Goal: Task Accomplishment & Management: Use online tool/utility

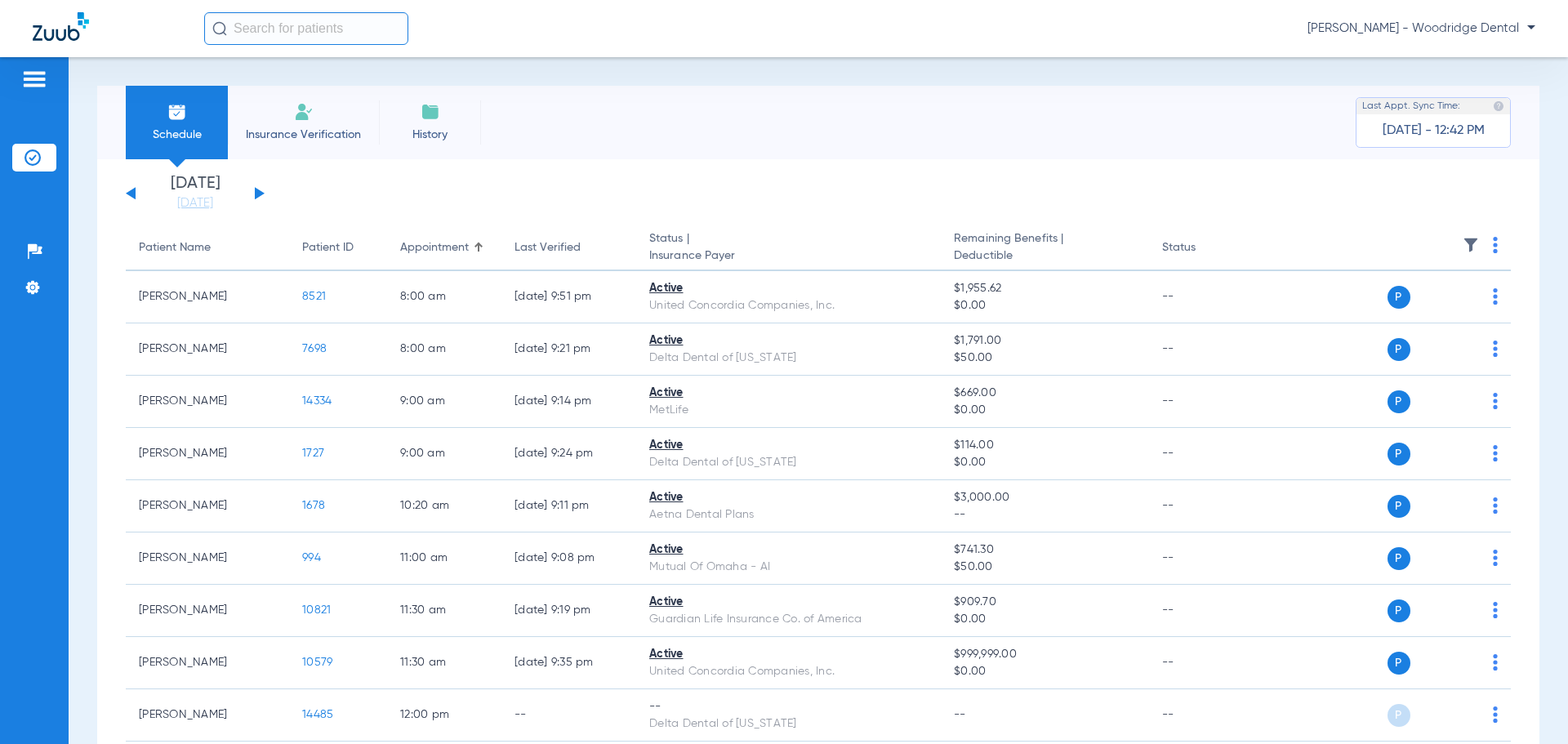
click at [262, 195] on div "[DATE] [DATE] [DATE] [DATE] [DATE] [DATE] [DATE] [DATE] [DATE] [DATE] [DATE] [D…" at bounding box center [195, 193] width 138 height 36
click at [258, 195] on button at bounding box center [260, 193] width 10 height 13
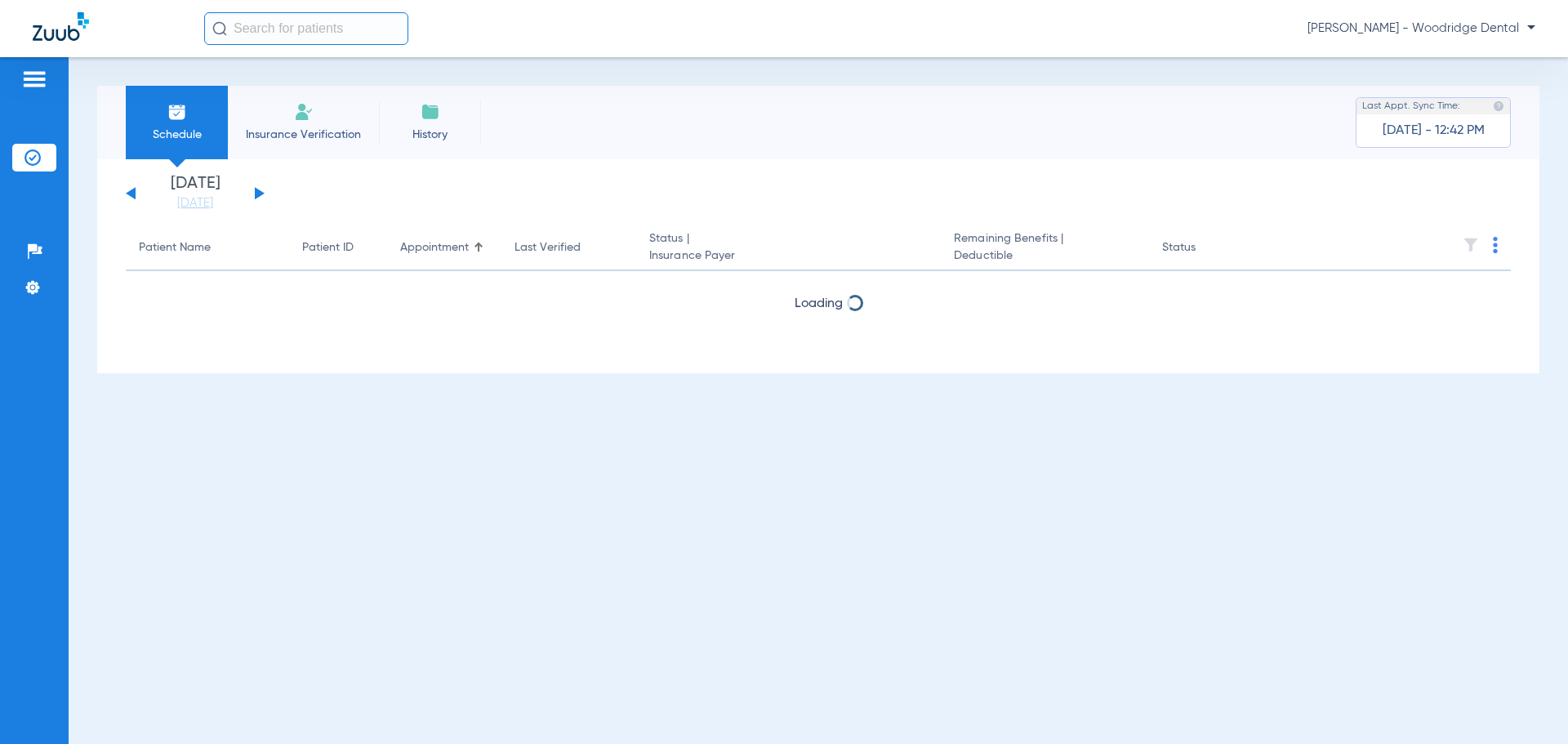
click at [258, 195] on button at bounding box center [260, 193] width 10 height 13
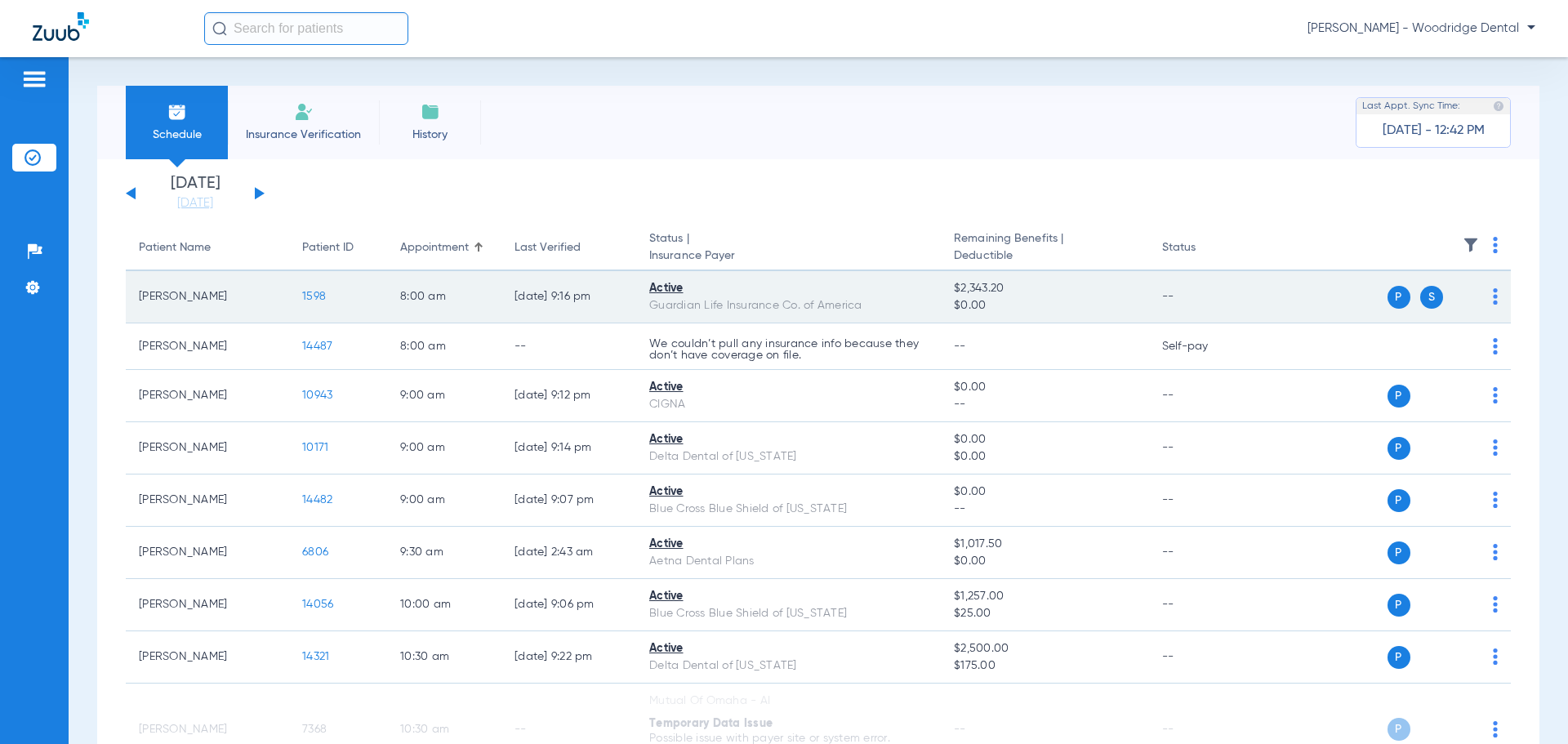
click at [320, 300] on span "1598" at bounding box center [314, 296] width 23 height 12
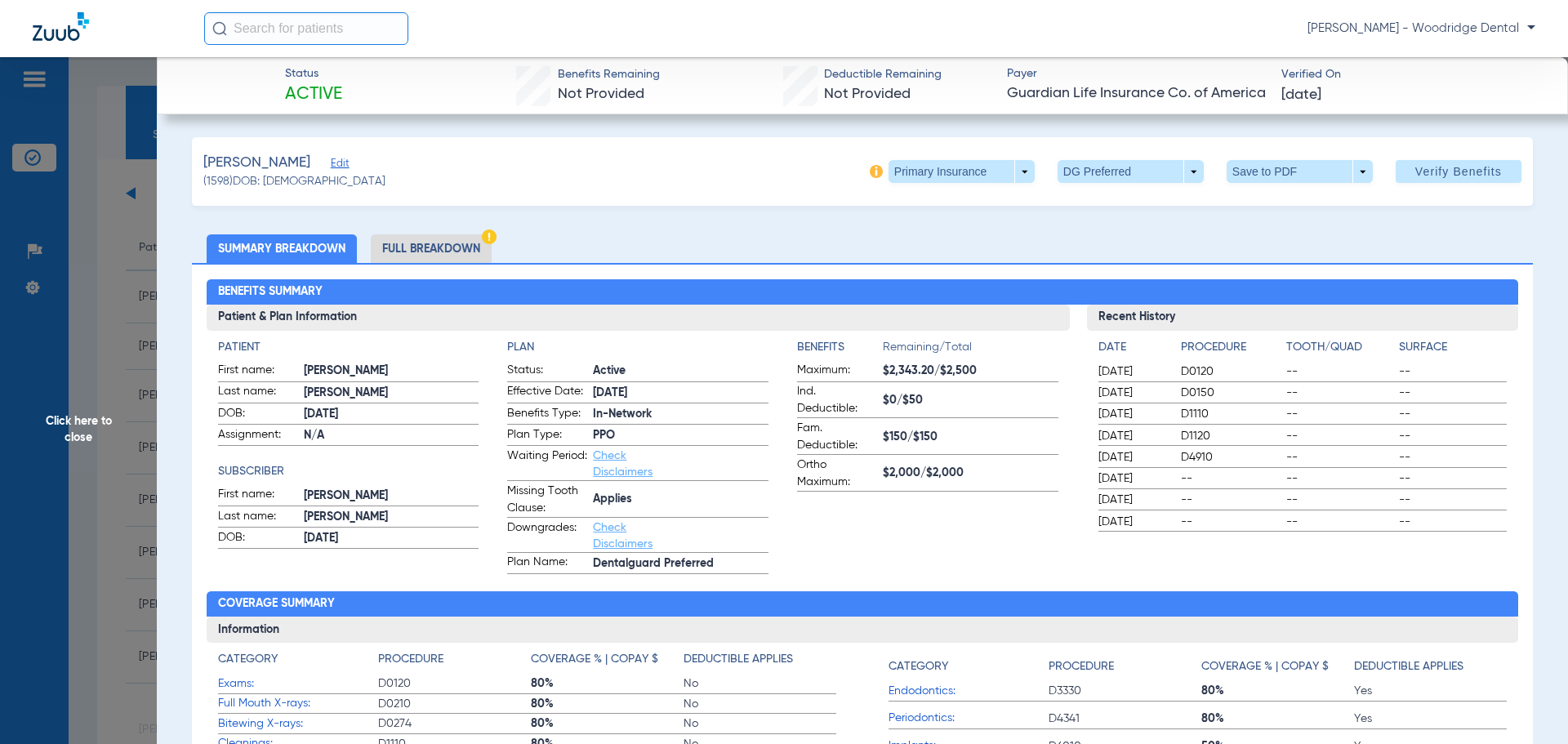
click at [405, 237] on li "Full Breakdown" at bounding box center [431, 249] width 121 height 29
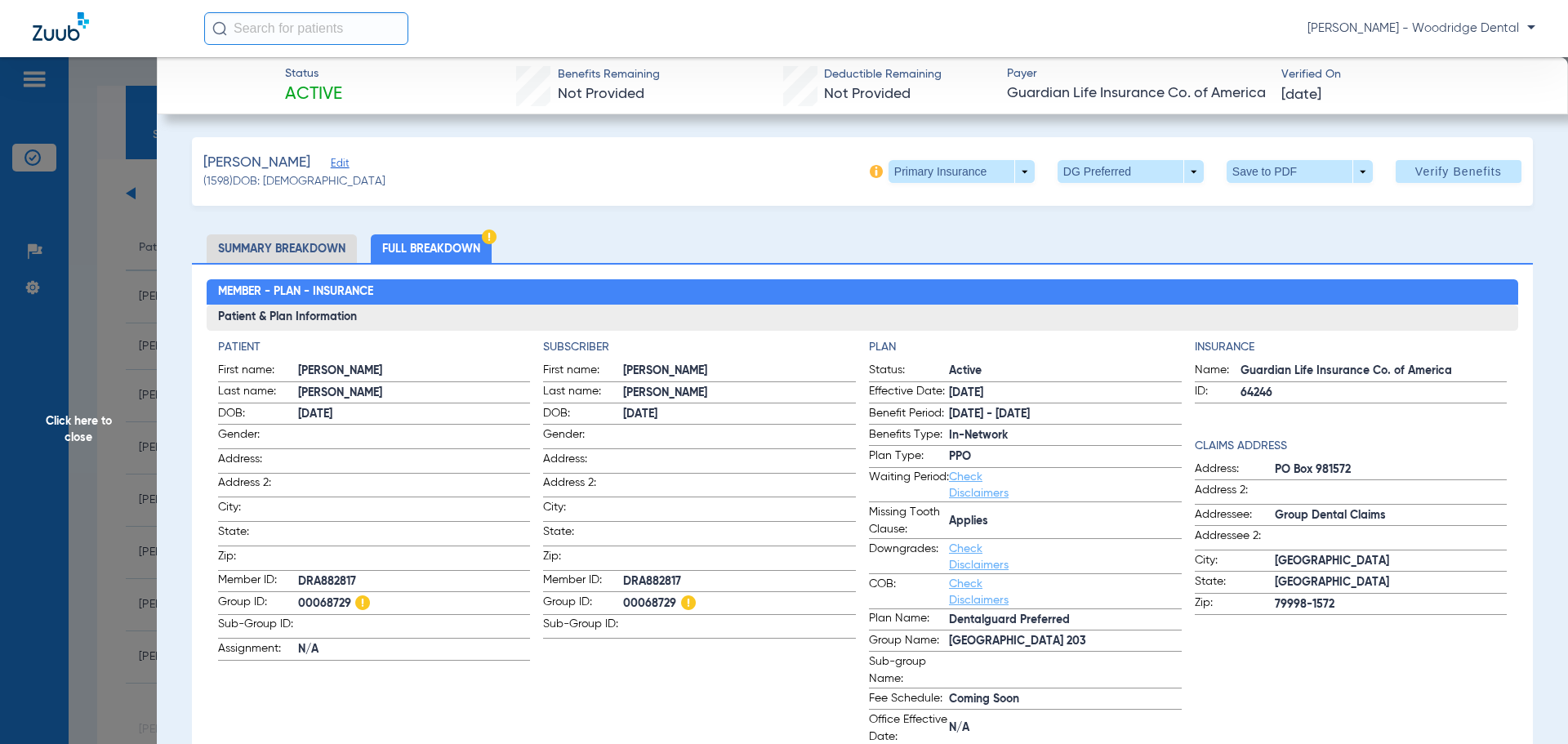
click at [320, 597] on span "00068729" at bounding box center [415, 604] width 232 height 20
copy span "00068729"
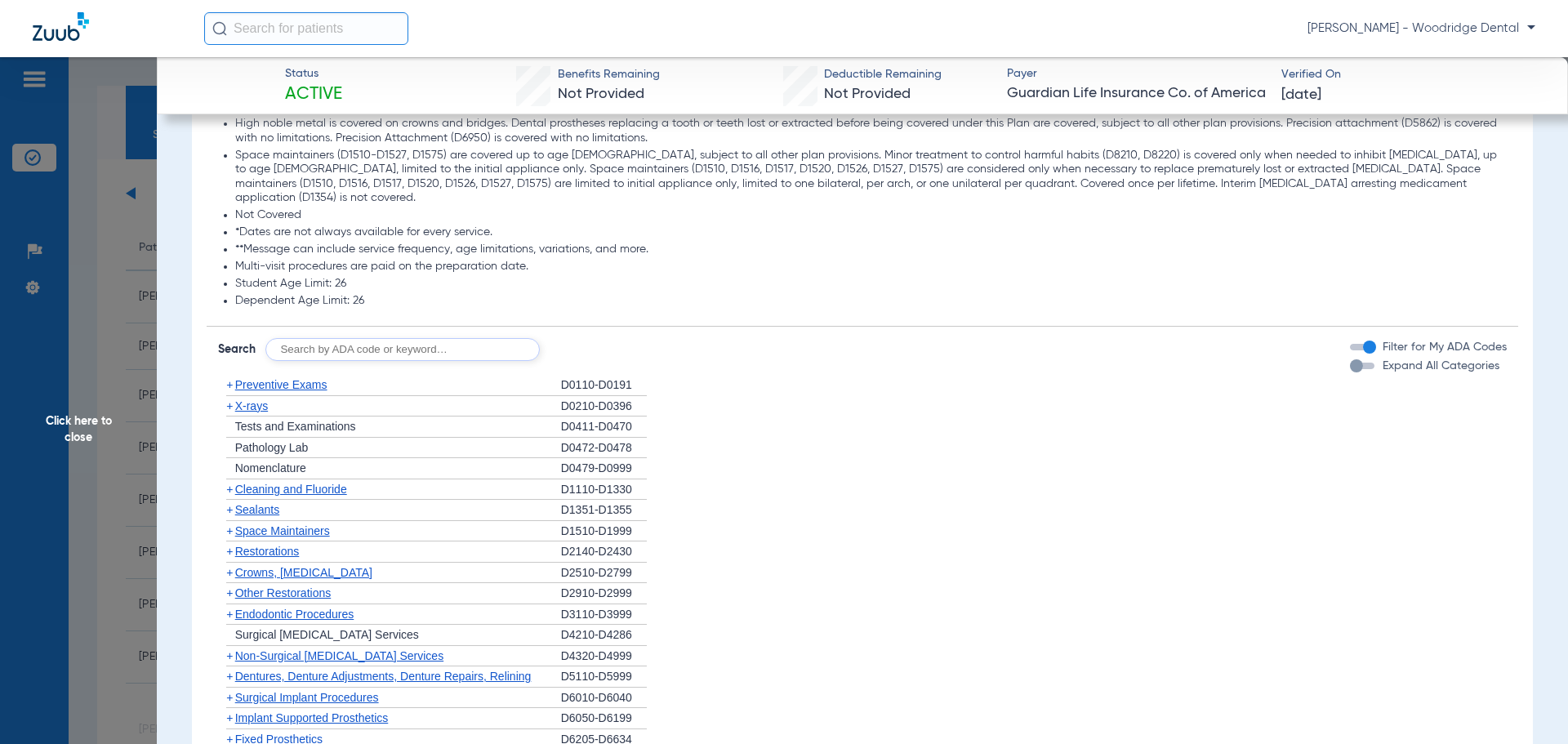
scroll to position [2124, 0]
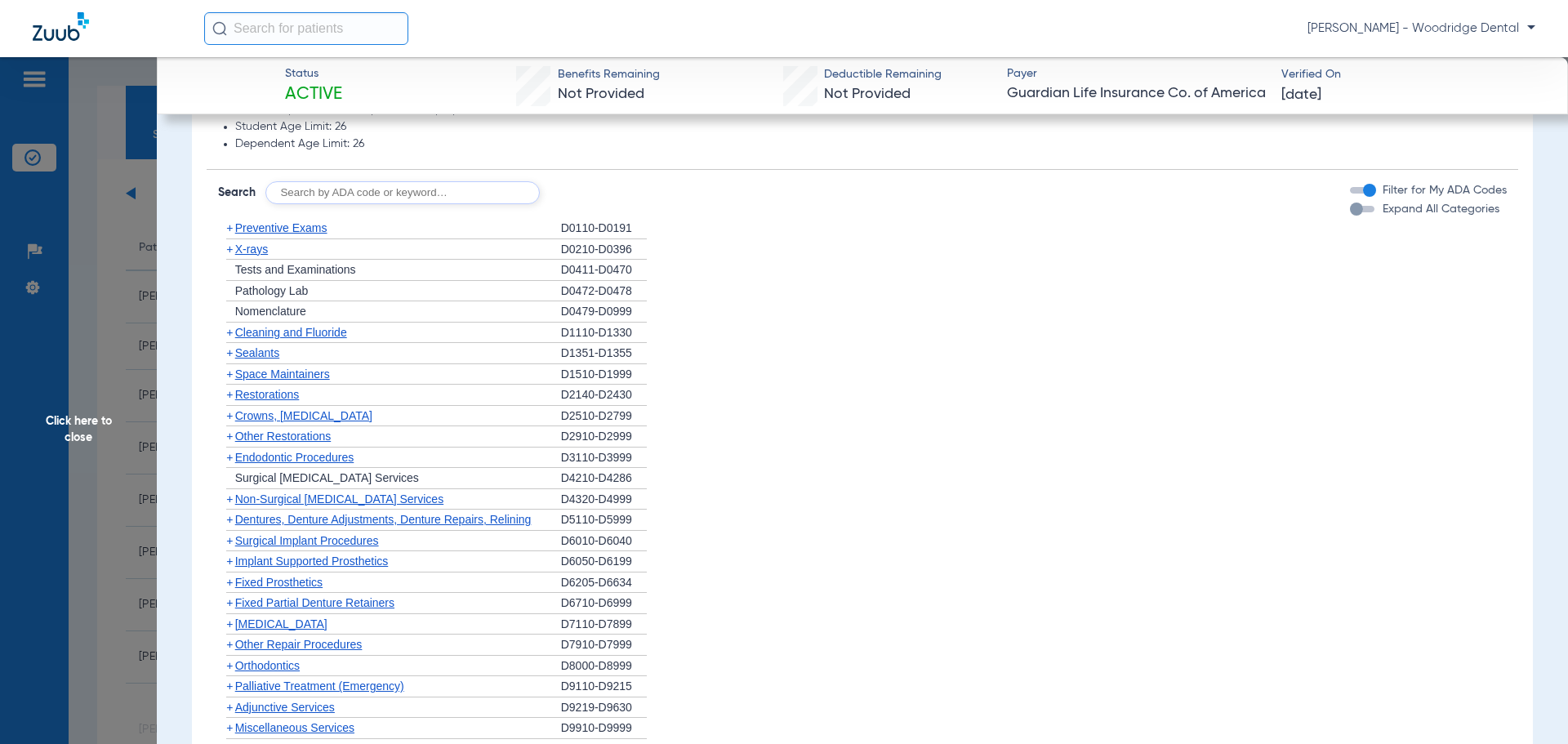
click at [230, 563] on span "+" at bounding box center [230, 560] width 7 height 13
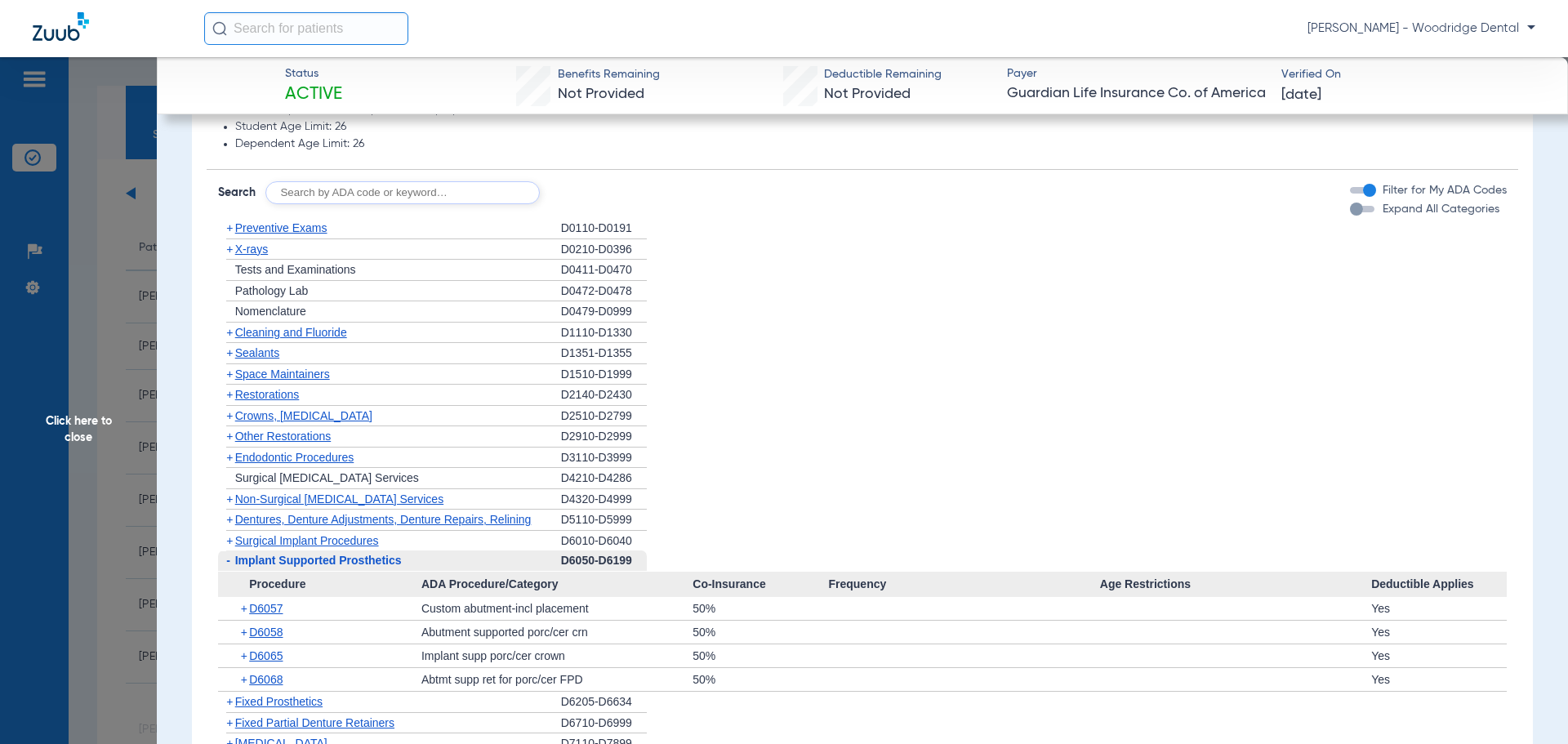
click at [230, 563] on span "-" at bounding box center [229, 560] width 4 height 13
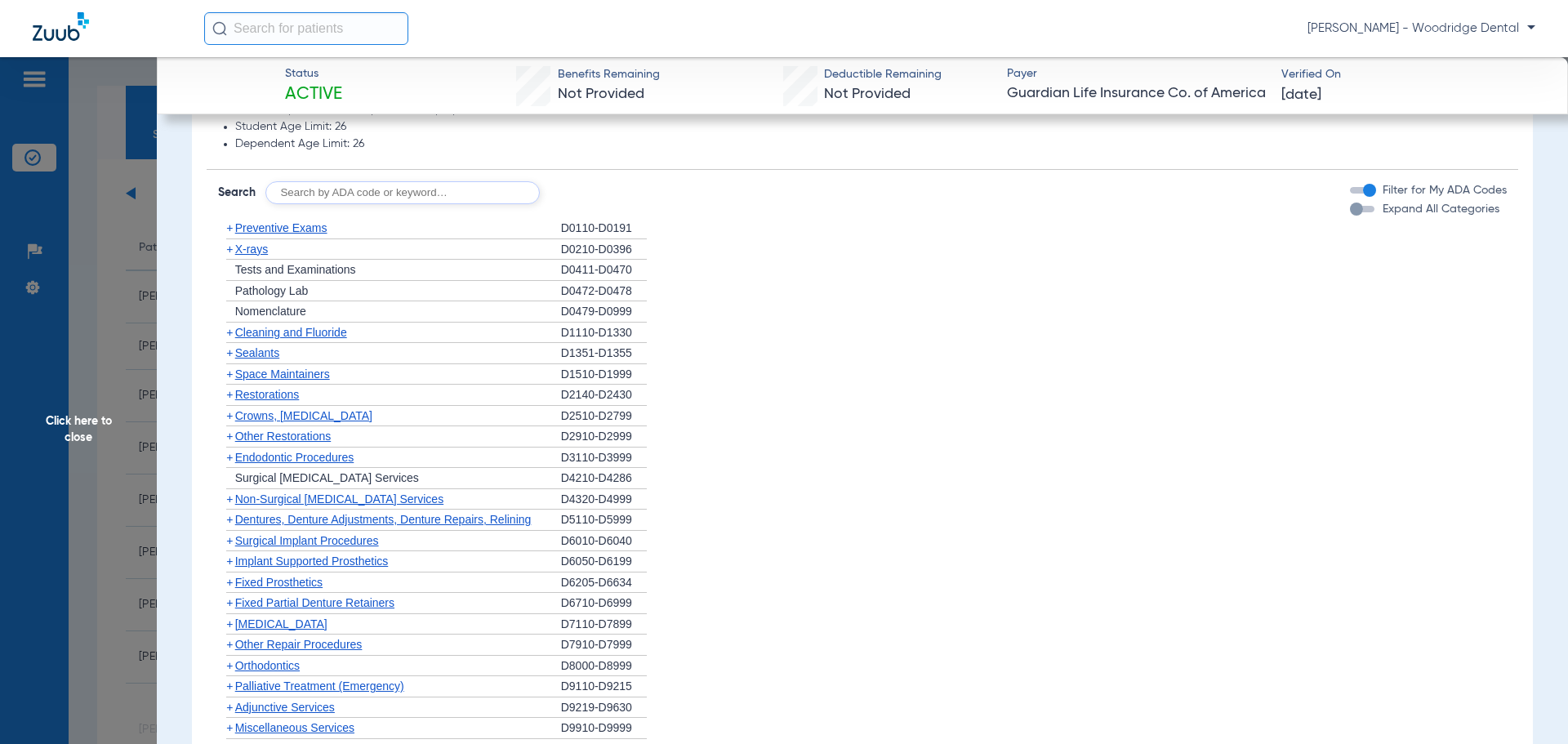
click at [415, 186] on input "text" at bounding box center [402, 193] width 274 height 23
type input "2991, 7953, 8090, 9944"
click button "Search" at bounding box center [600, 193] width 65 height 23
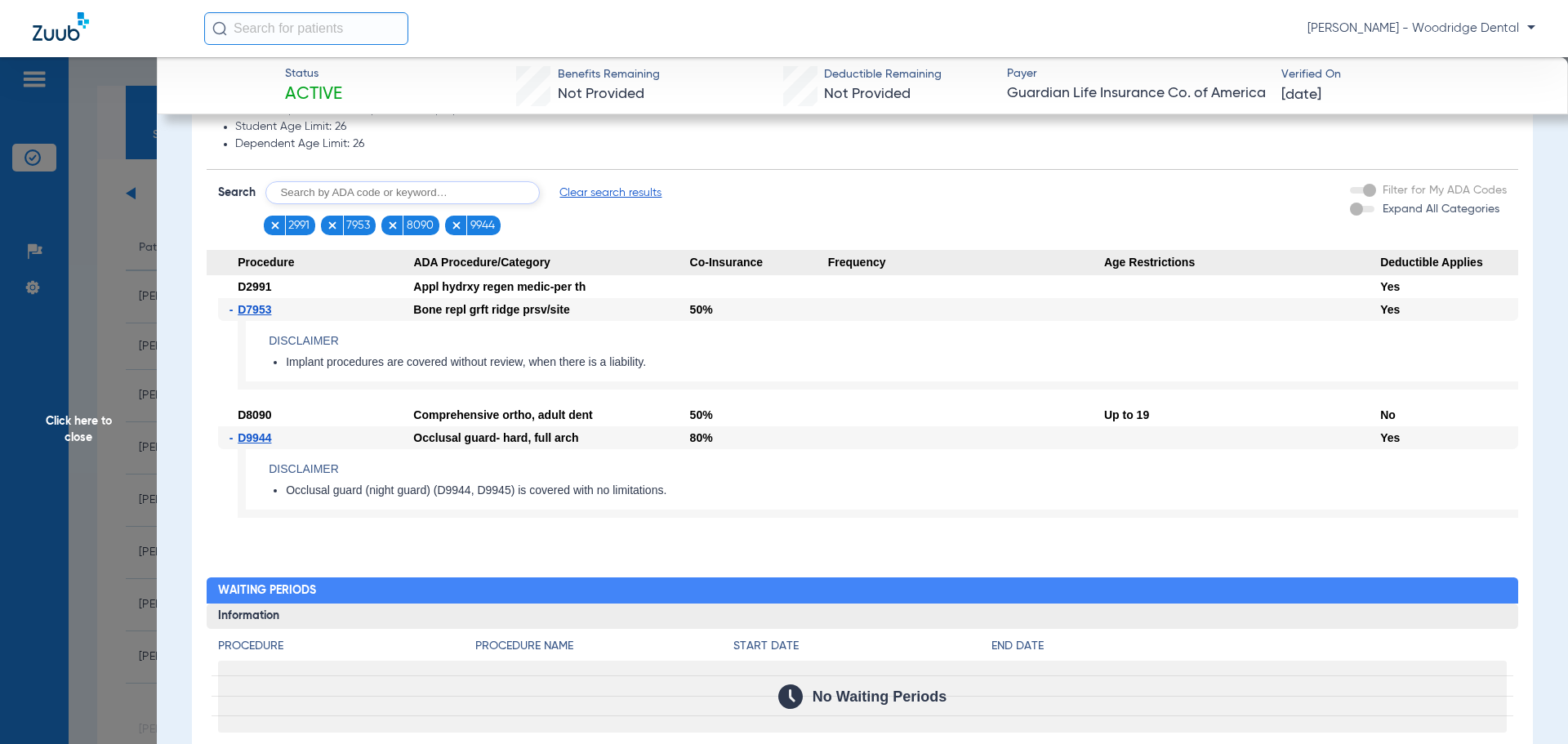
drag, startPoint x: 672, startPoint y: 492, endPoint x: 260, endPoint y: 486, distance: 412.0
click at [260, 486] on app-benefits-detail "Disclaimer Occlusal guard (night guard) (D9944, D9945) is covered with no limit…" at bounding box center [877, 483] width 1280 height 69
copy li "Occlusal guard (night guard) (D9944, D9945) is covered with no limitations."
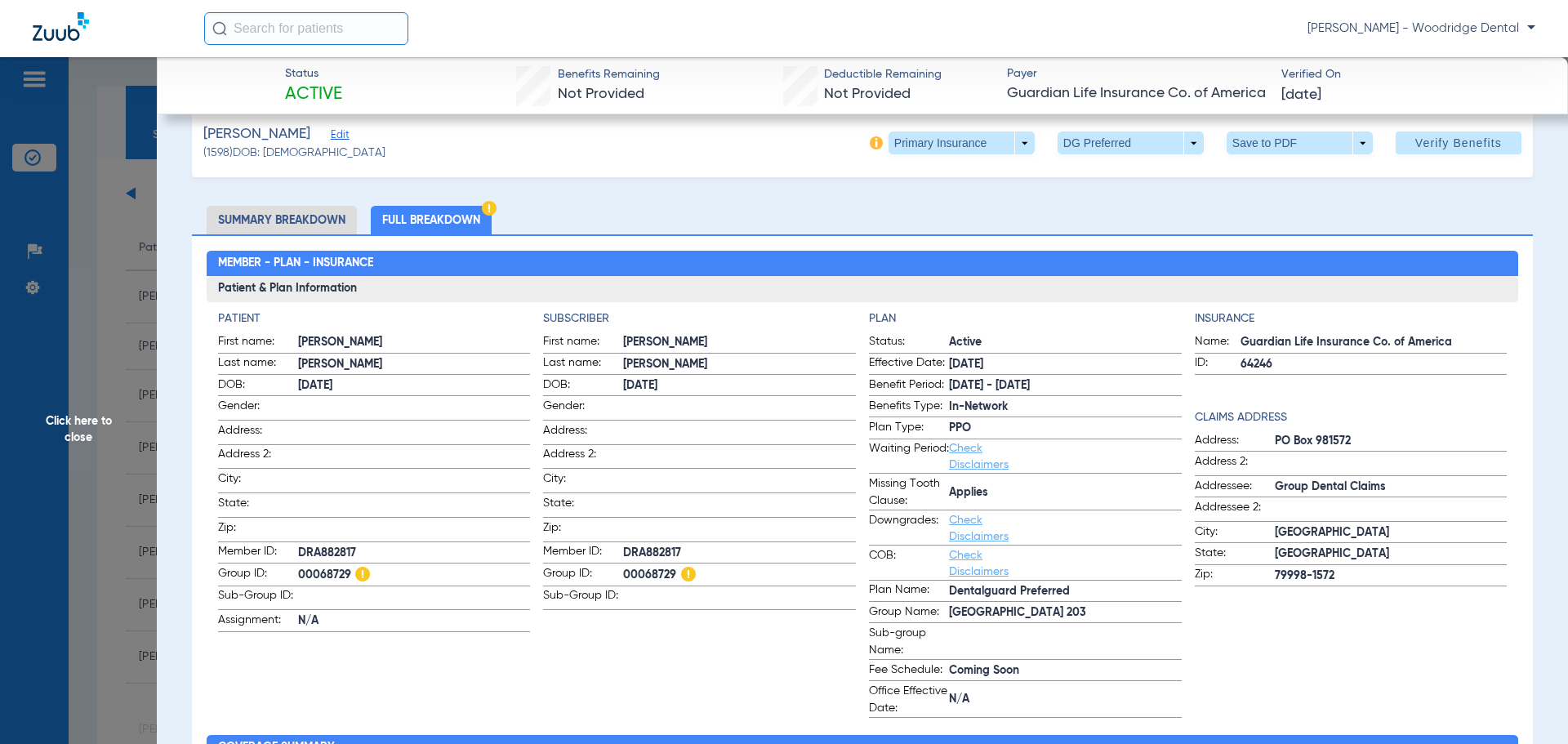
scroll to position [0, 0]
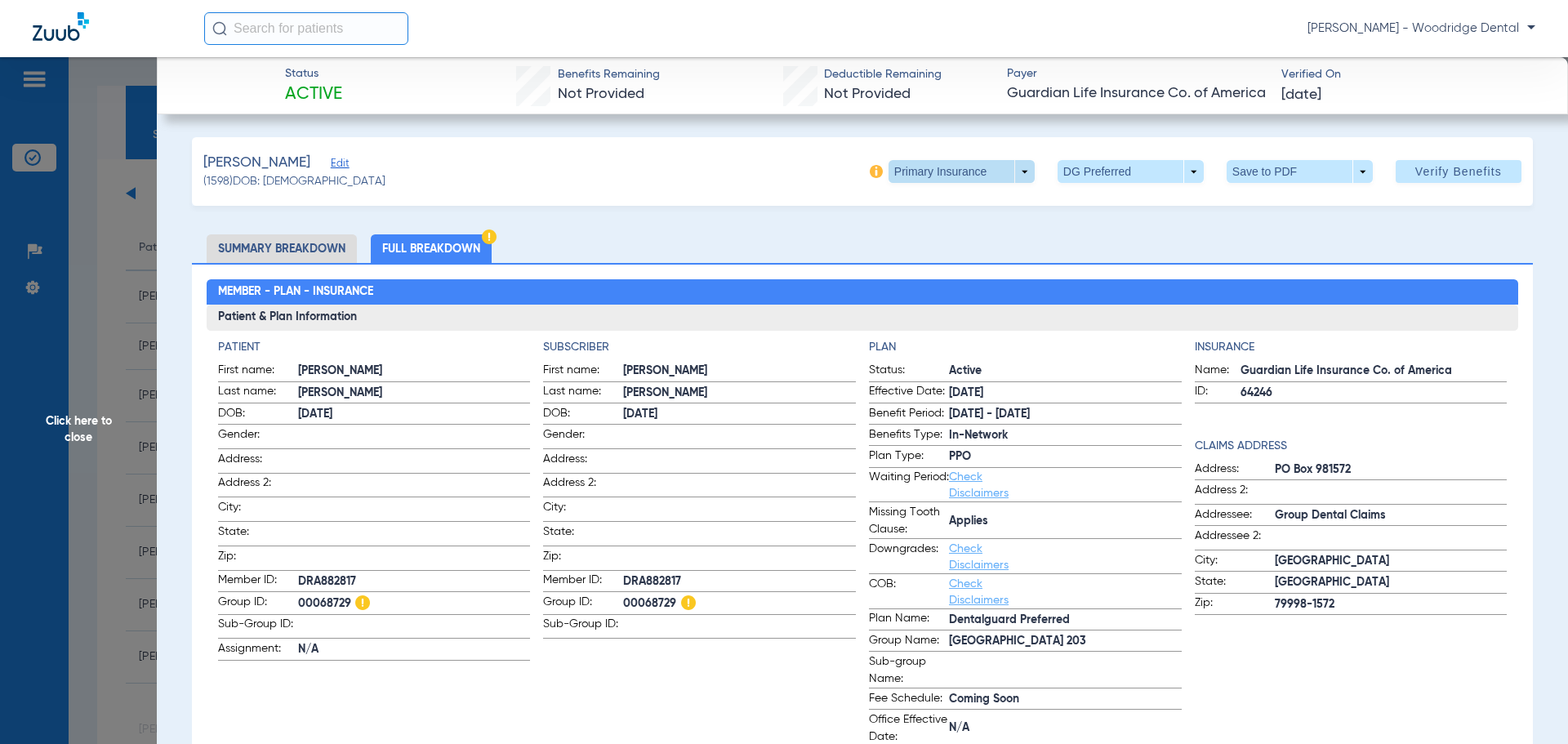
click at [1017, 167] on span at bounding box center [961, 171] width 146 height 23
click at [989, 232] on span "Secondary Insurance" at bounding box center [943, 237] width 108 height 12
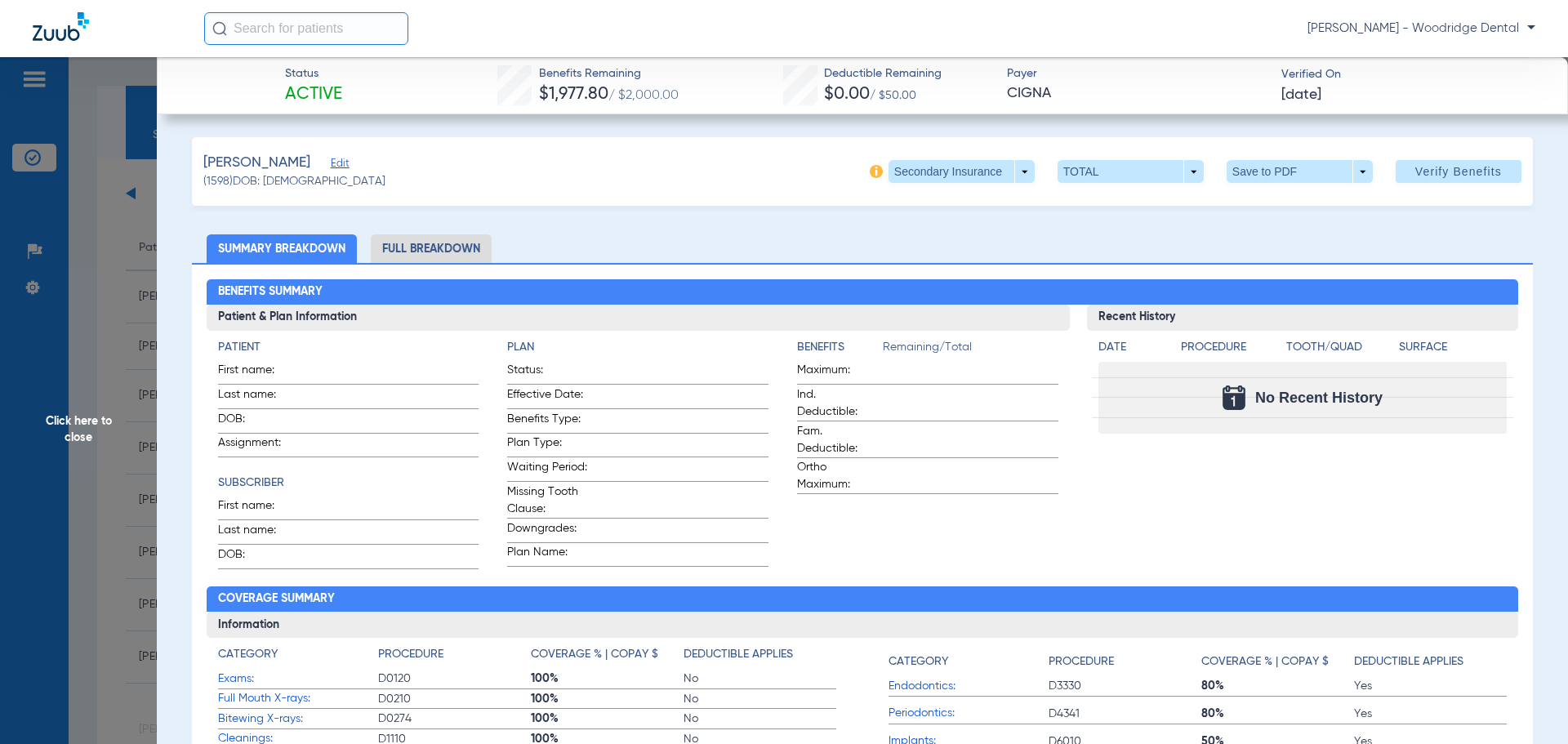
click at [412, 241] on li "Full Breakdown" at bounding box center [431, 249] width 121 height 29
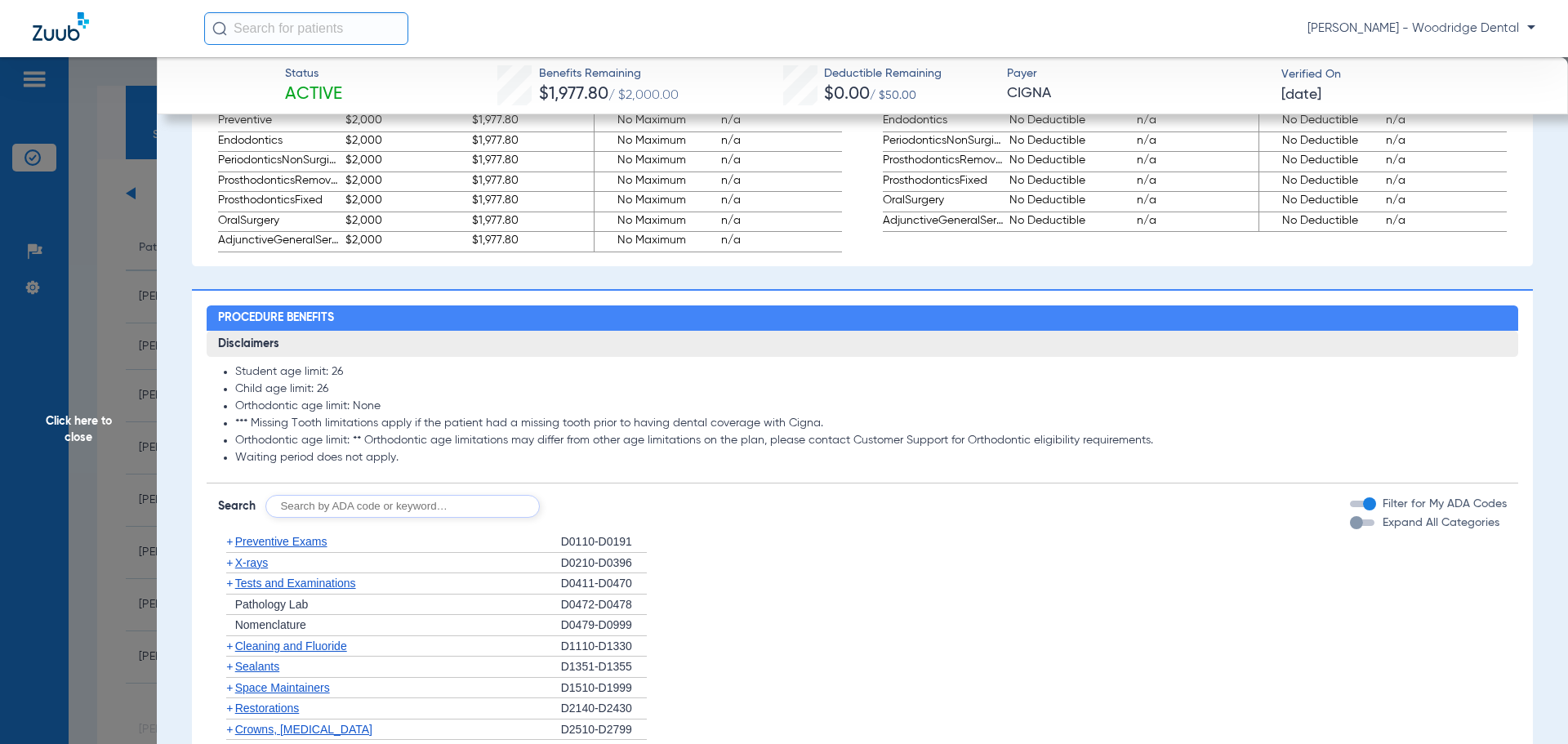
scroll to position [1143, 0]
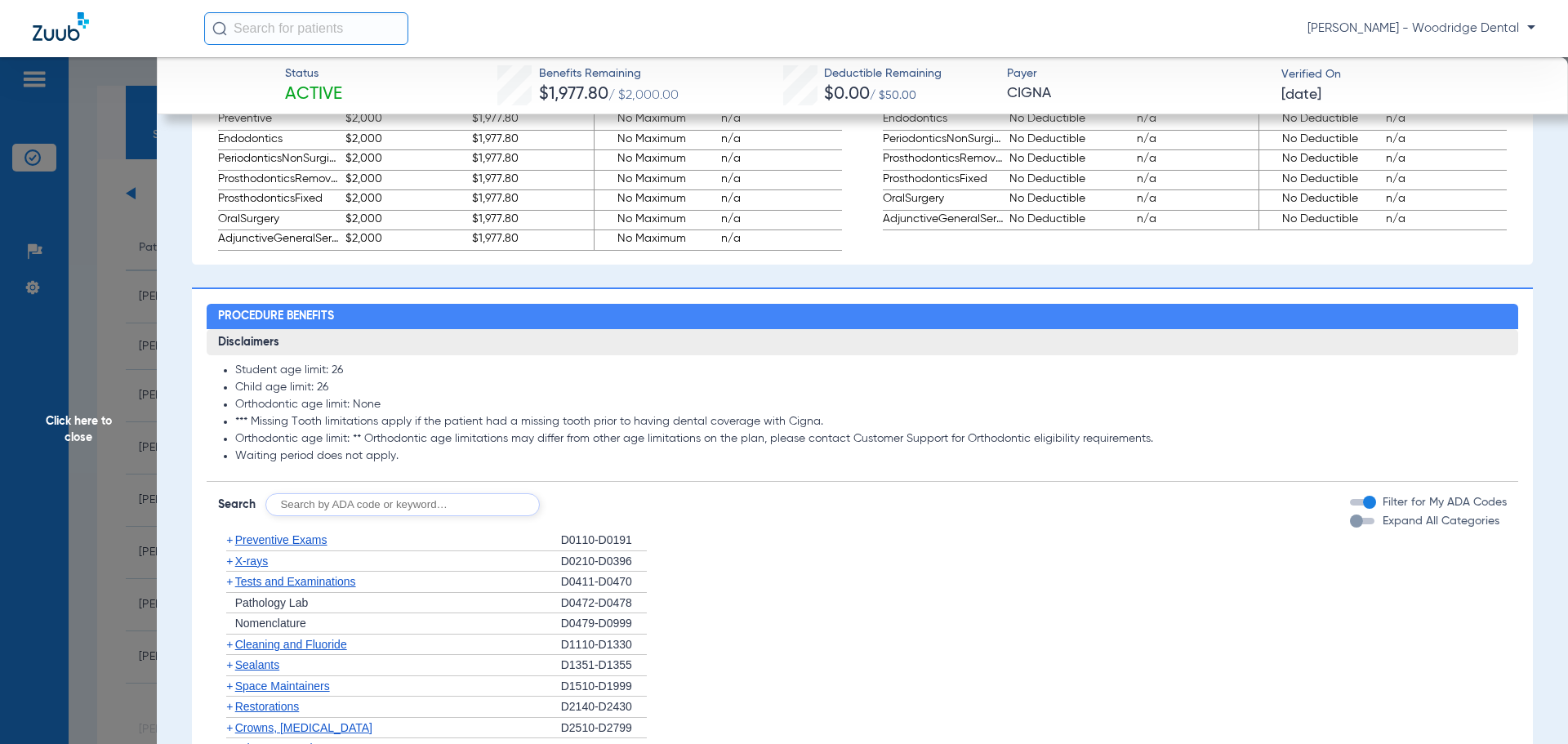
click at [474, 516] on input "text" at bounding box center [402, 505] width 274 height 23
type input "2991, 7953, 8090, 9944"
click button "Search" at bounding box center [600, 505] width 65 height 23
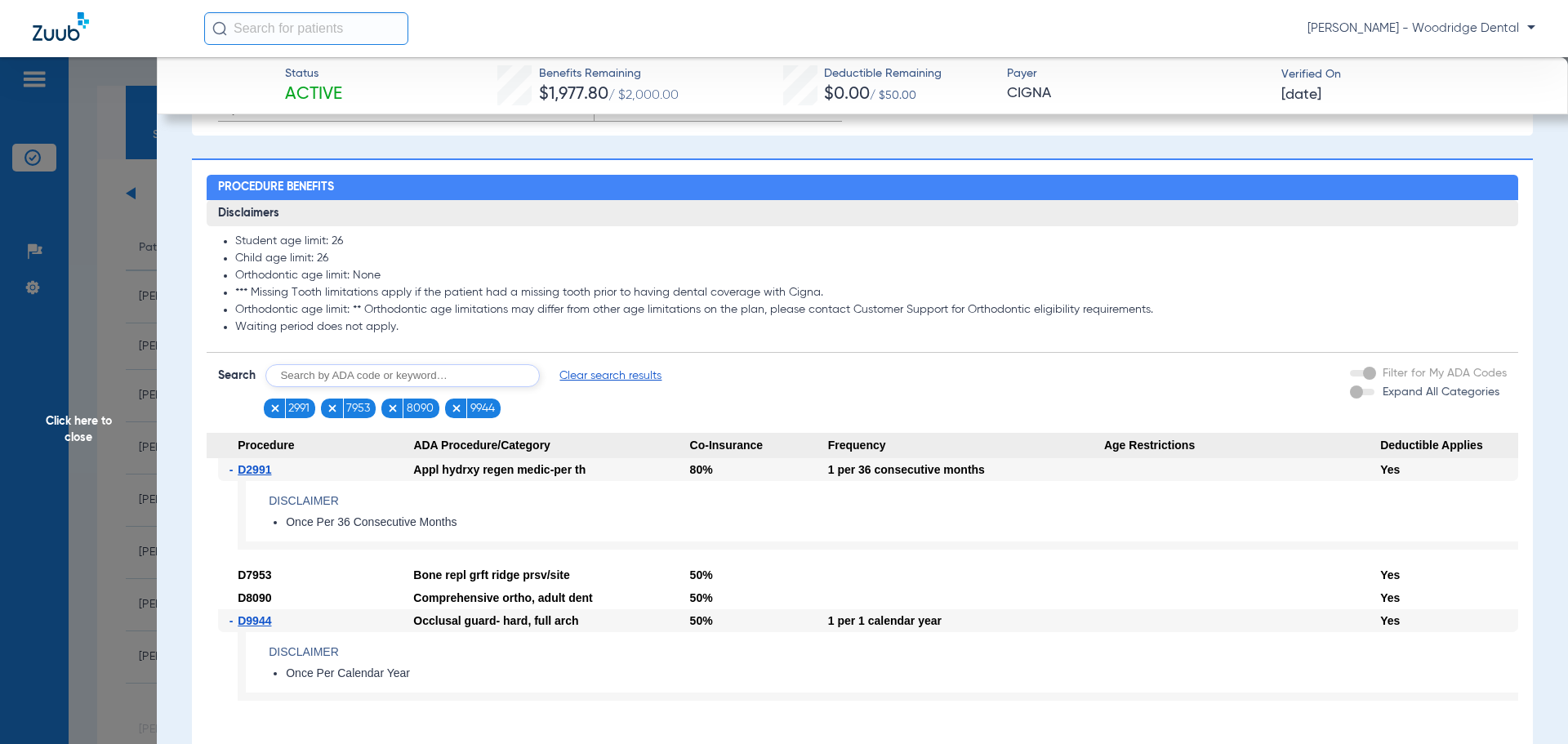
scroll to position [1470, 0]
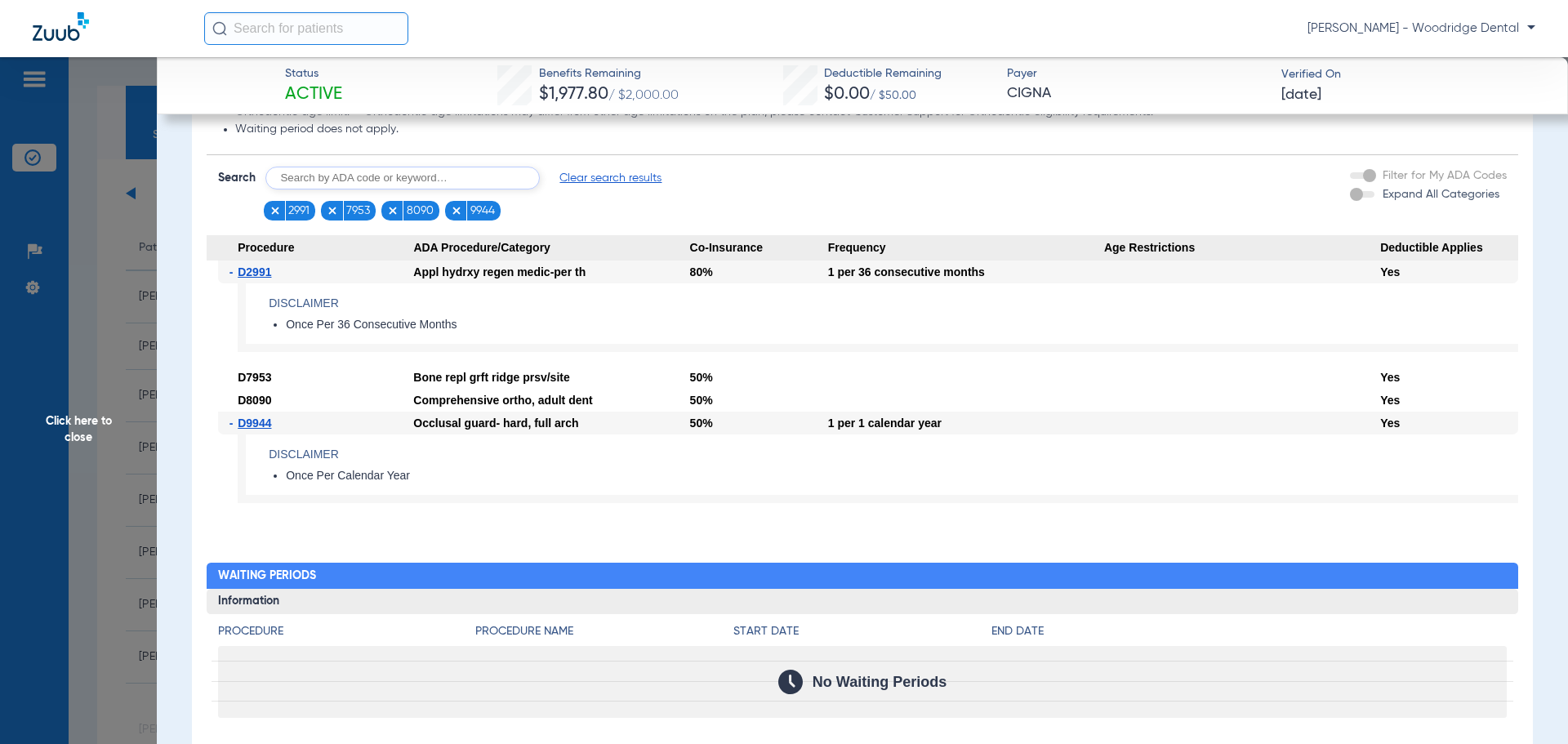
drag, startPoint x: 429, startPoint y: 492, endPoint x: 269, endPoint y: 490, distance: 160.0
click at [269, 483] on ul "Once Per Calendar Year" at bounding box center [893, 476] width 1249 height 15
copy li "Once Per Calendar Year"
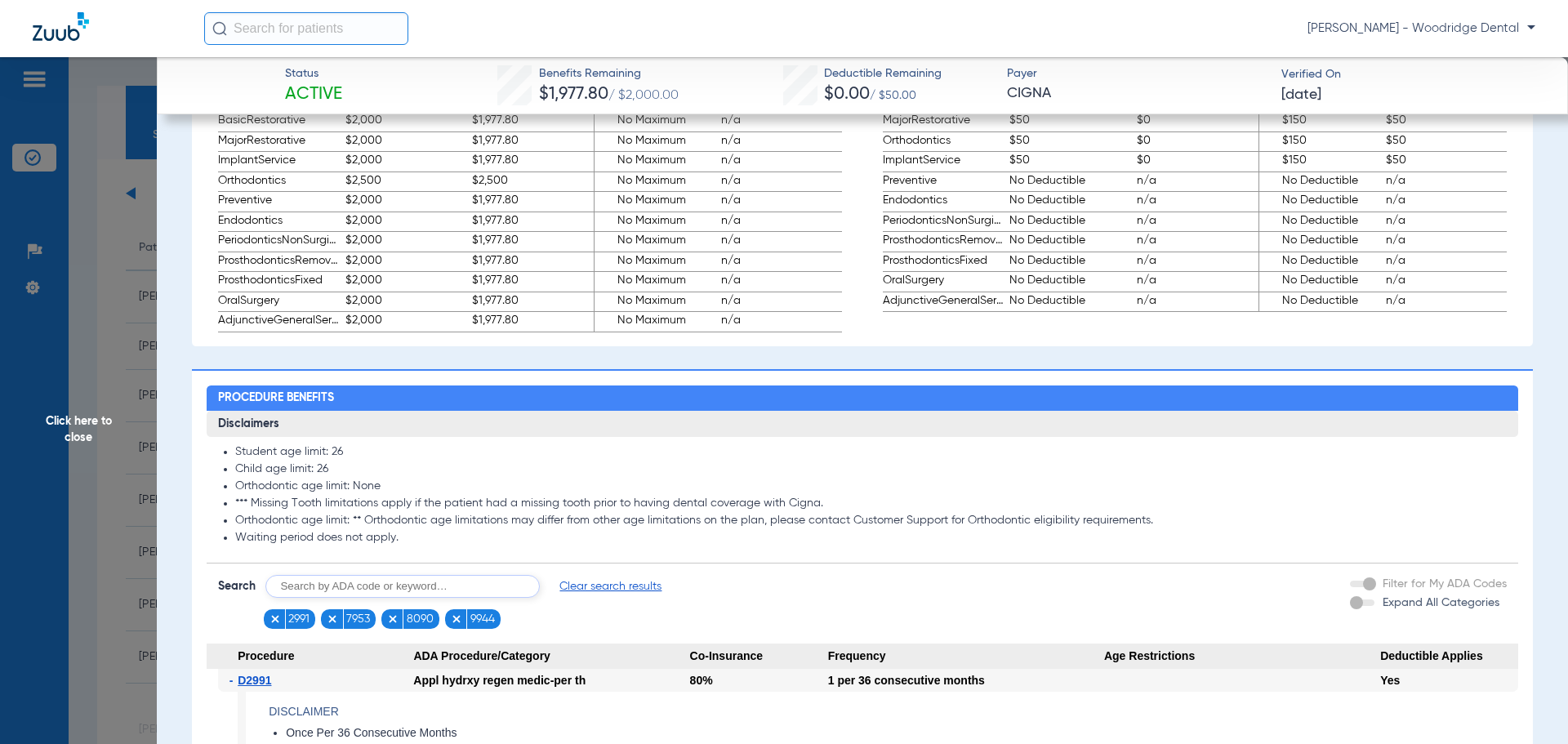
click at [599, 595] on span "Clear search results" at bounding box center [609, 586] width 102 height 16
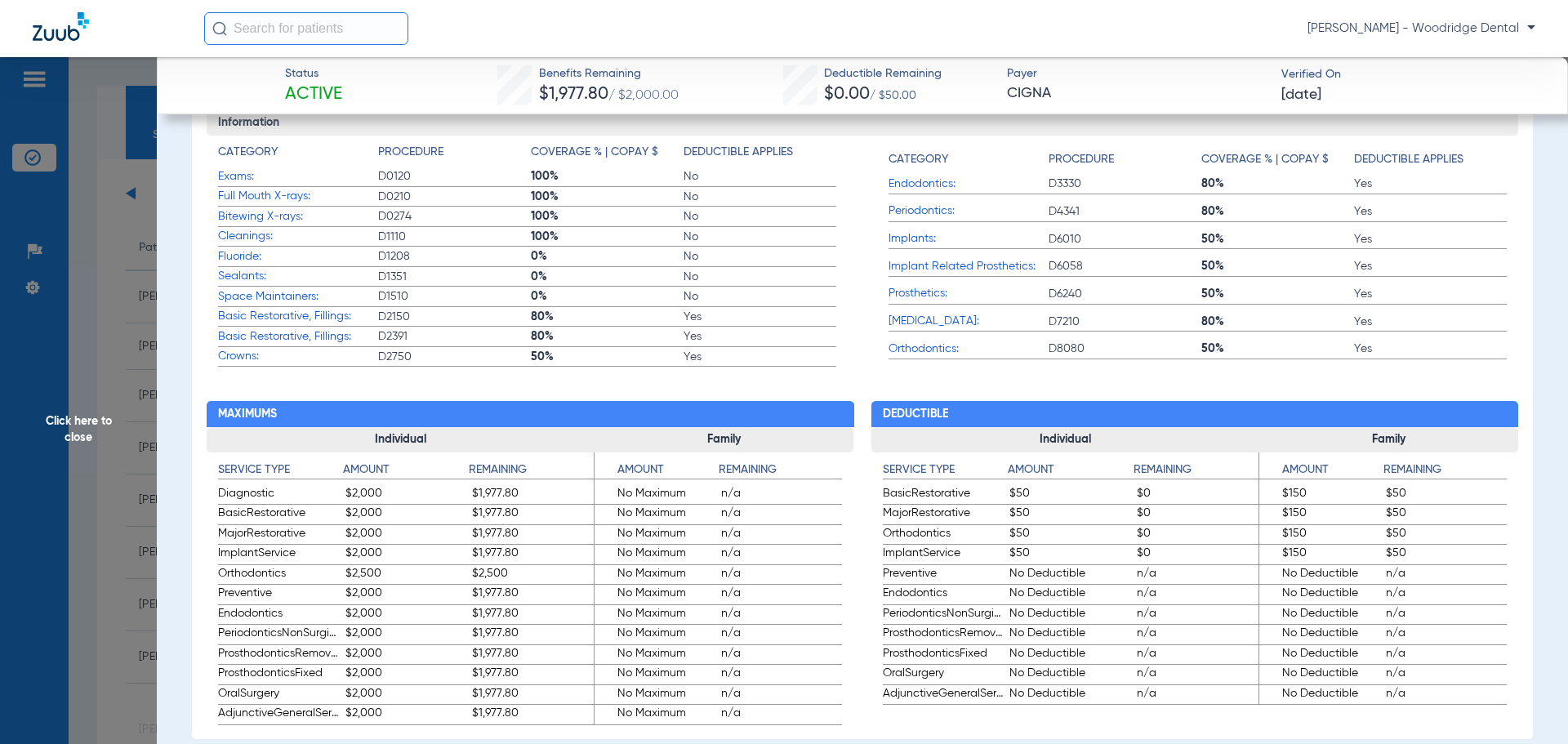
scroll to position [653, 0]
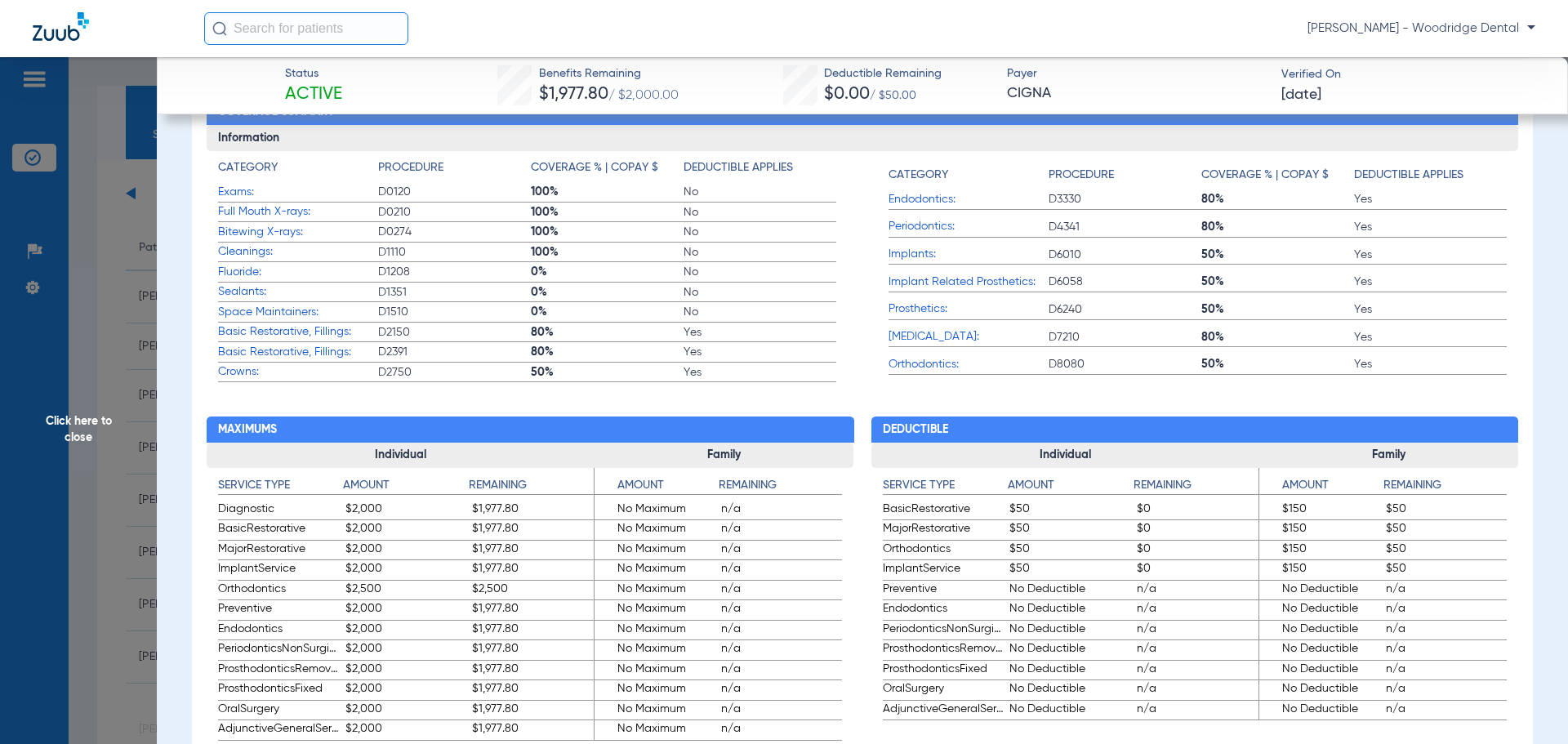
click at [327, 361] on span "Basic Restorative, Fillings:" at bounding box center [297, 353] width 160 height 17
click at [273, 361] on span "Basic Restorative, Fillings:" at bounding box center [297, 353] width 160 height 17
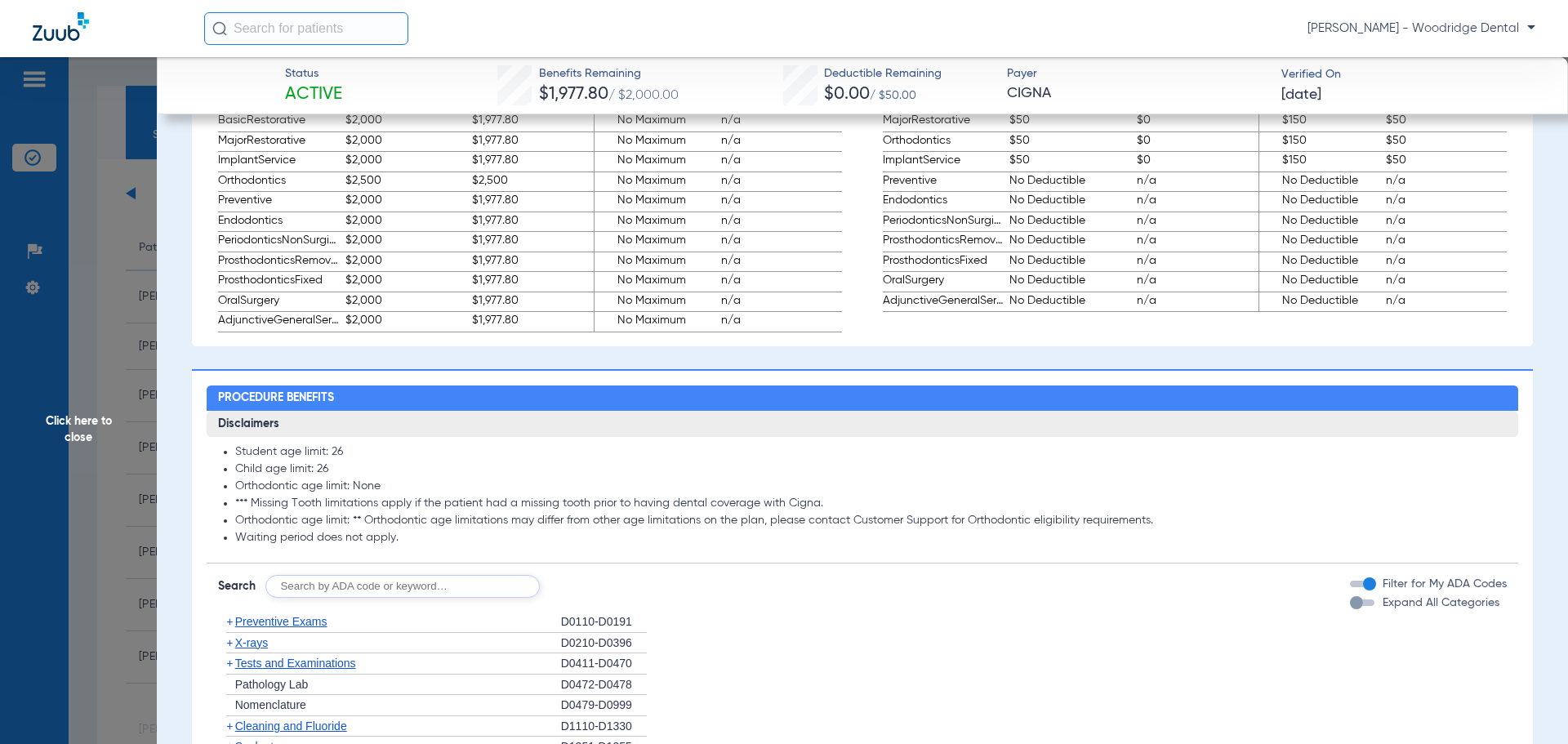
scroll to position [1307, 0]
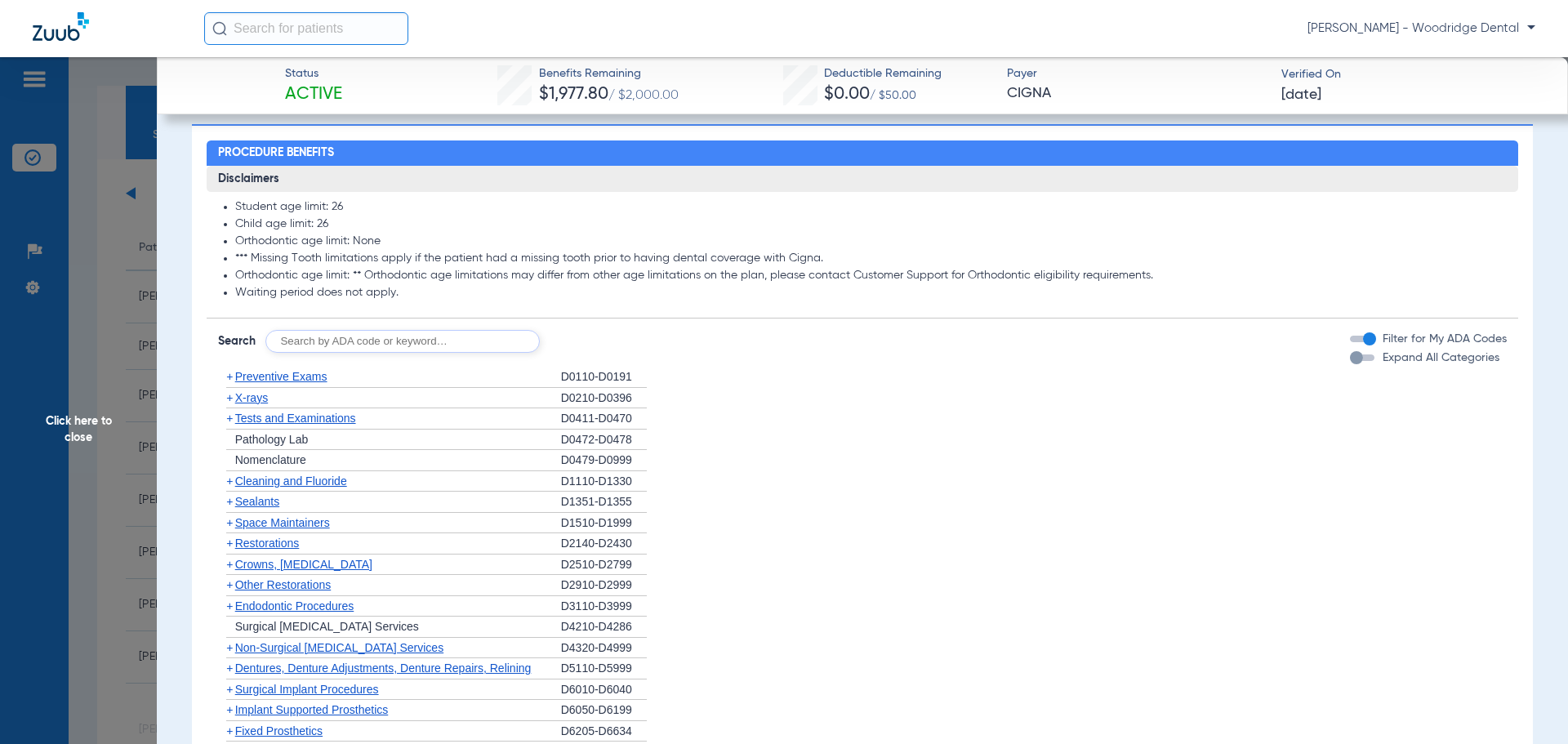
click at [279, 591] on span "Other Restorations" at bounding box center [283, 584] width 96 height 13
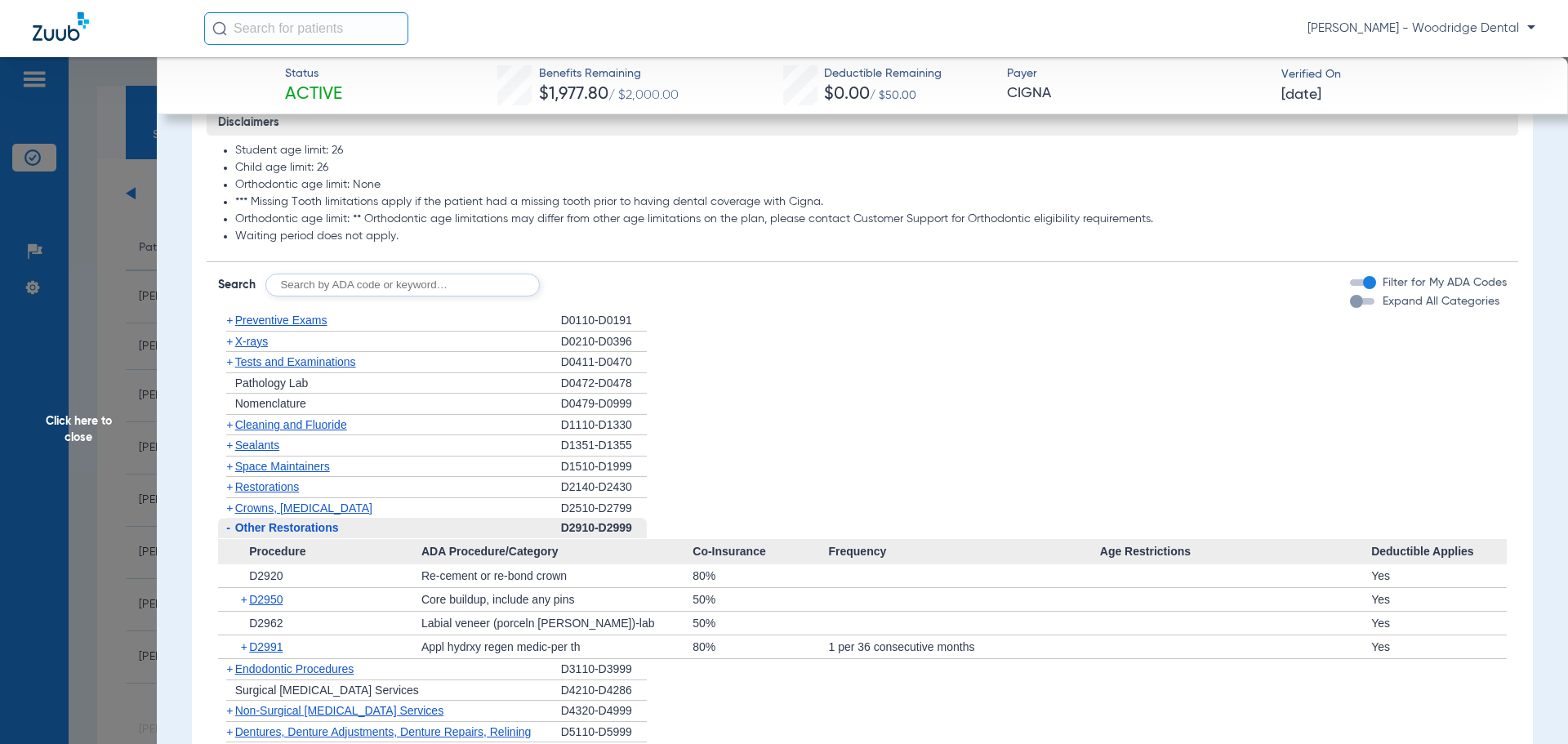
scroll to position [1470, 0]
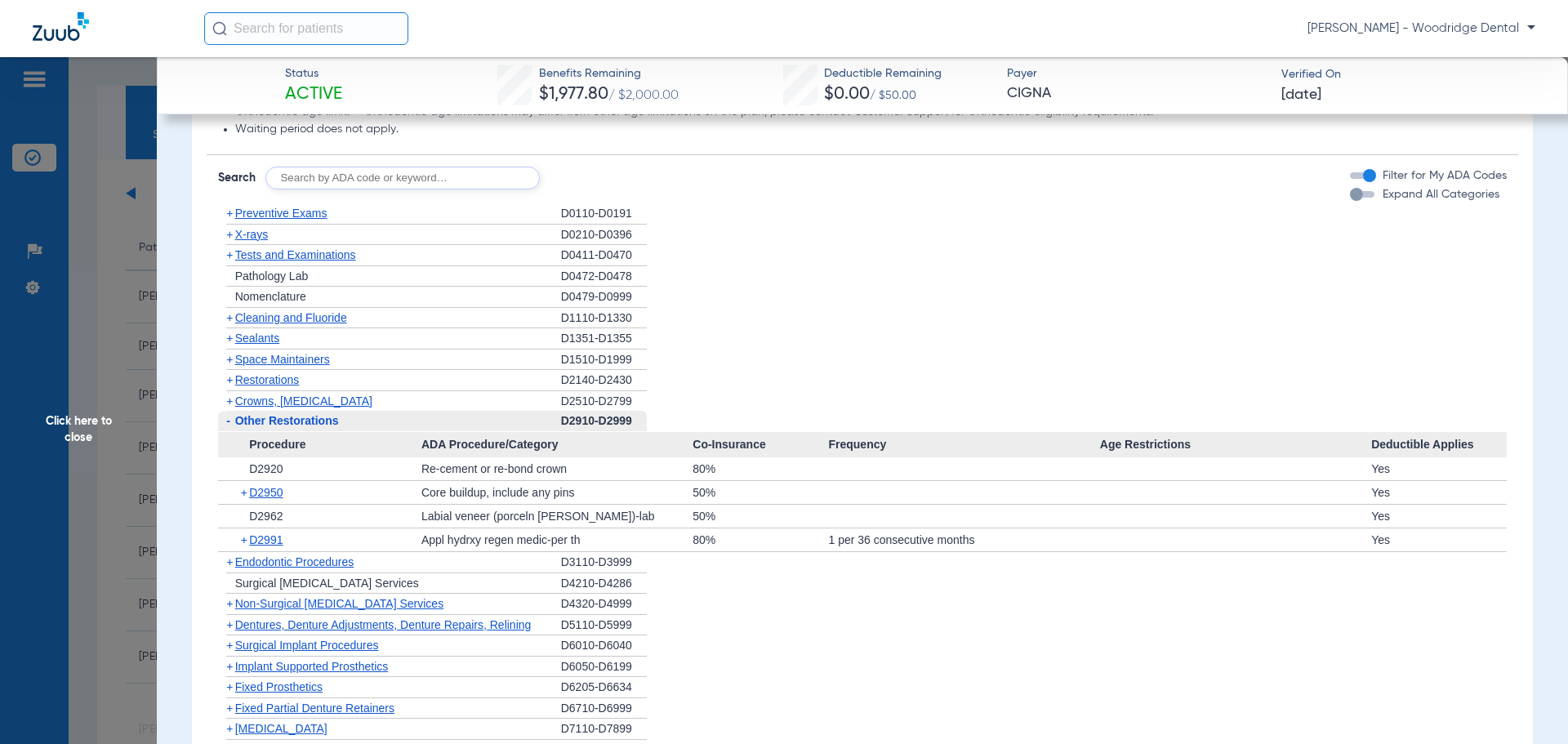
click at [249, 387] on span "Restorations" at bounding box center [267, 379] width 65 height 13
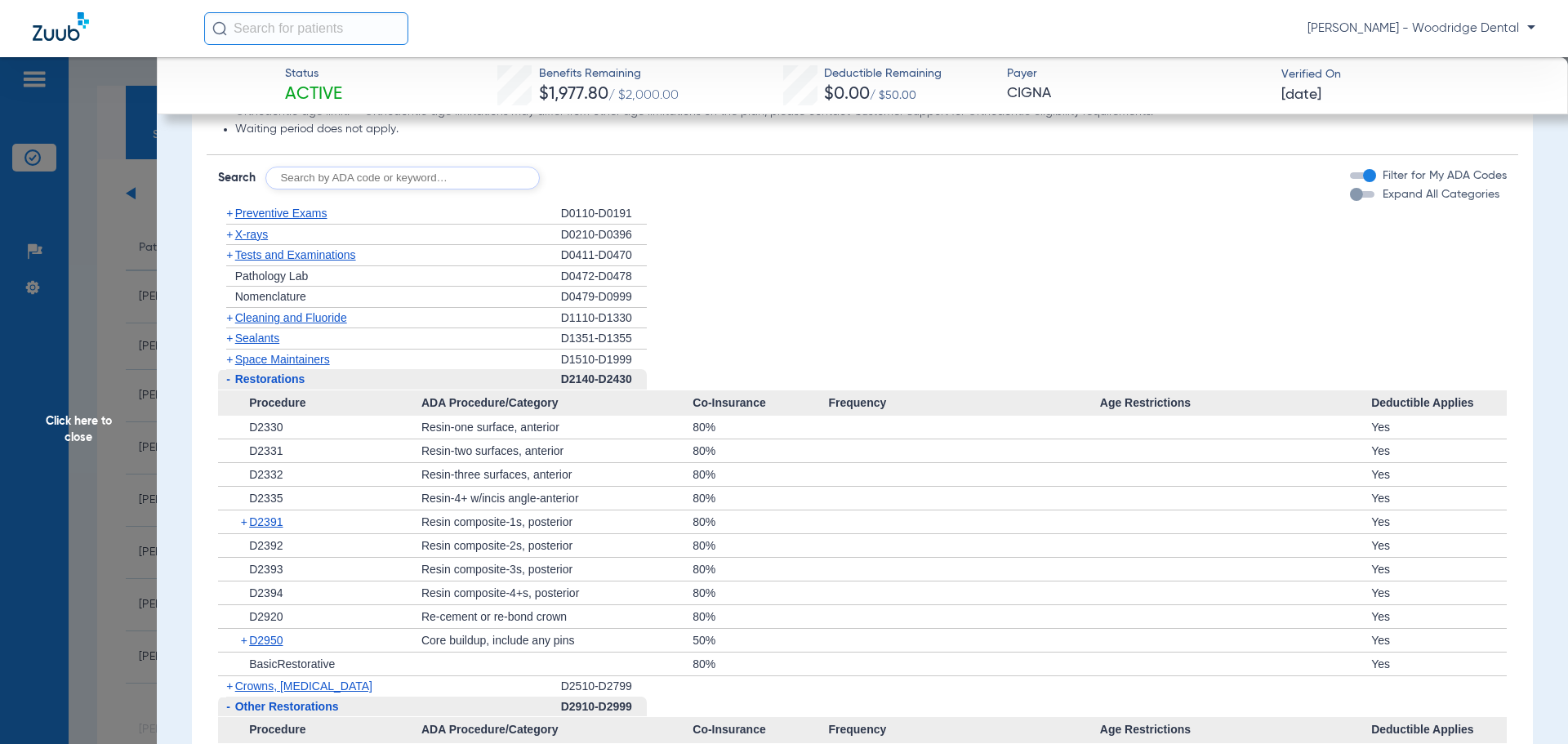
click at [259, 366] on span "Space Maintainers" at bounding box center [283, 358] width 95 height 13
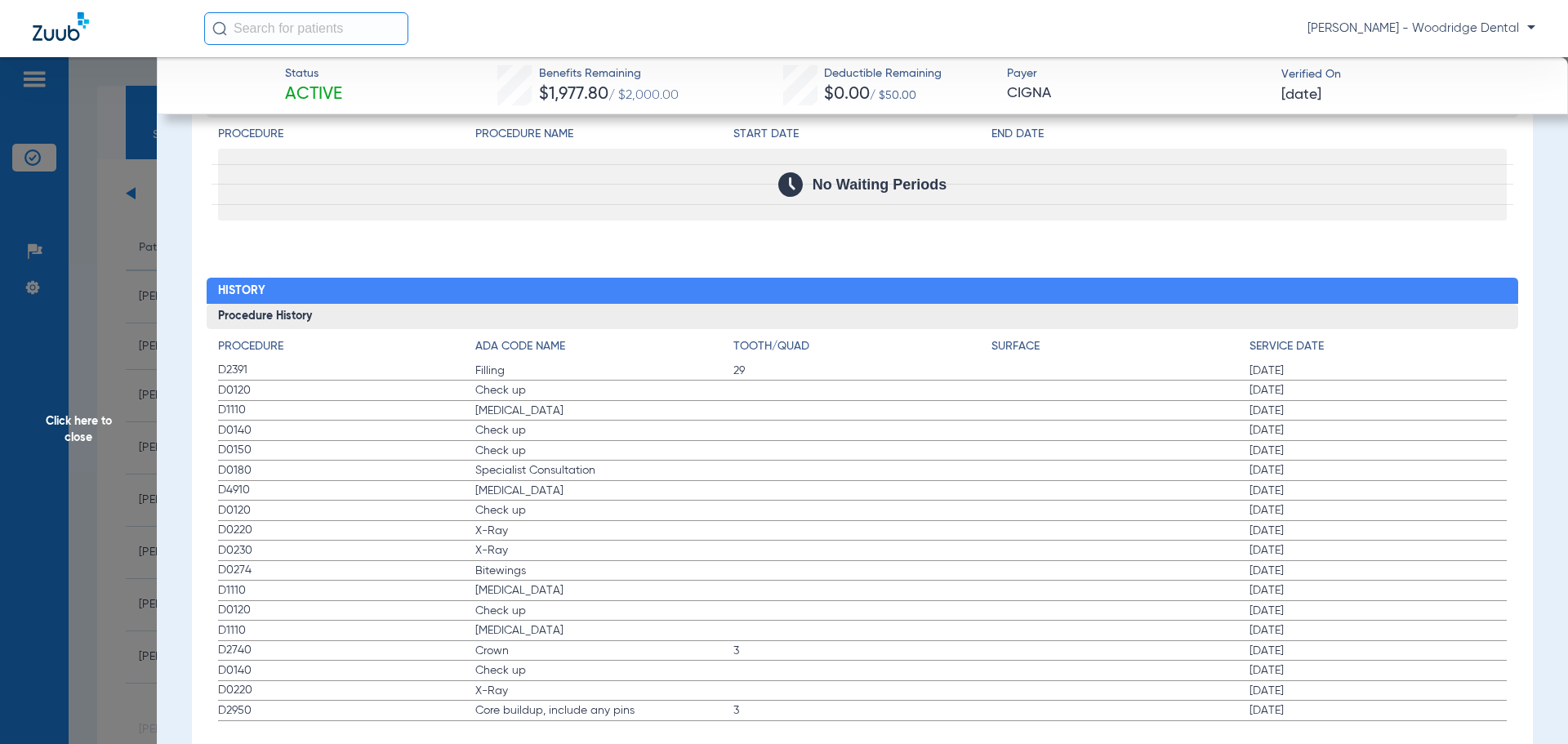
scroll to position [2706, 0]
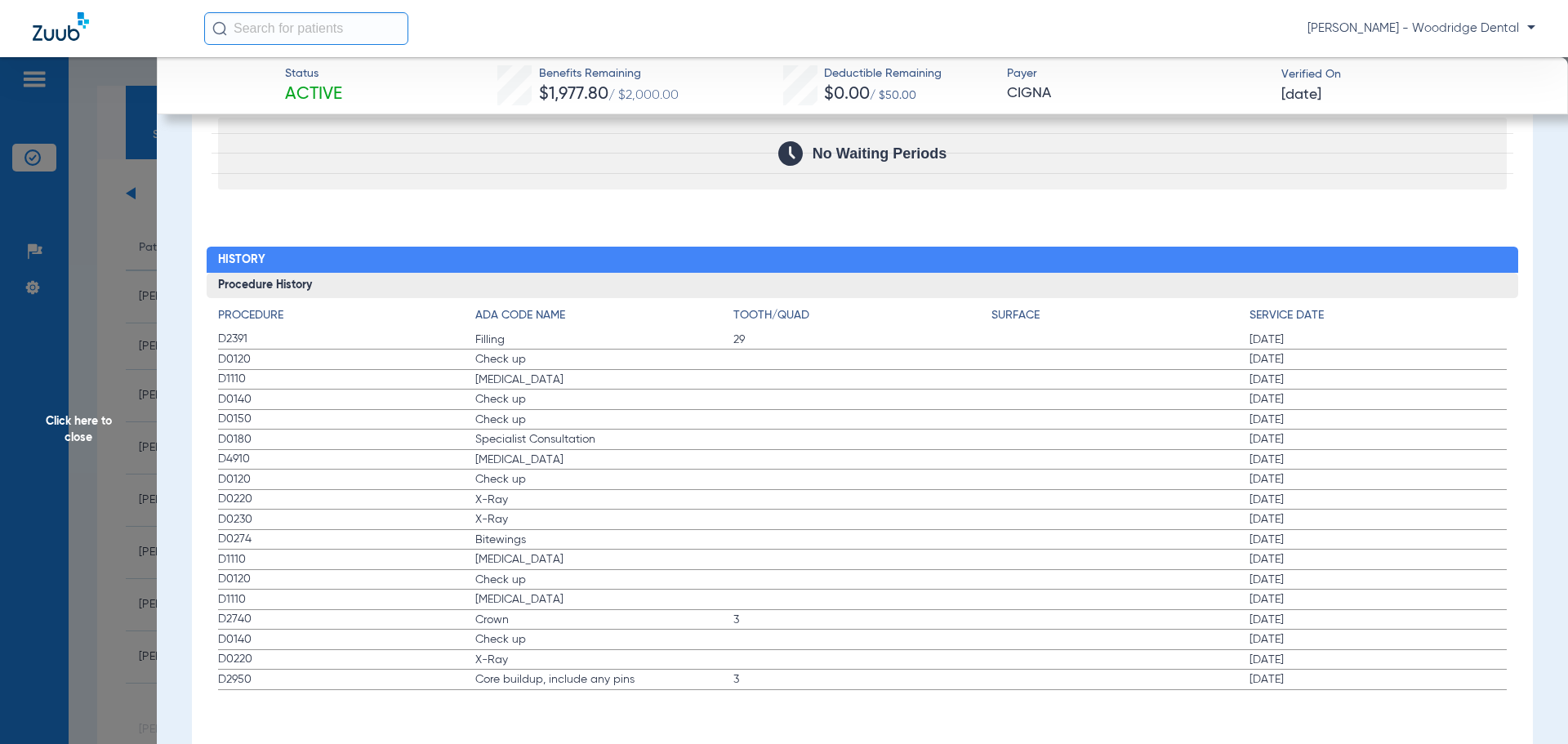
click at [70, 433] on span "Click here to close" at bounding box center [78, 429] width 157 height 744
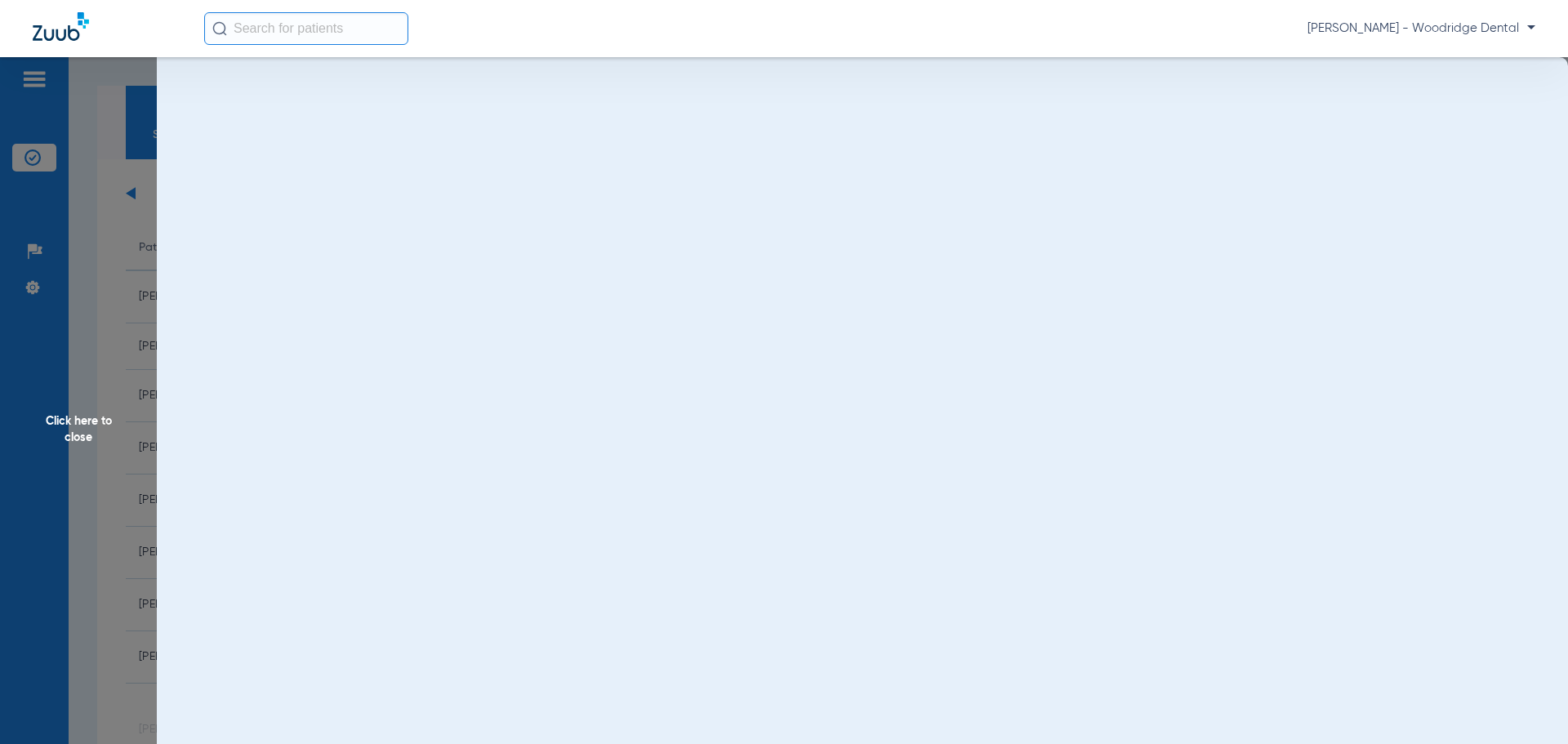
scroll to position [0, 0]
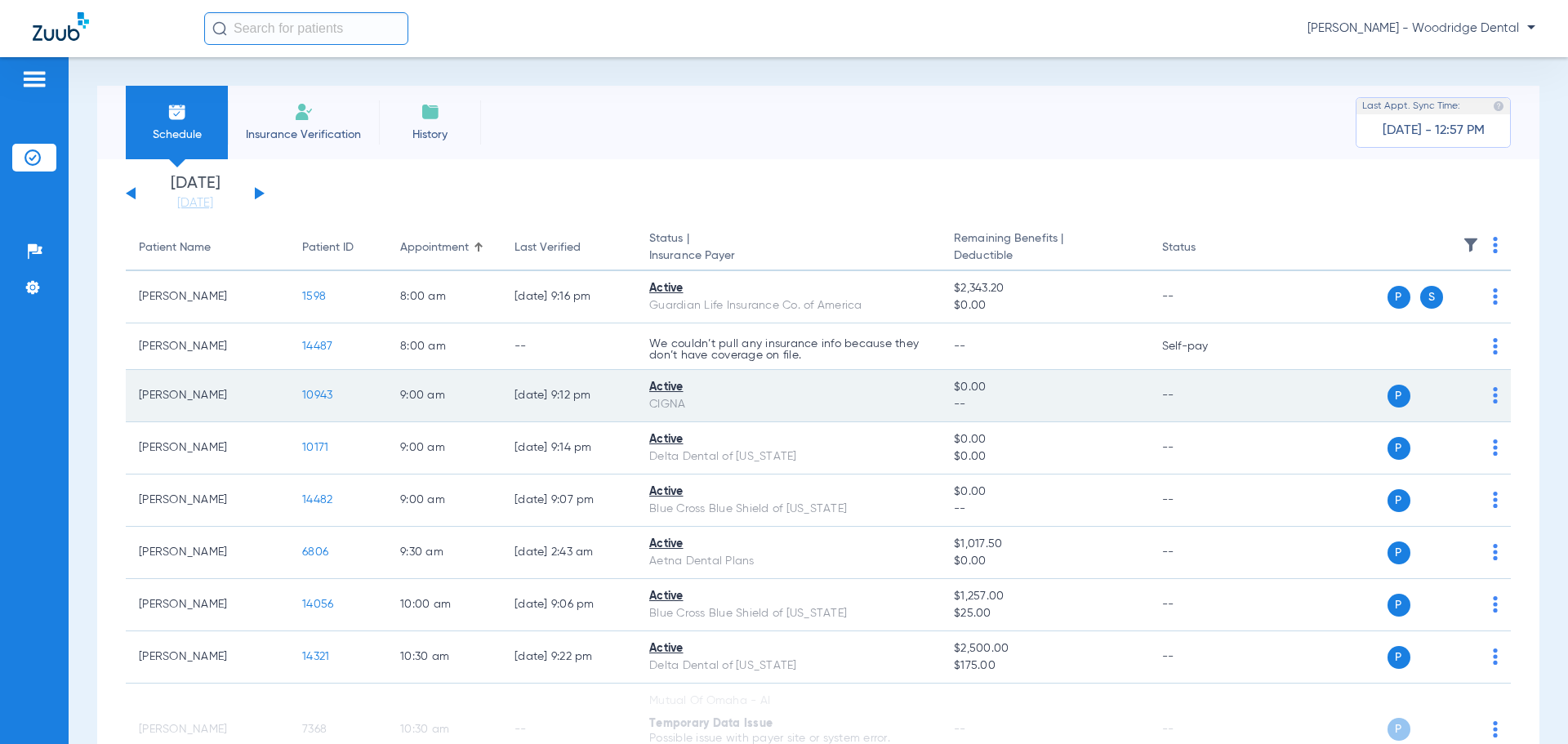
click at [322, 398] on span "10943" at bounding box center [317, 395] width 30 height 12
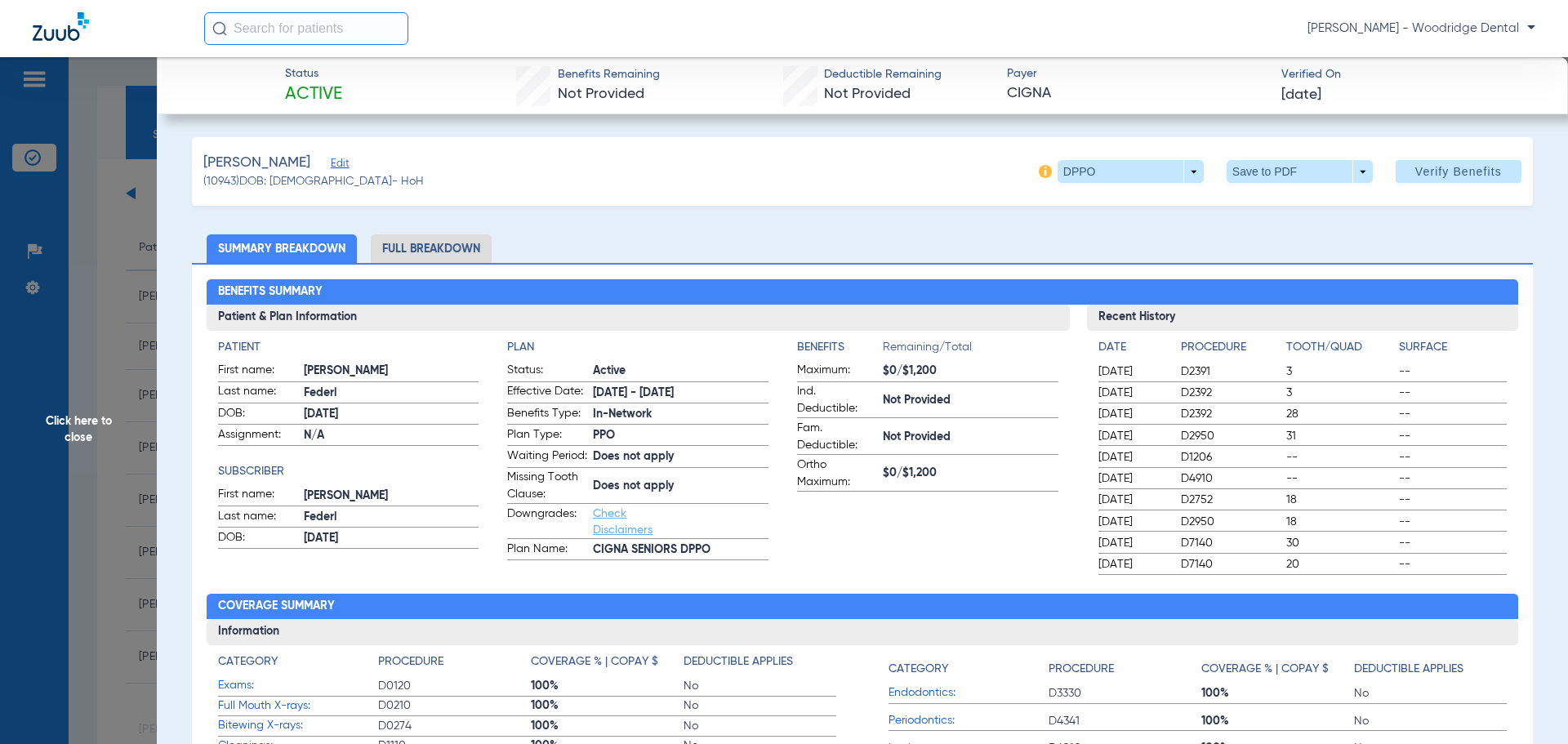
click at [457, 260] on li "Full Breakdown" at bounding box center [431, 249] width 121 height 29
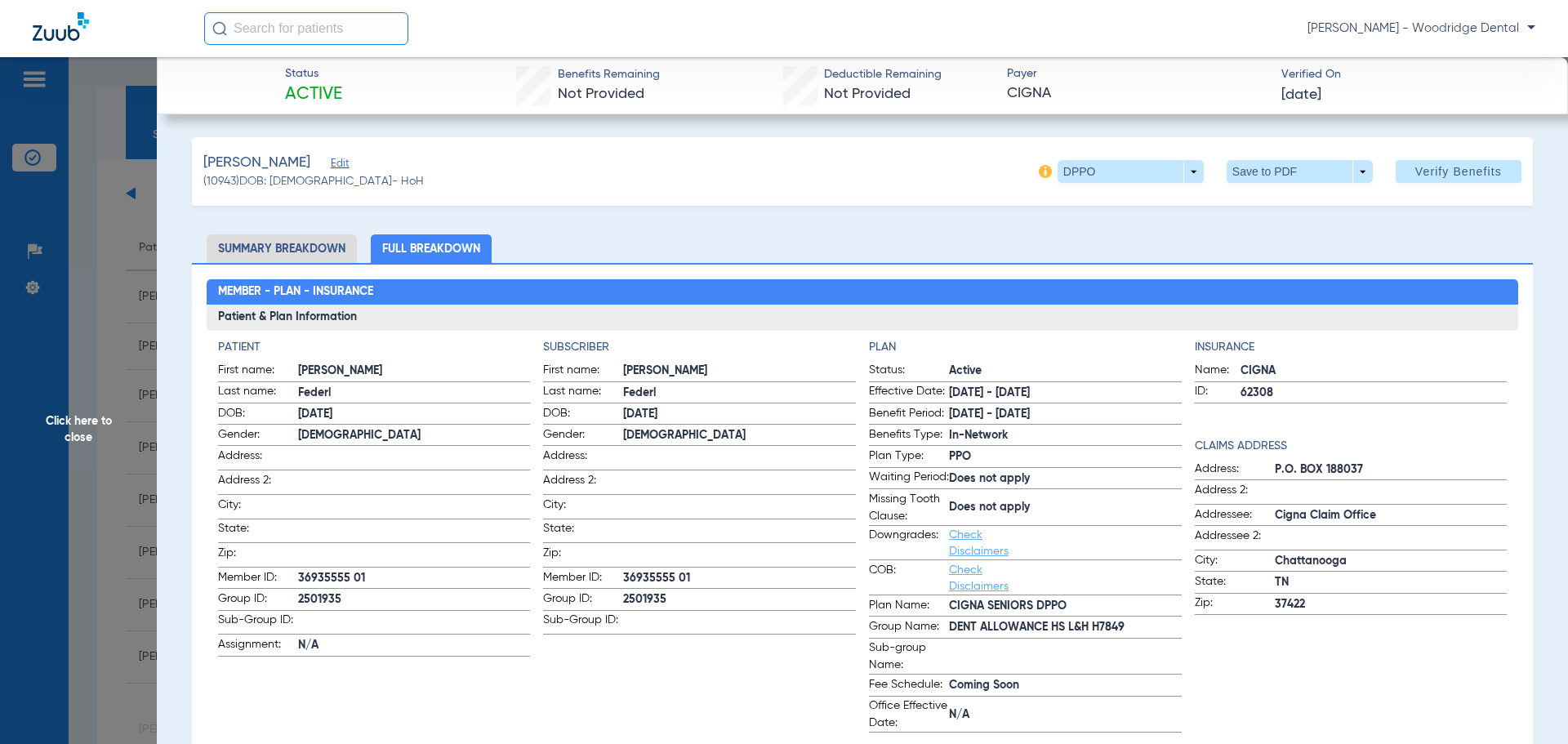
click at [316, 593] on span "2501935" at bounding box center [415, 600] width 232 height 17
copy span "2501935"
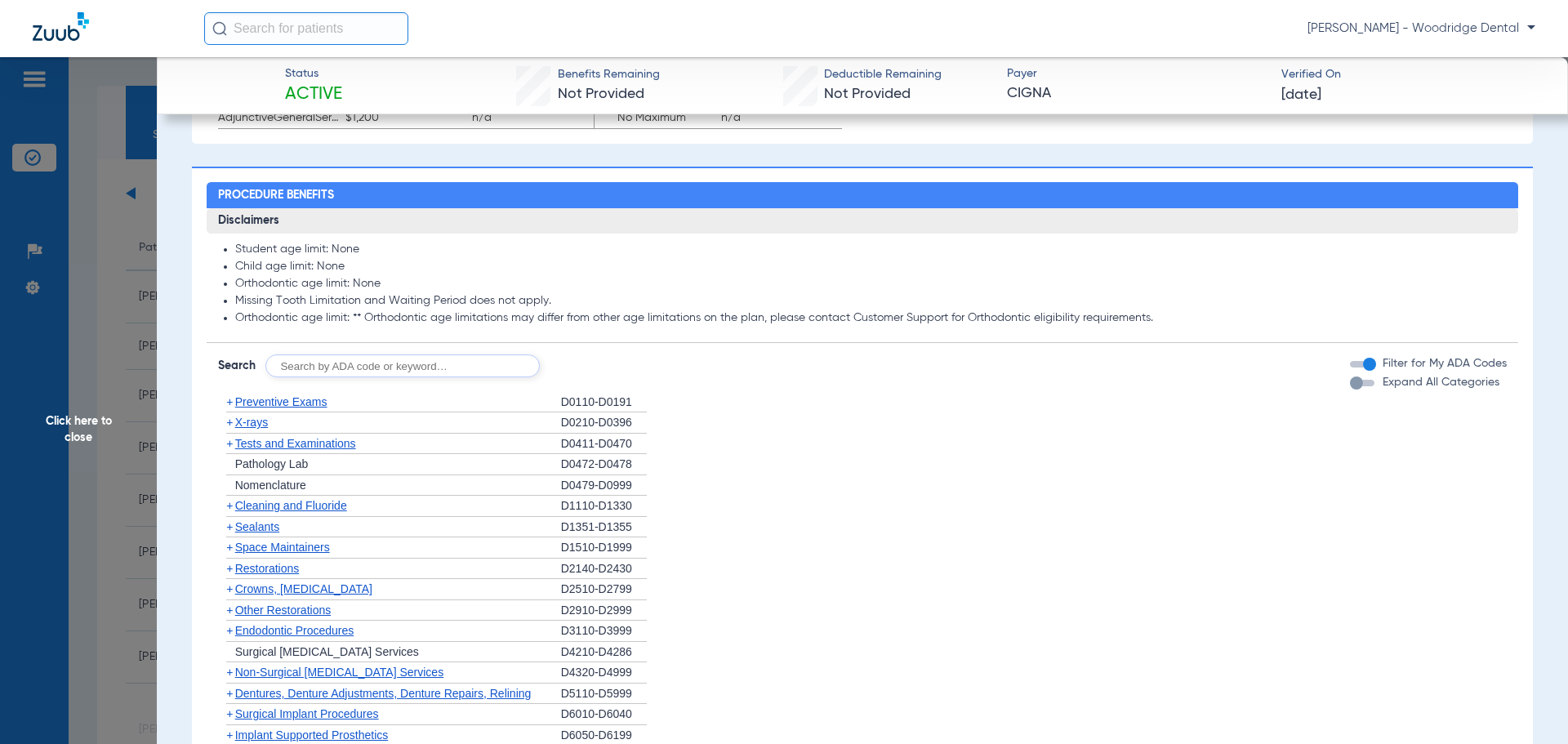
scroll to position [1104, 0]
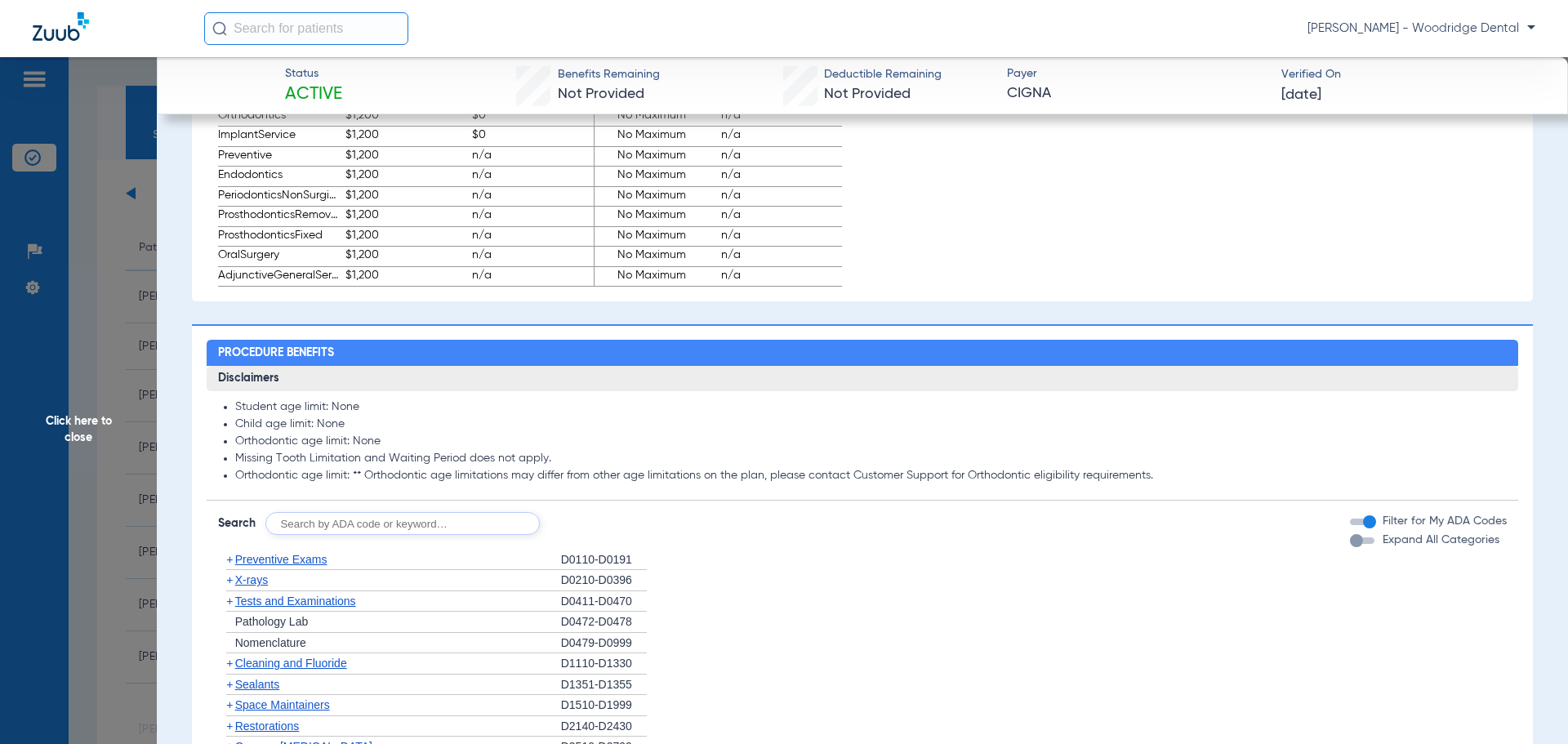
click at [428, 535] on input "text" at bounding box center [402, 524] width 274 height 23
type input "2991, 7953, 8090, 9944"
click button "Search" at bounding box center [600, 524] width 65 height 23
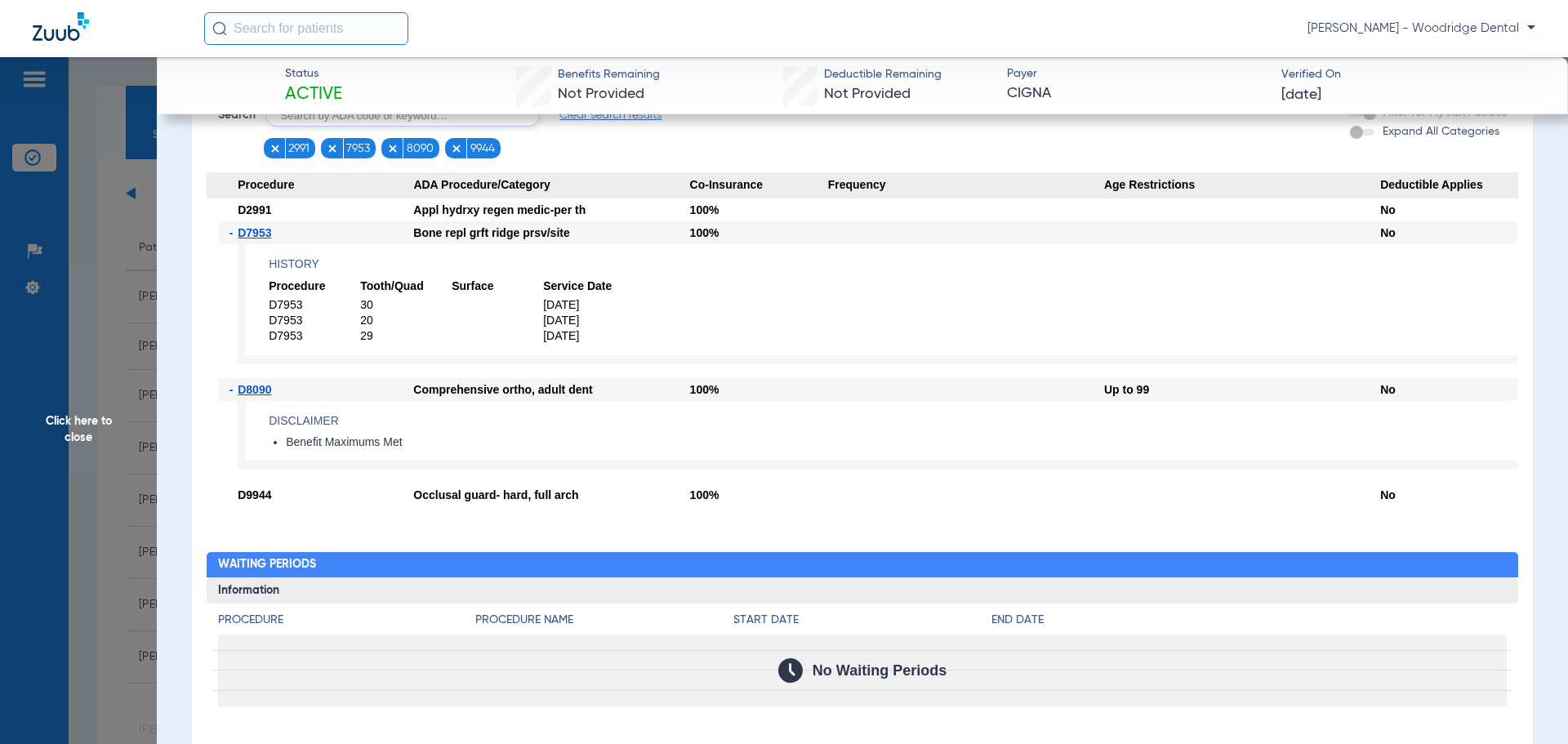
scroll to position [1186, 0]
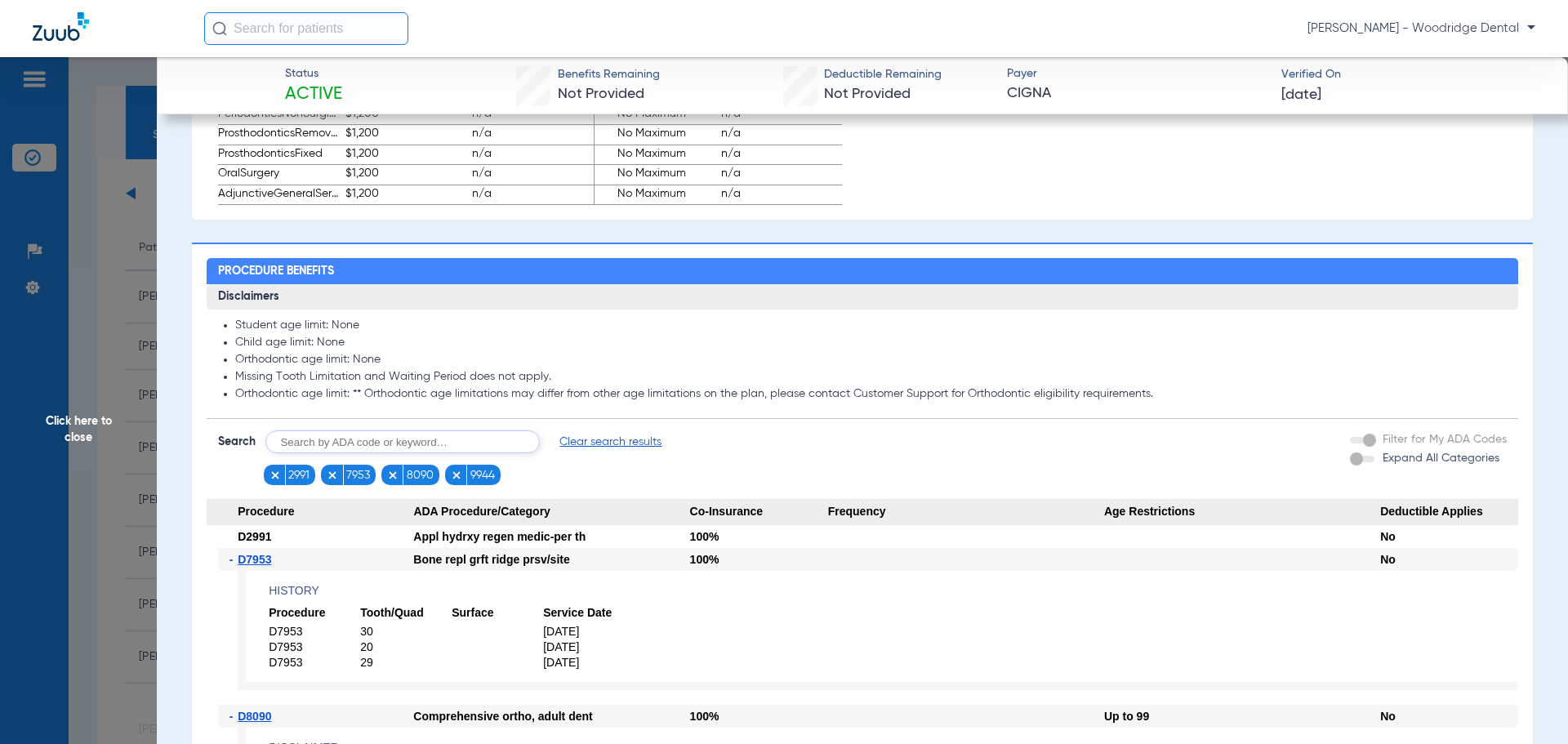
click at [596, 450] on span "Clear search results" at bounding box center [609, 442] width 102 height 16
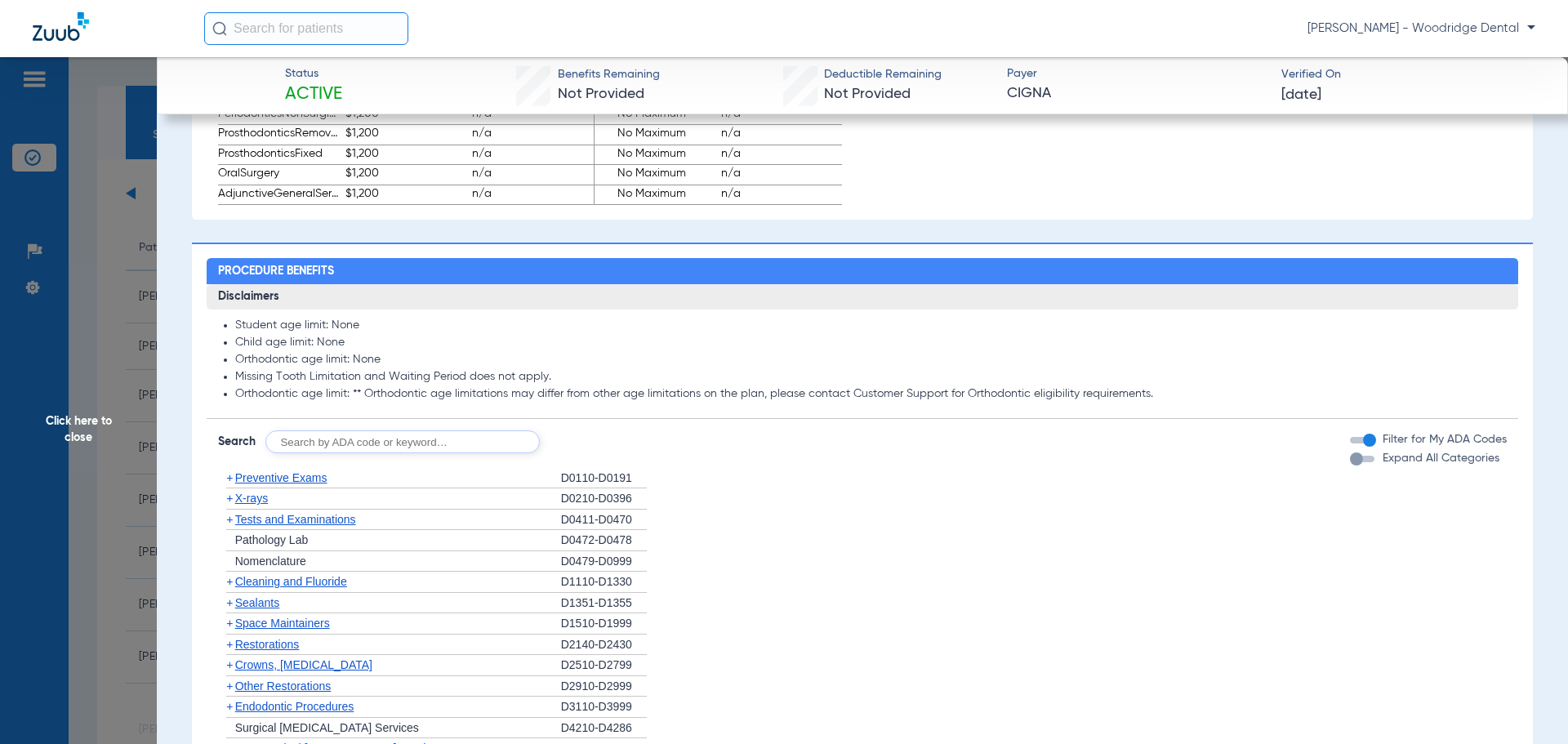
click at [76, 419] on span "Click here to close" at bounding box center [78, 429] width 157 height 744
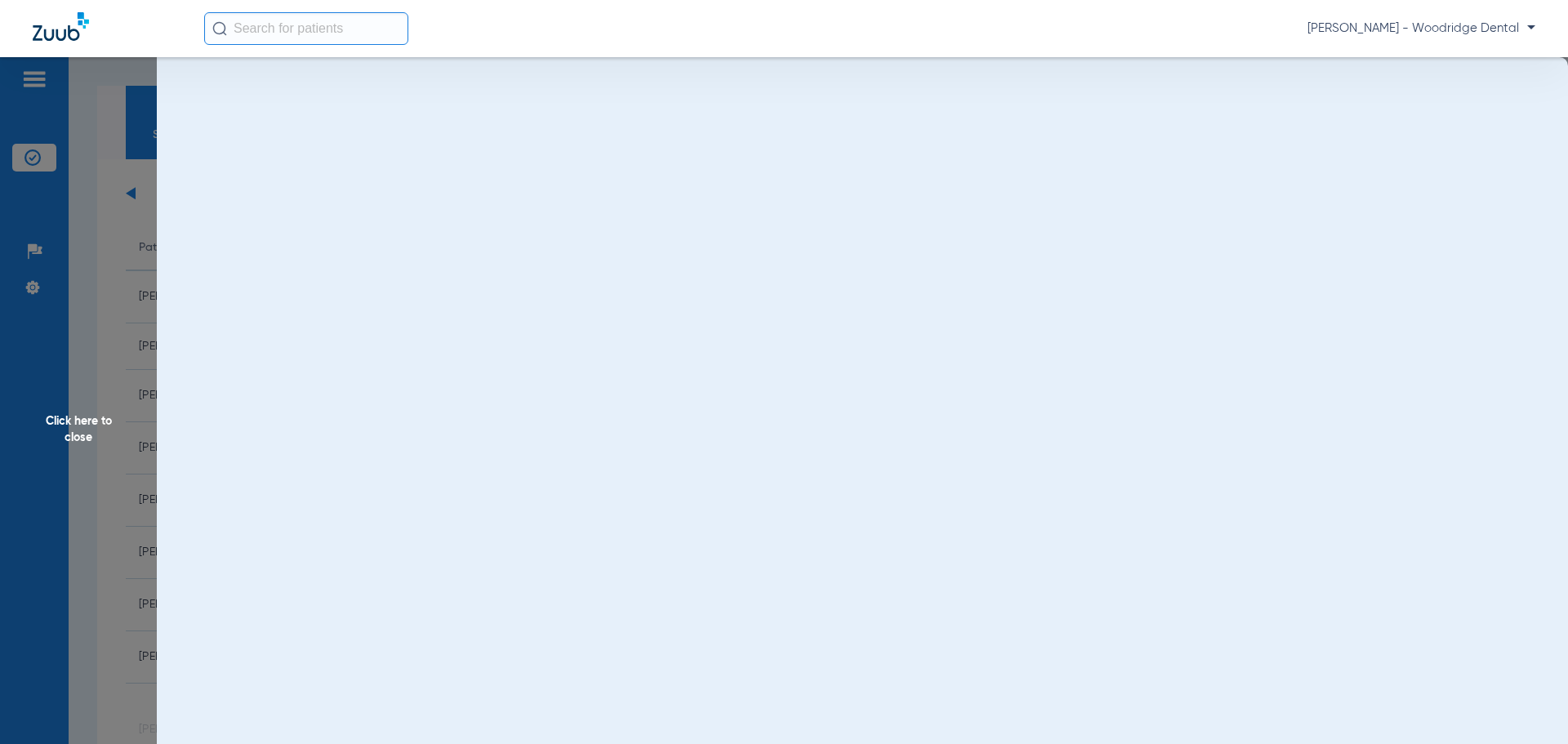
scroll to position [0, 0]
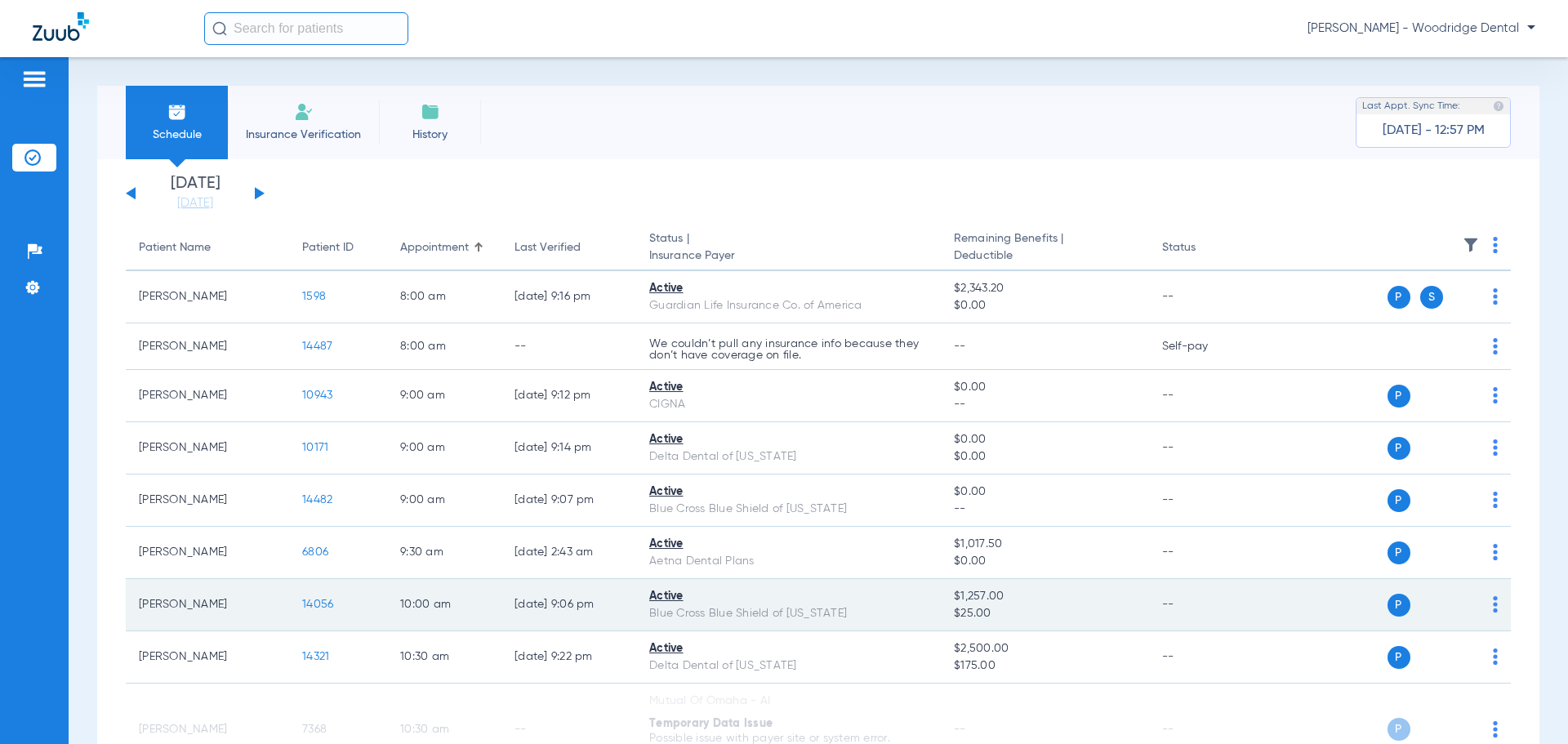
click at [320, 604] on span "14056" at bounding box center [318, 604] width 31 height 12
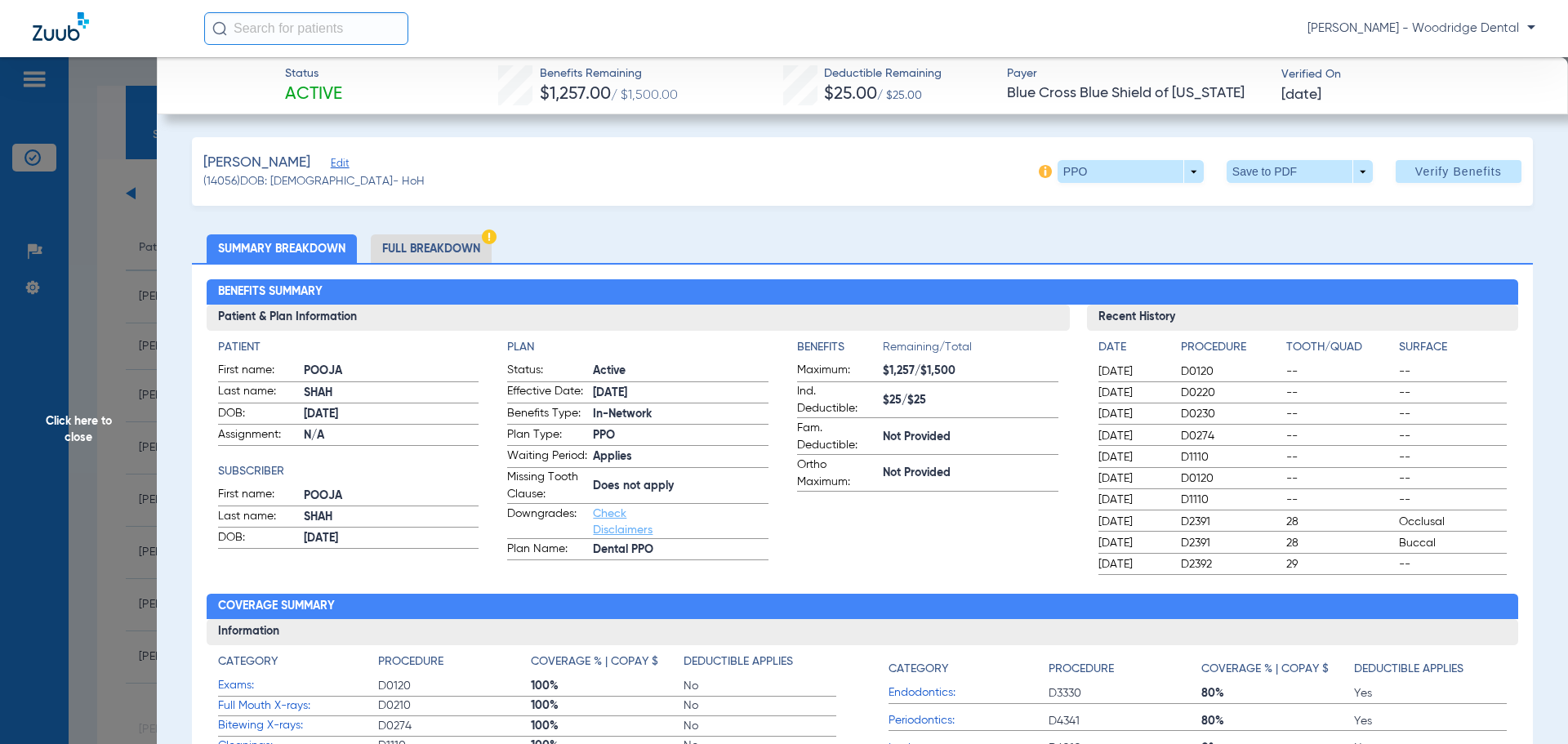
click at [424, 247] on li "Full Breakdown" at bounding box center [431, 249] width 121 height 29
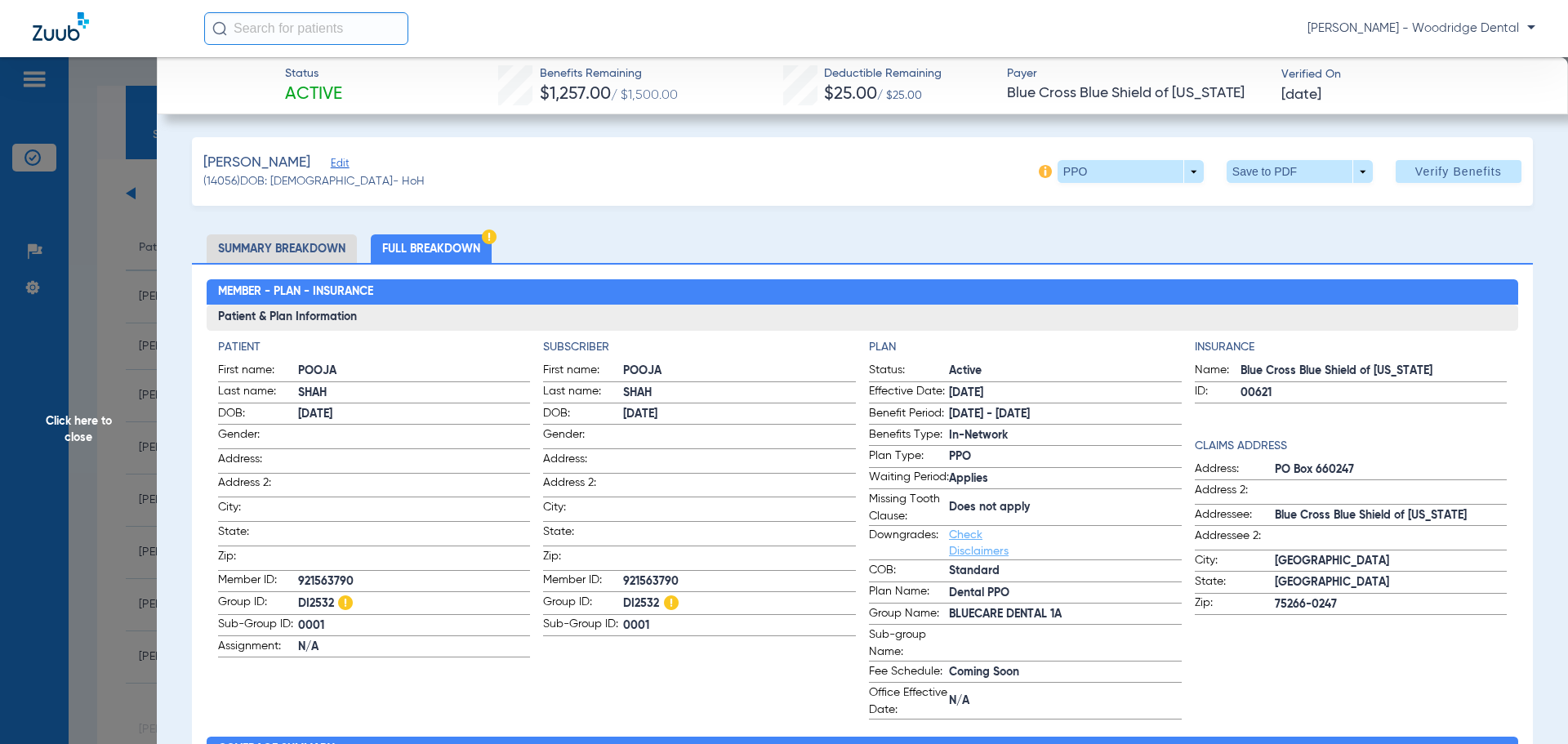
click at [311, 600] on span "DI2532" at bounding box center [415, 604] width 232 height 20
copy span "DI2532"
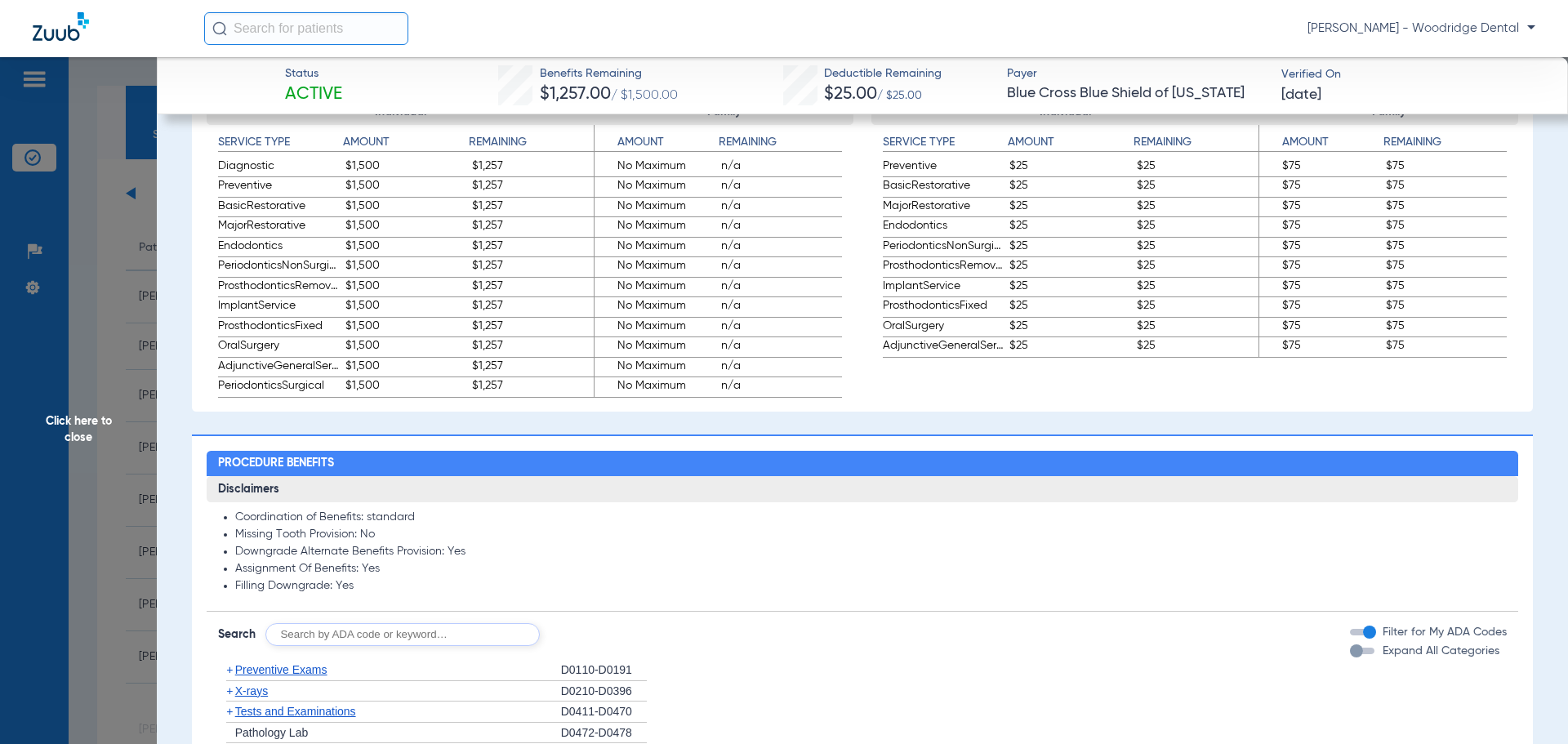
scroll to position [1225, 0]
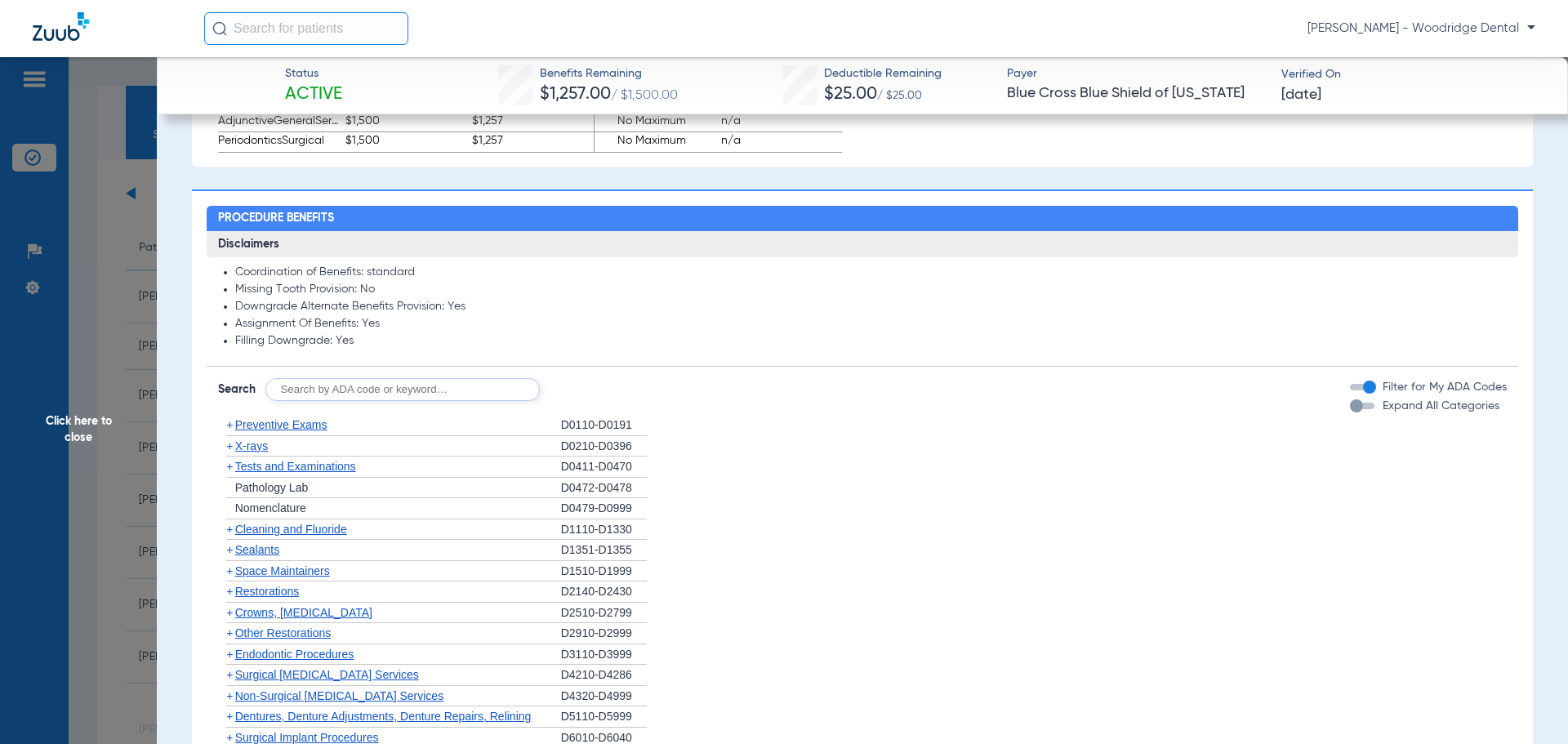
click at [231, 556] on span "+" at bounding box center [230, 549] width 7 height 13
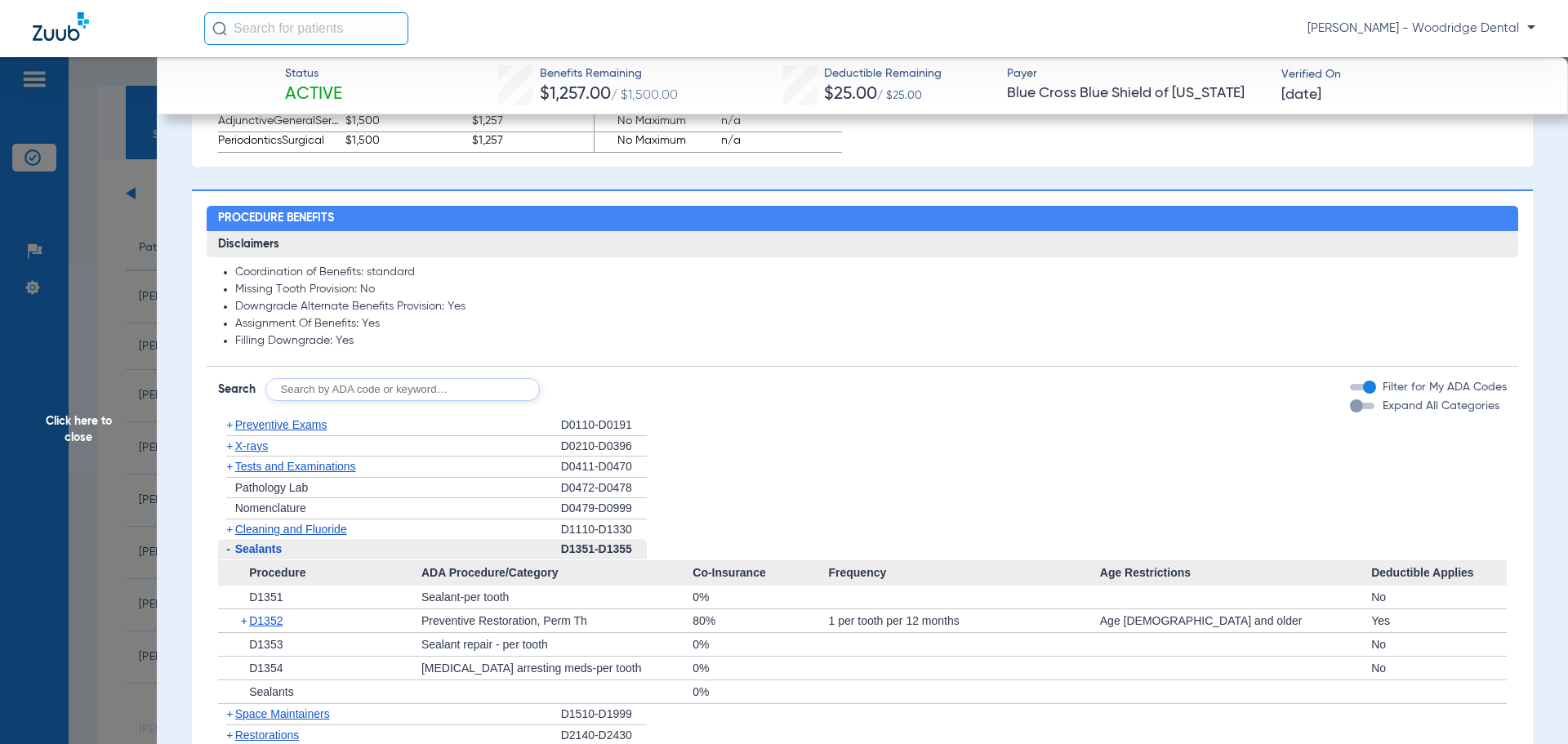
click at [232, 536] on span "+" at bounding box center [230, 529] width 7 height 13
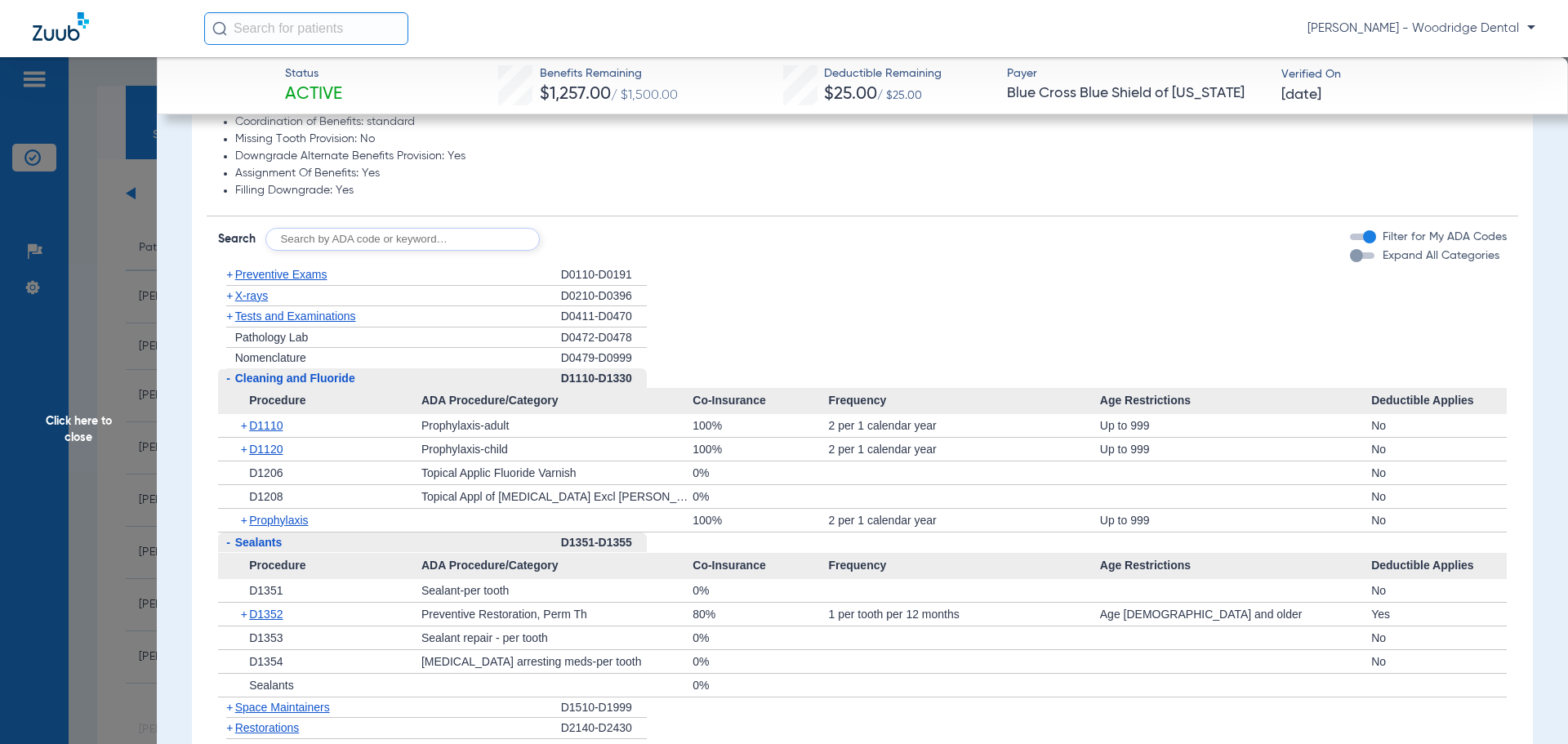
scroll to position [1388, 0]
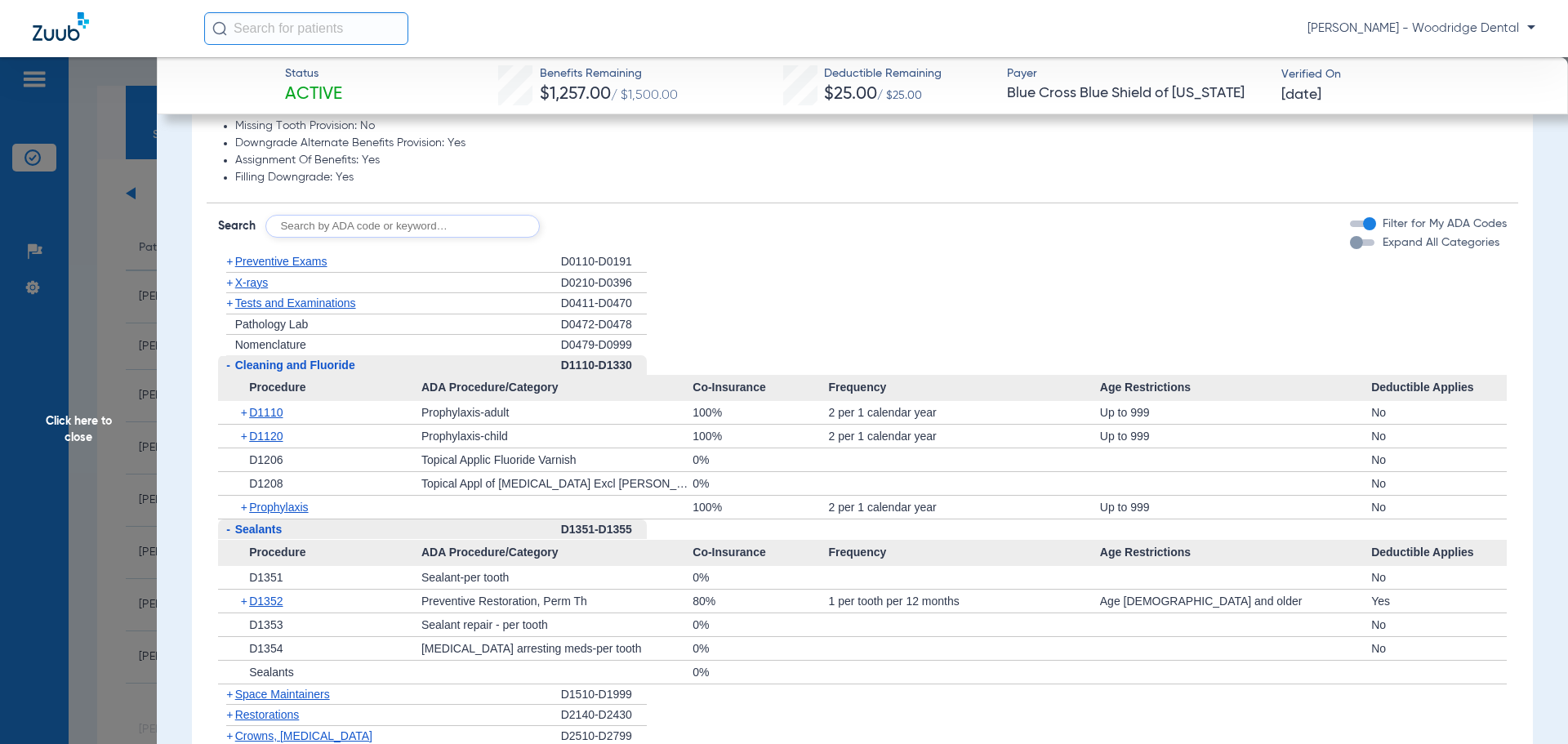
click at [242, 518] on span "+" at bounding box center [245, 508] width 9 height 23
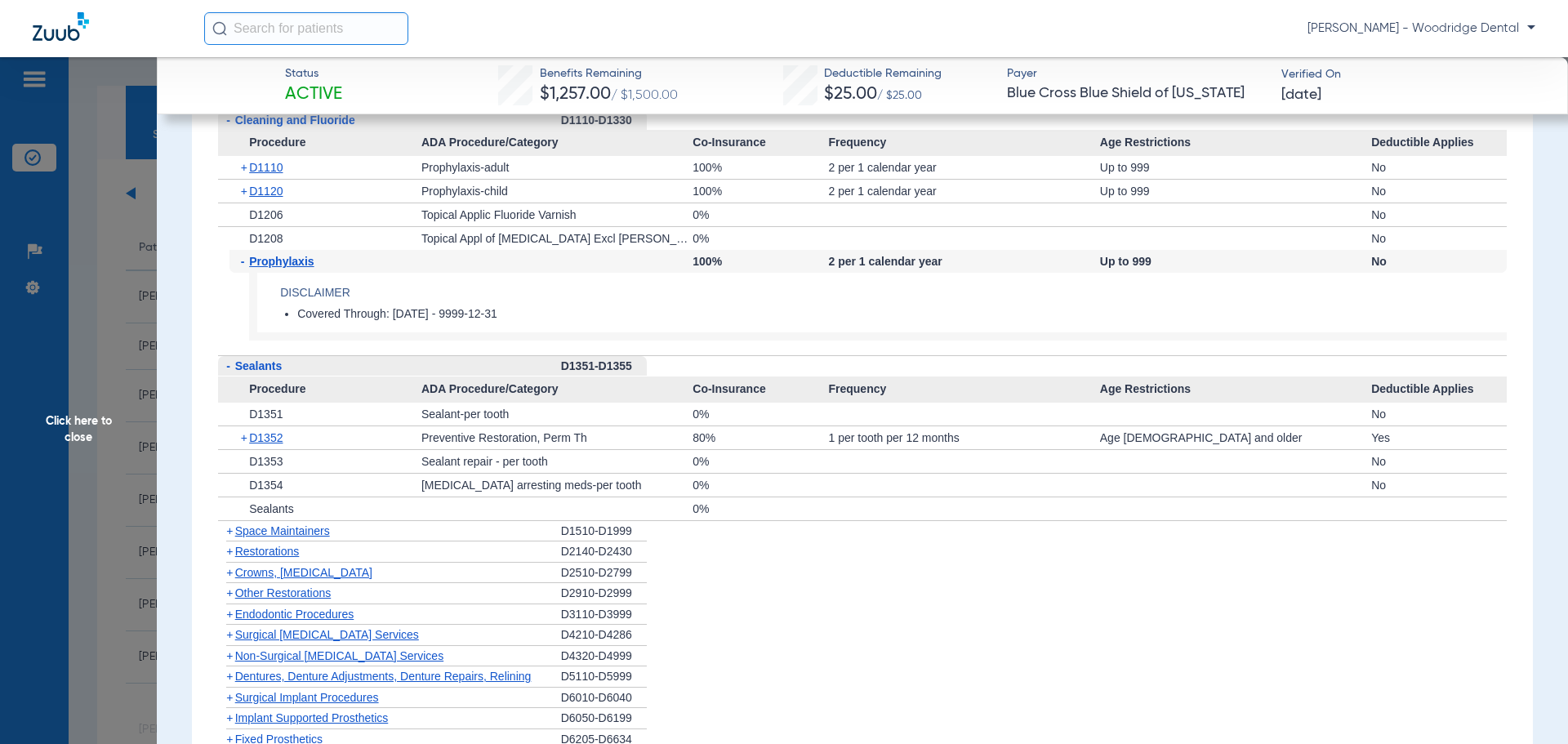
scroll to position [2042, 0]
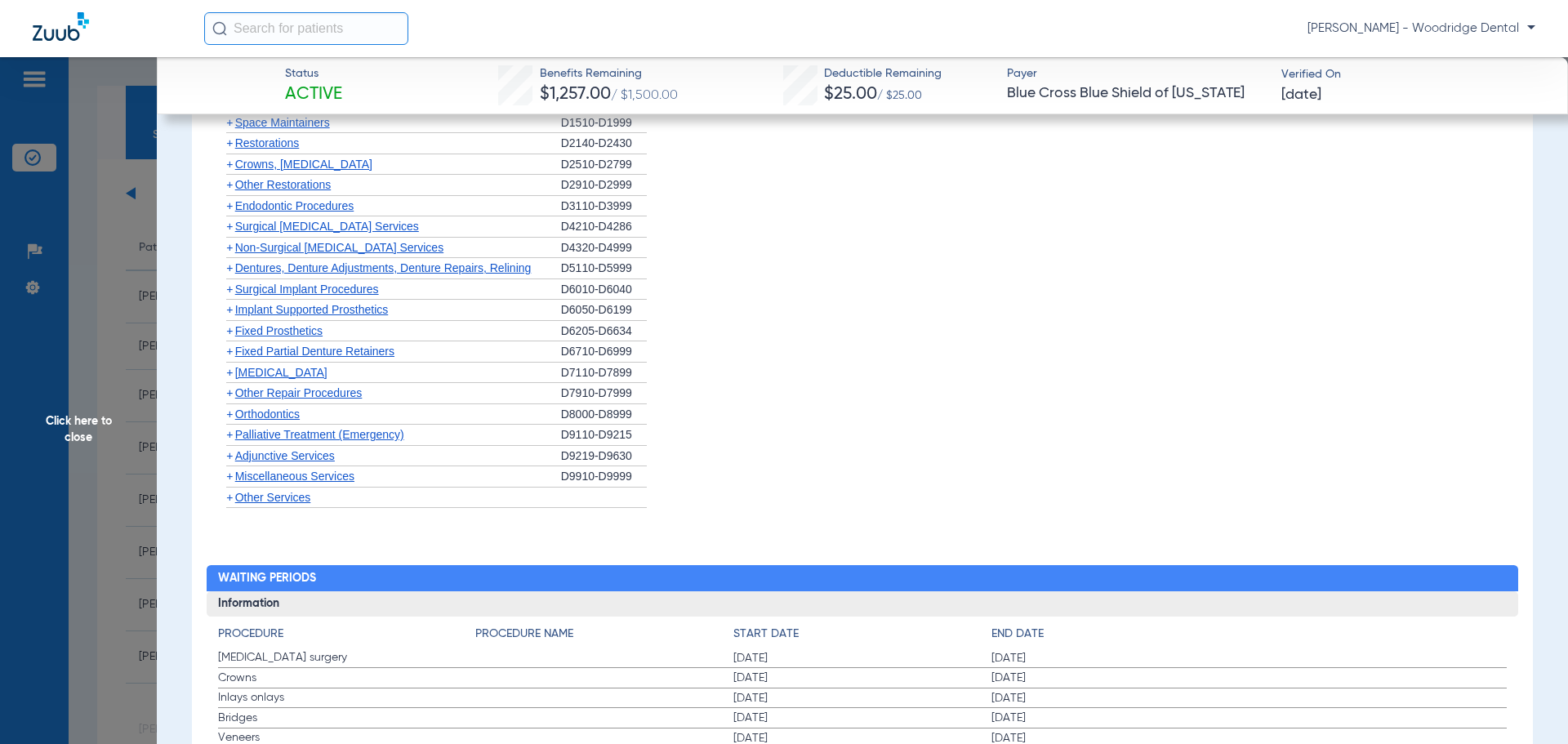
click at [228, 254] on span "+" at bounding box center [230, 247] width 7 height 13
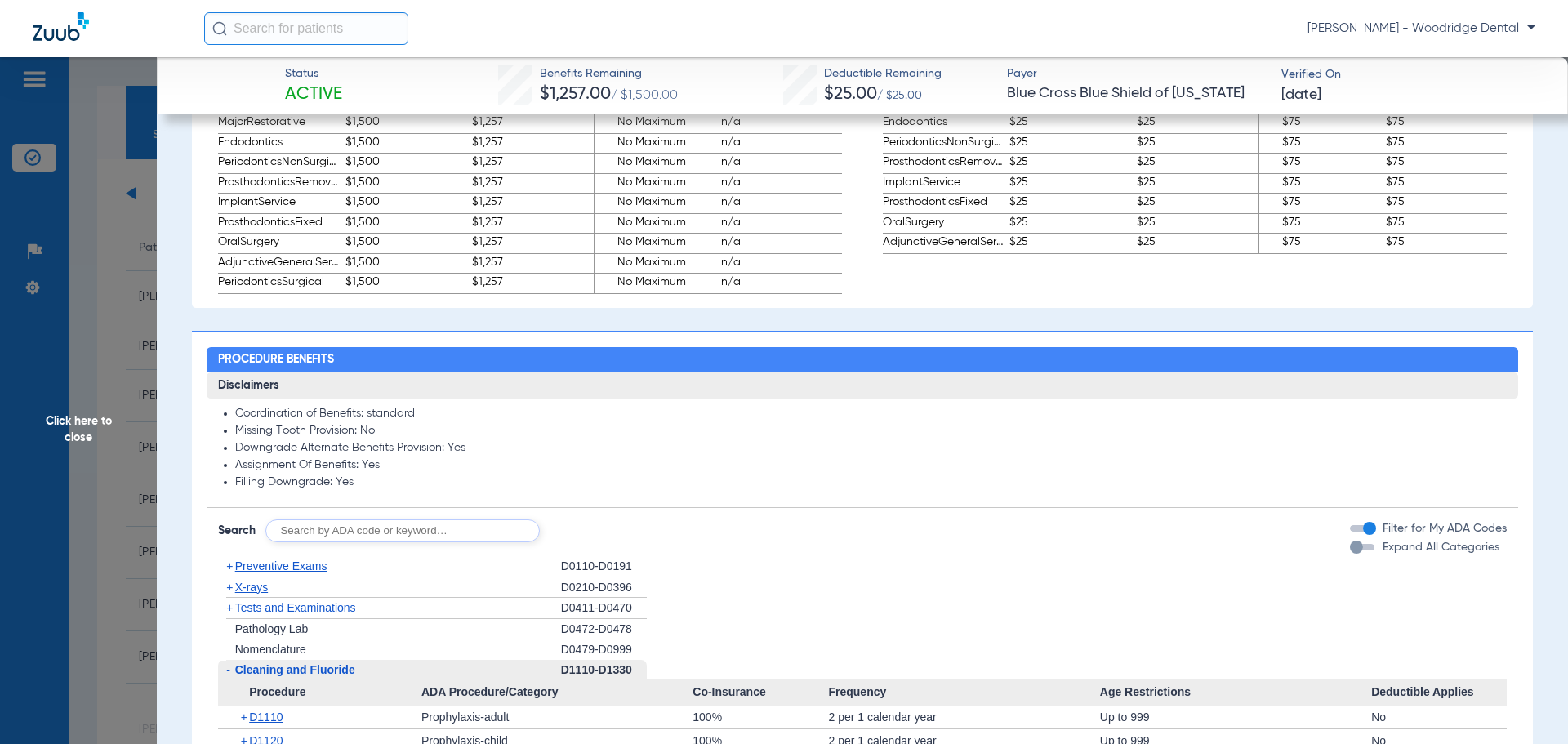
scroll to position [1225, 0]
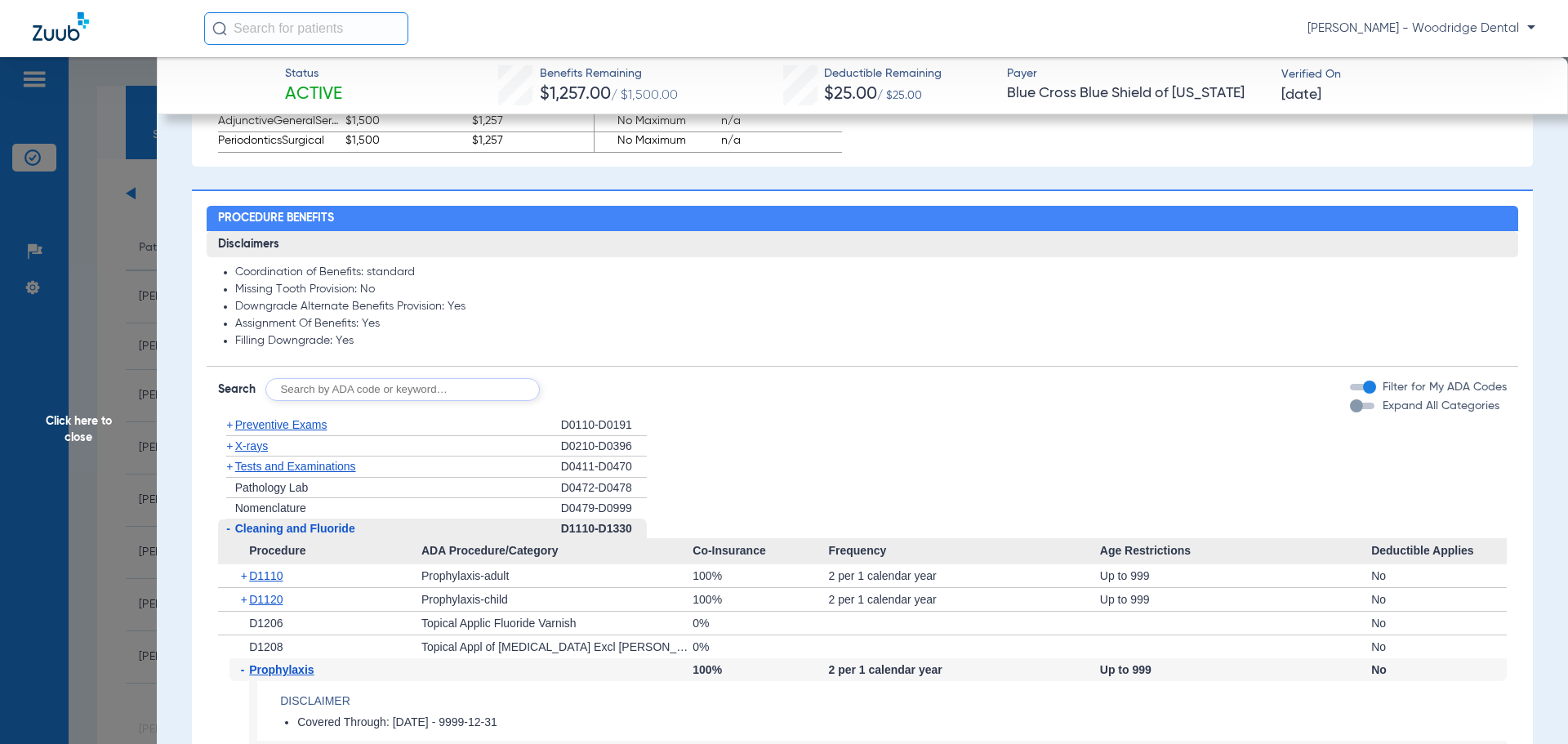
click at [489, 401] on input "text" at bounding box center [402, 389] width 274 height 23
type input "2991, 7953, 8090, 9944"
click button "Search" at bounding box center [600, 389] width 65 height 23
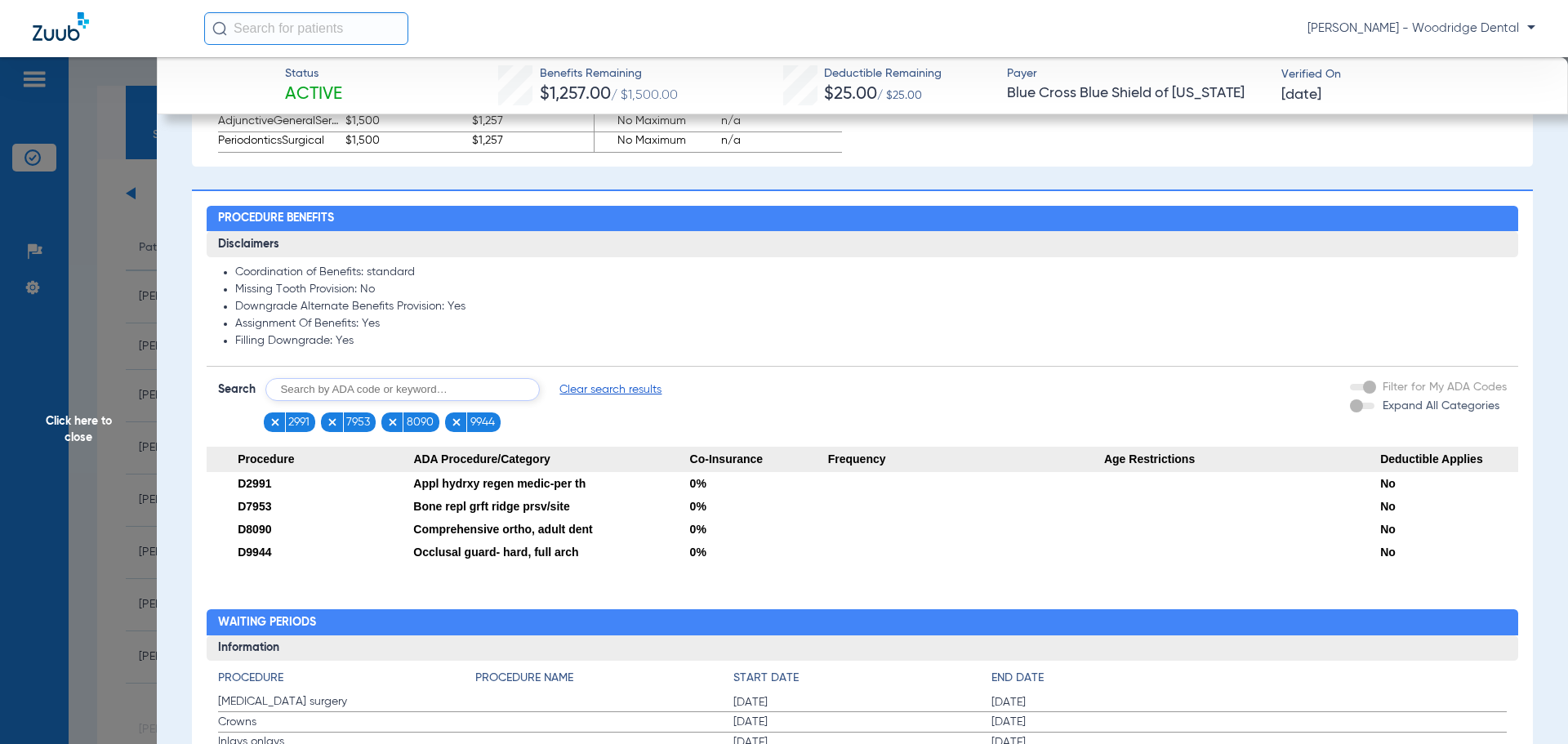
click at [80, 432] on span "Click here to close" at bounding box center [78, 429] width 157 height 744
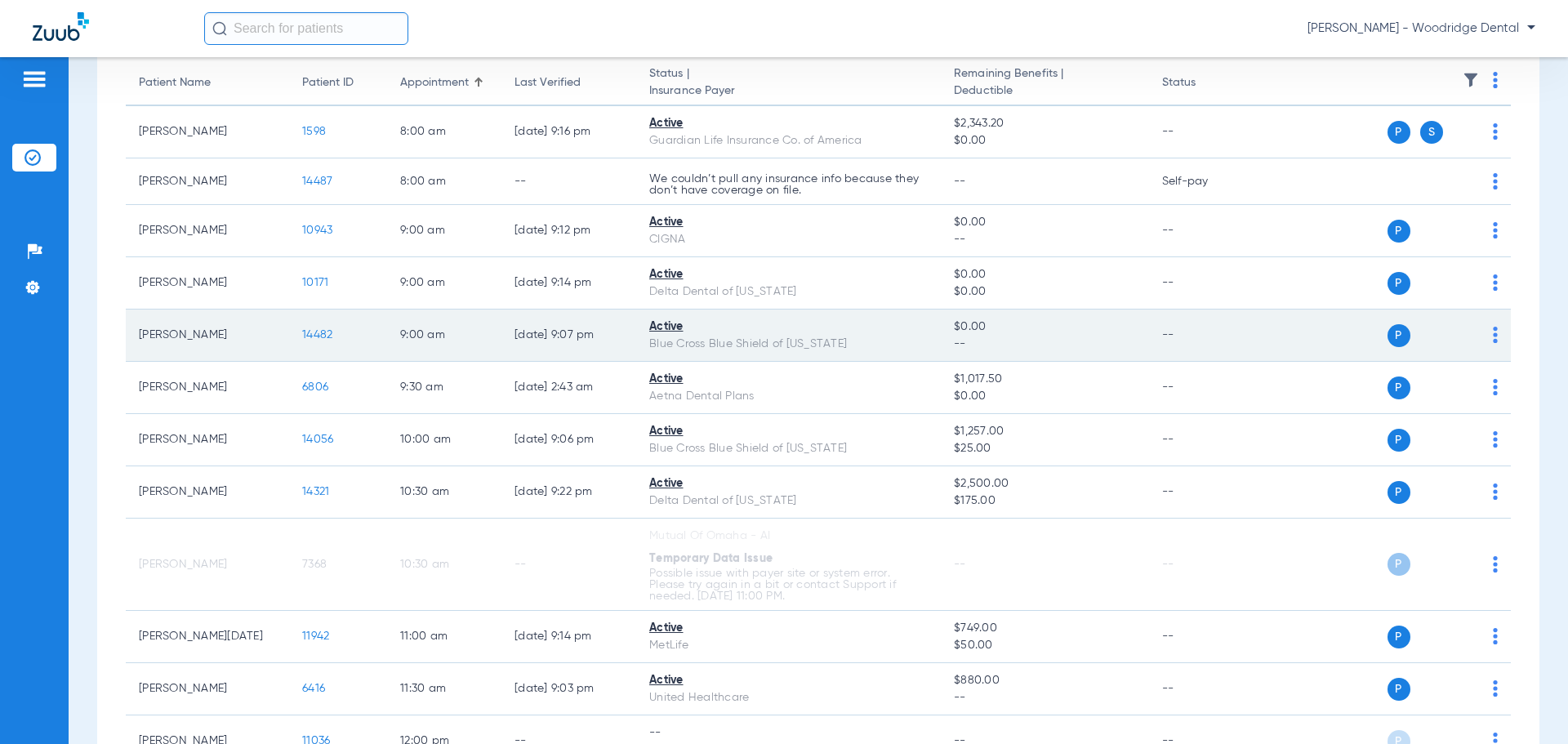
scroll to position [164, 0]
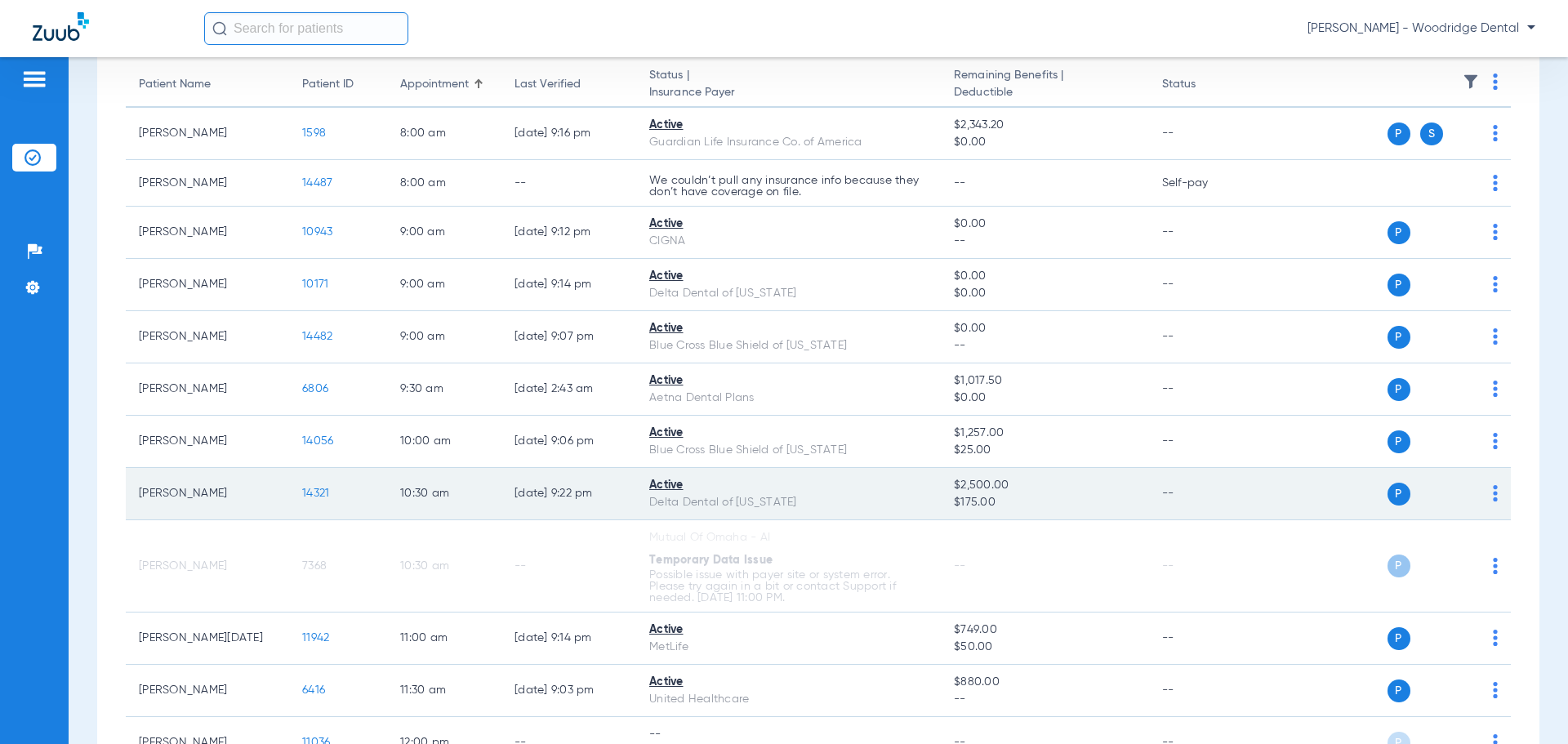
click at [304, 498] on span "14321" at bounding box center [316, 493] width 27 height 12
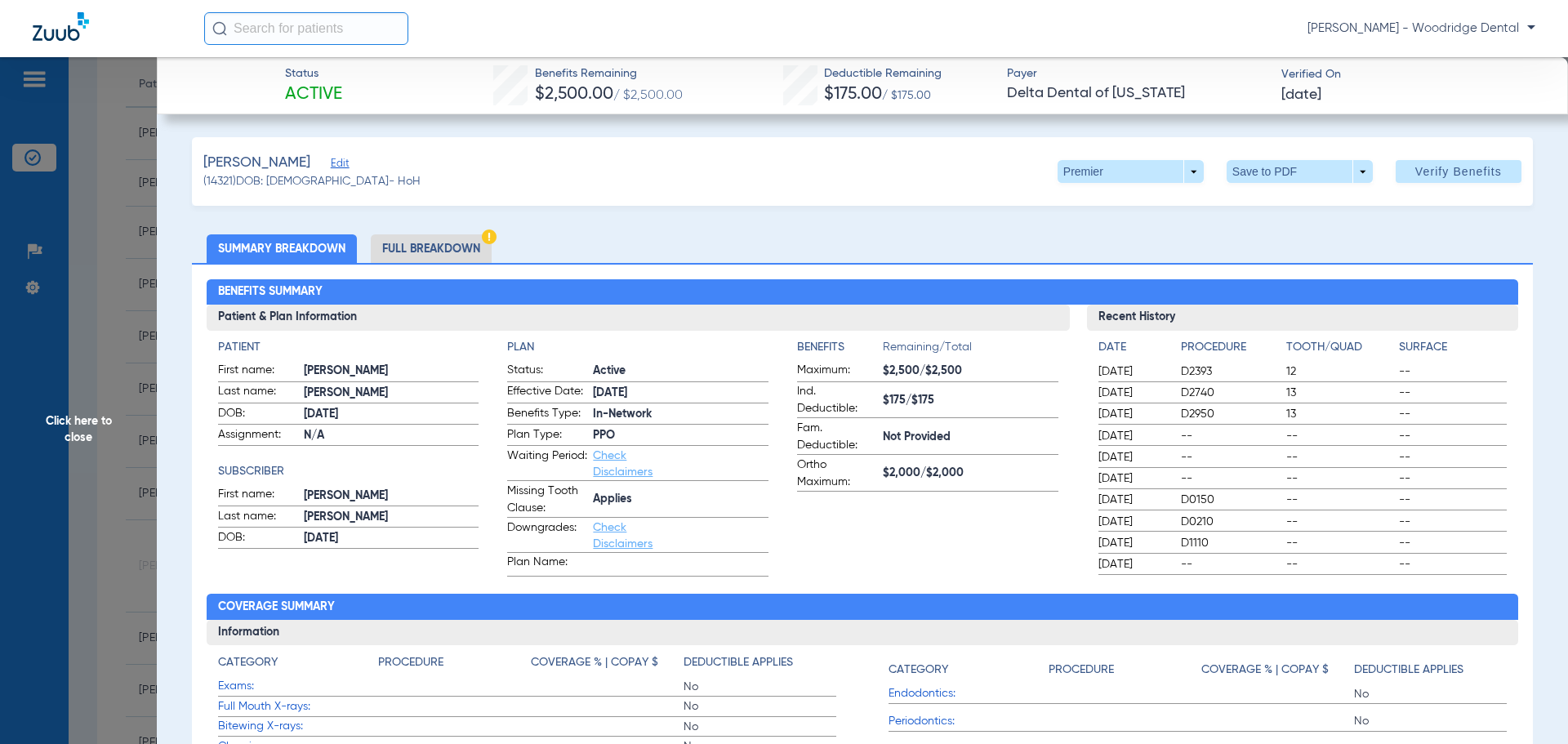
click at [434, 245] on li "Full Breakdown" at bounding box center [431, 249] width 121 height 29
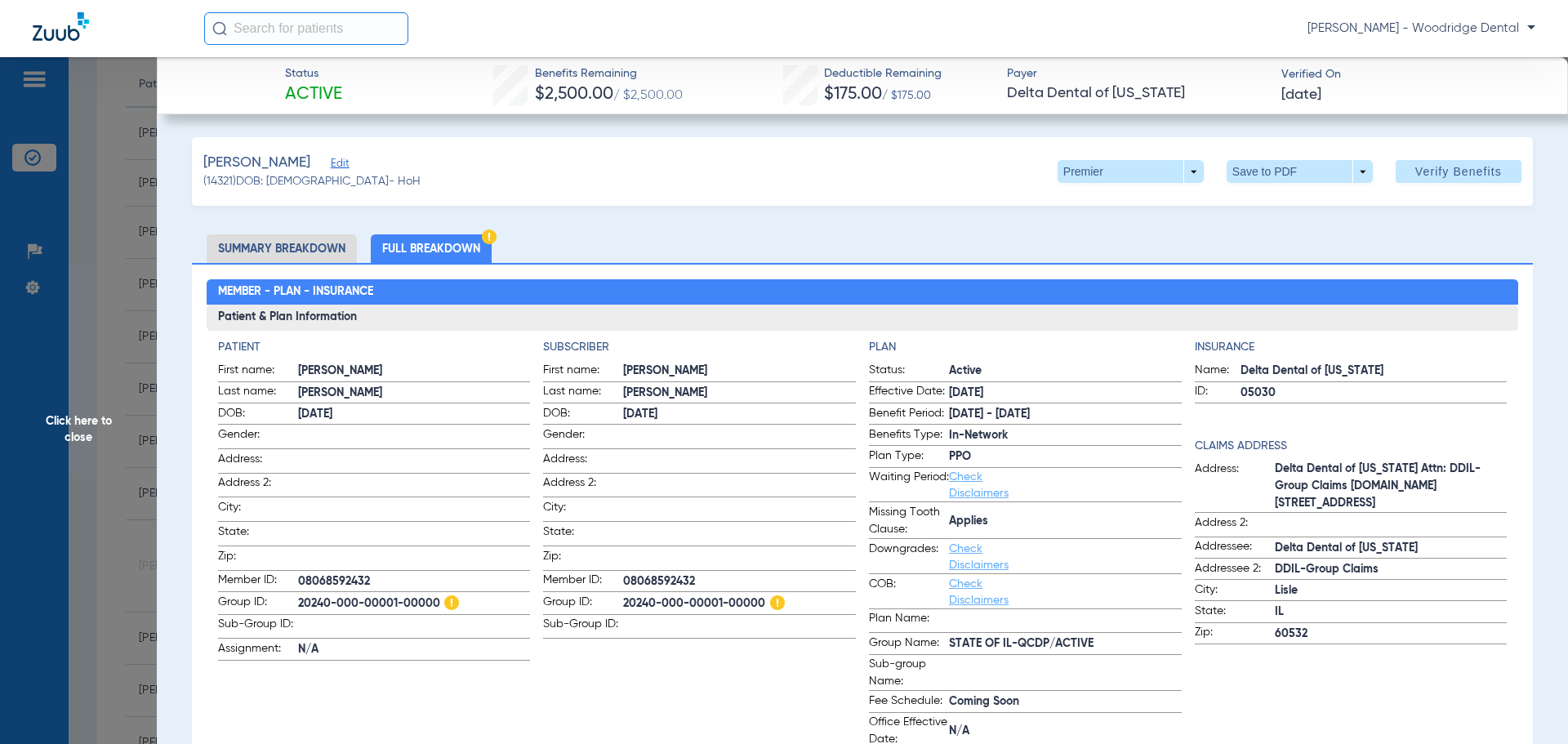
click at [413, 597] on span "20240-000-00001-00000" at bounding box center [415, 604] width 232 height 20
copy span "20240-000-00001-00000"
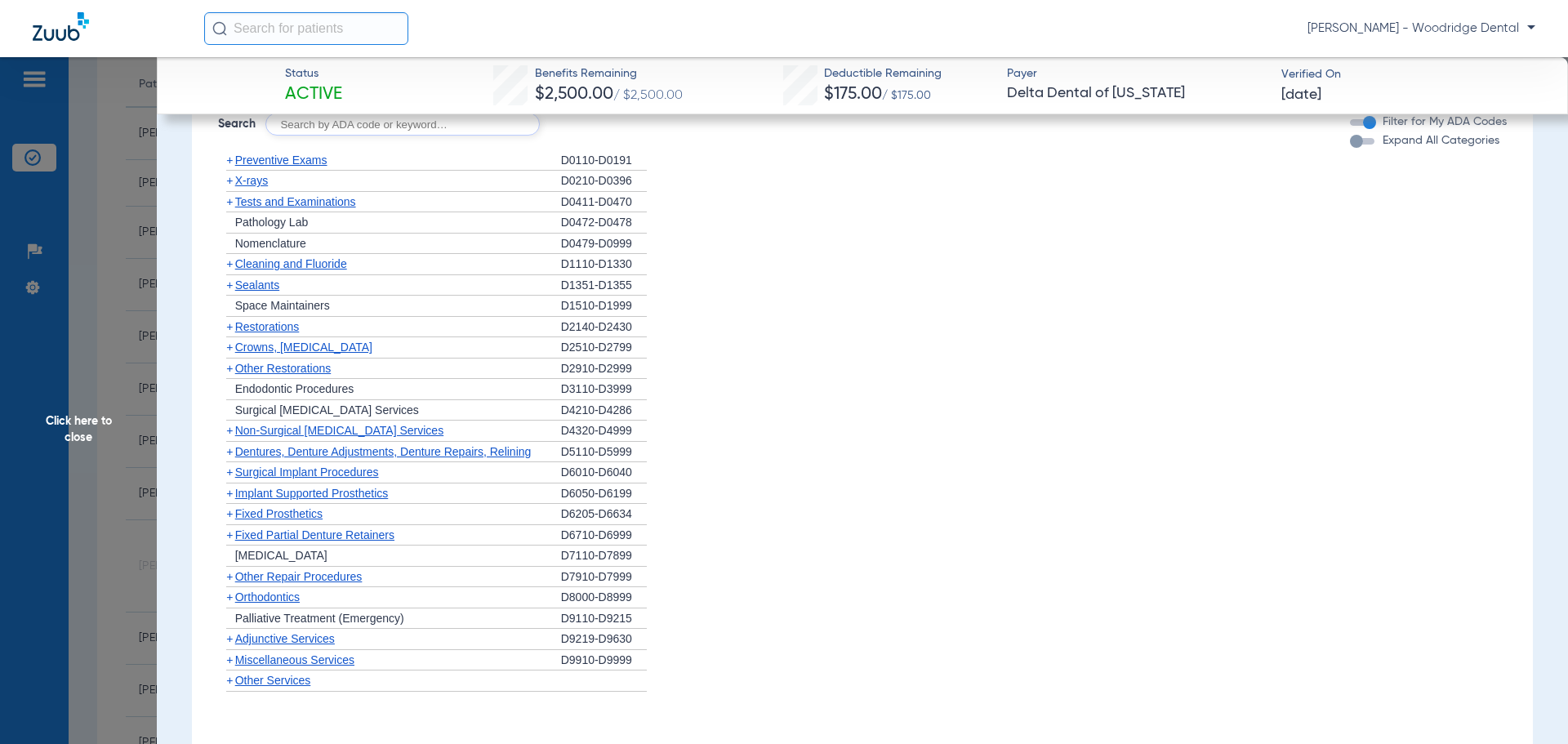
scroll to position [1388, 0]
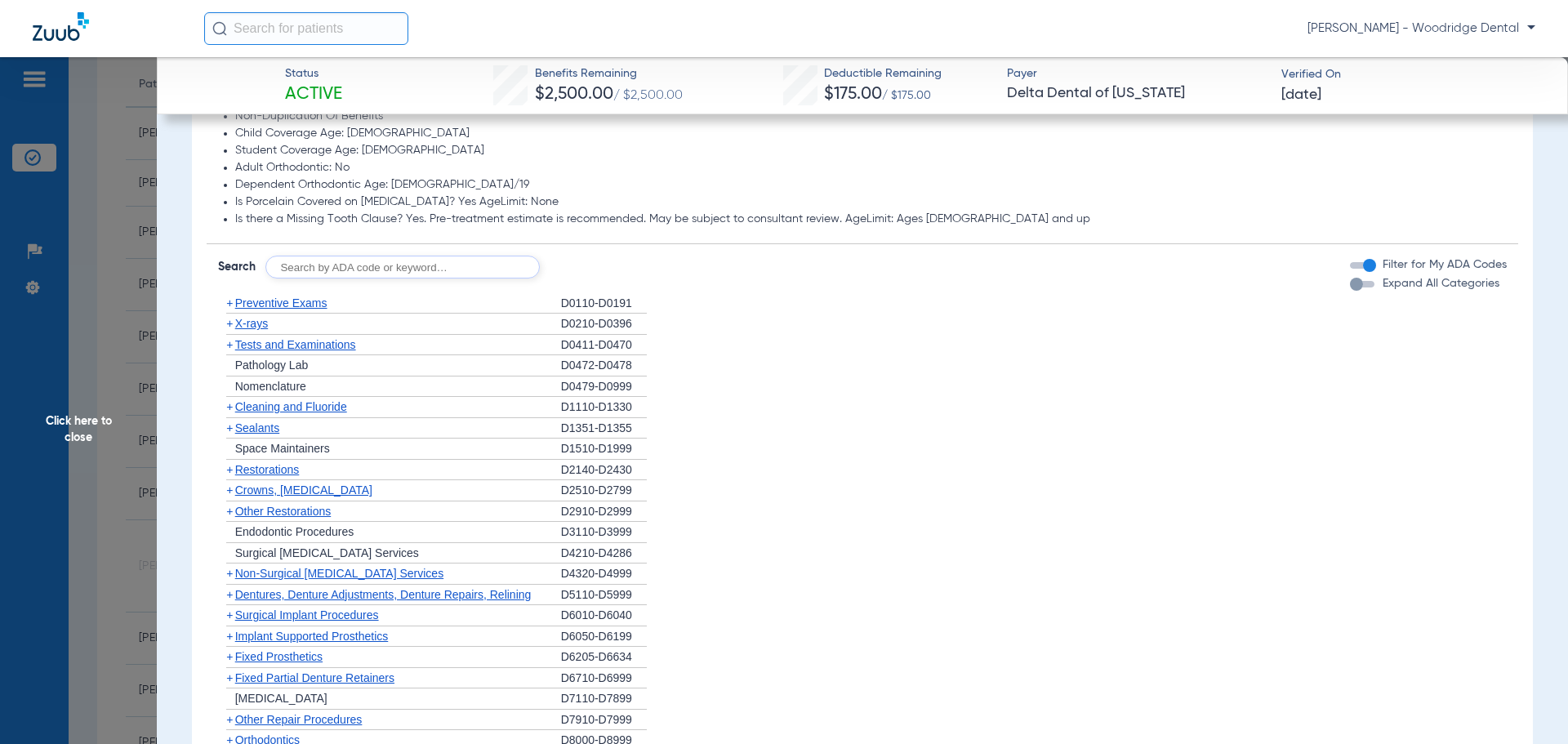
click at [231, 301] on span "+" at bounding box center [230, 302] width 7 height 13
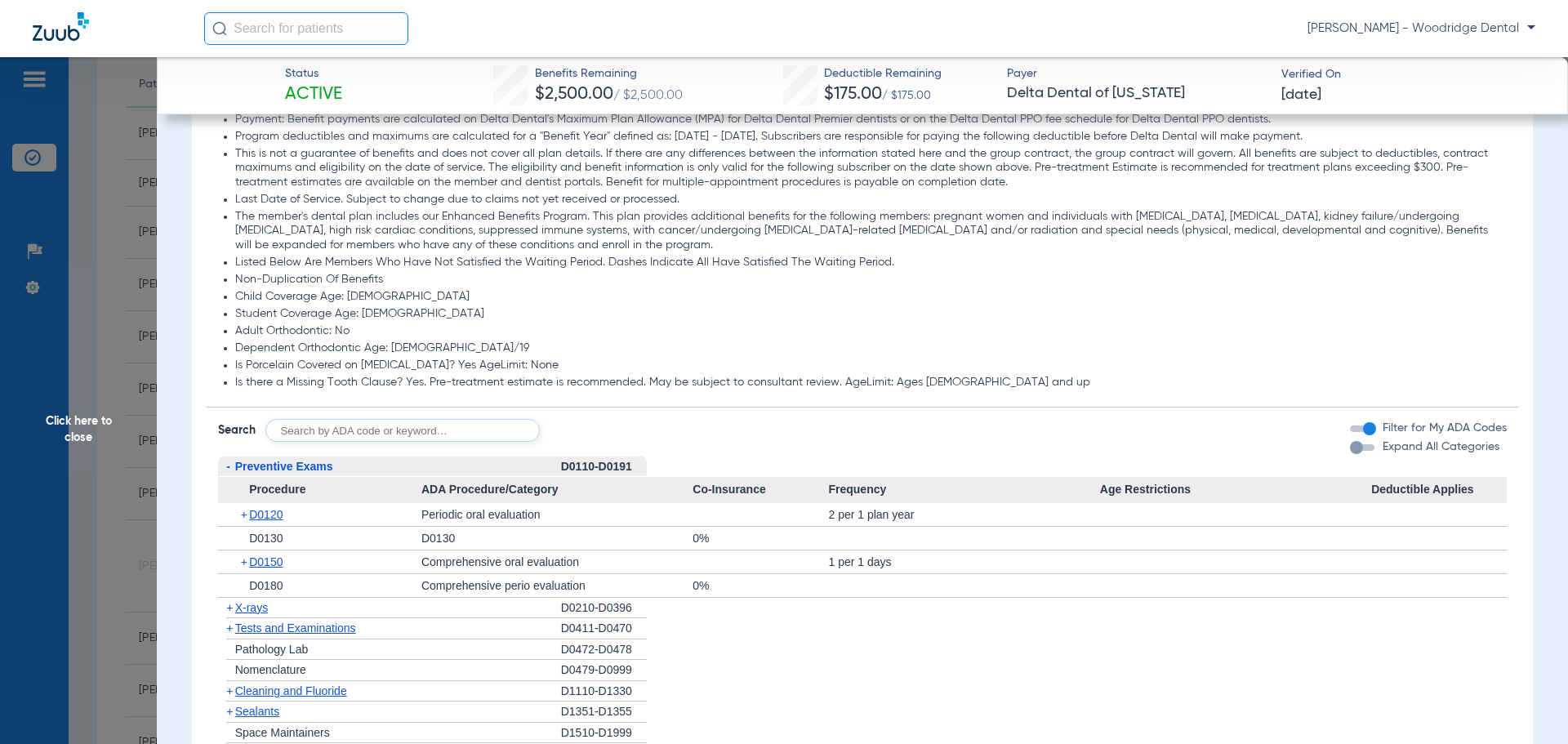
scroll to position [1470, 0]
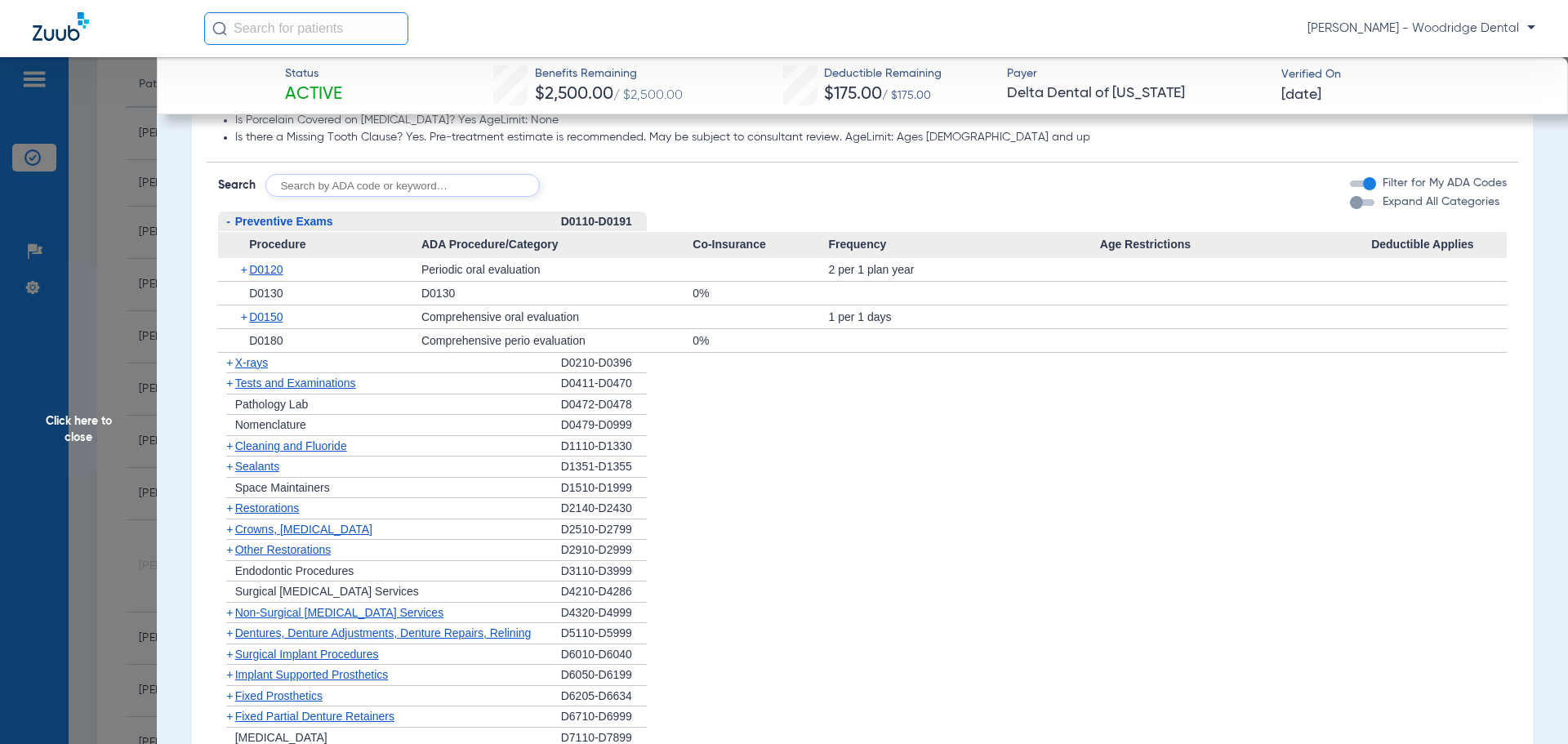
click at [231, 387] on span "+" at bounding box center [230, 383] width 7 height 13
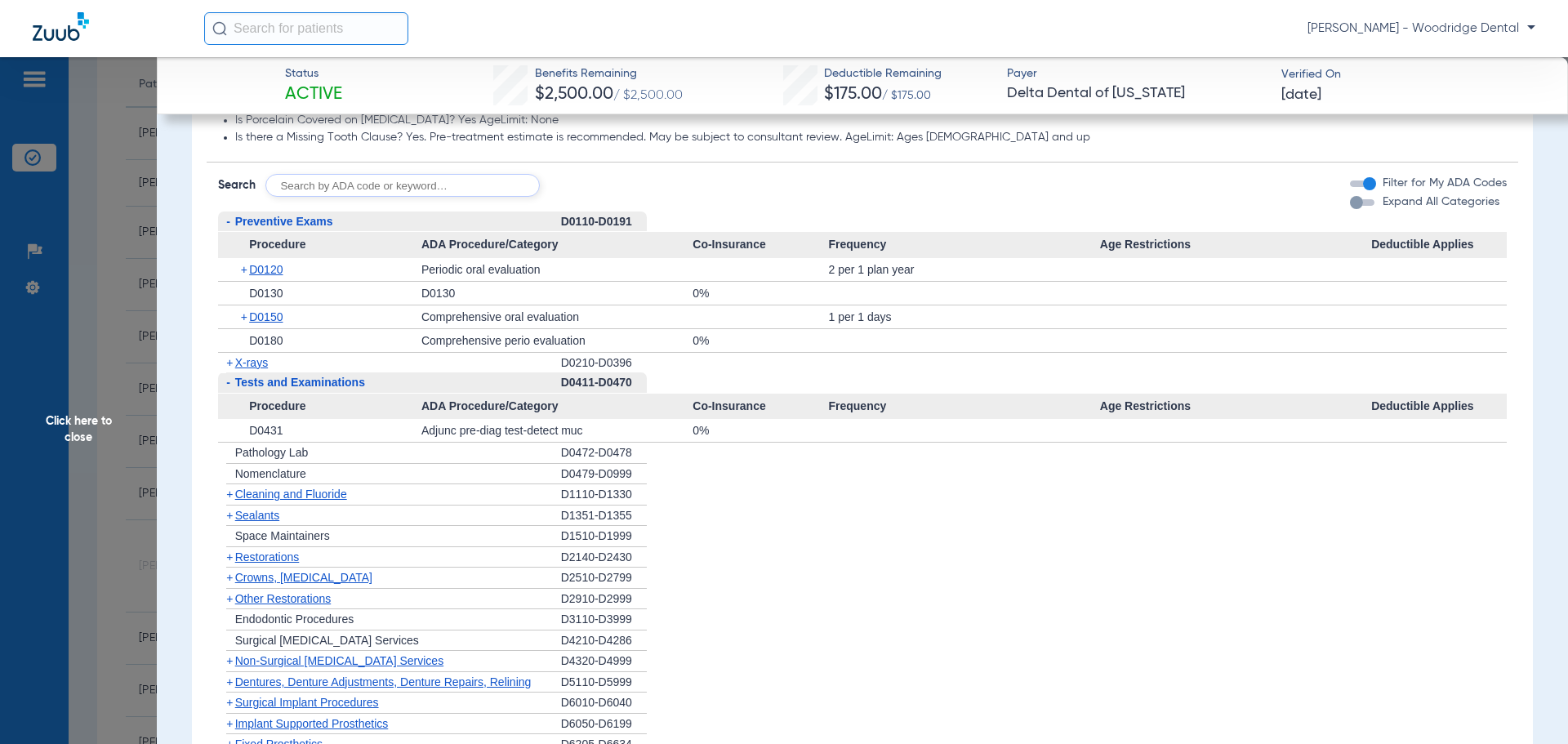
click at [231, 368] on span "+" at bounding box center [230, 362] width 7 height 13
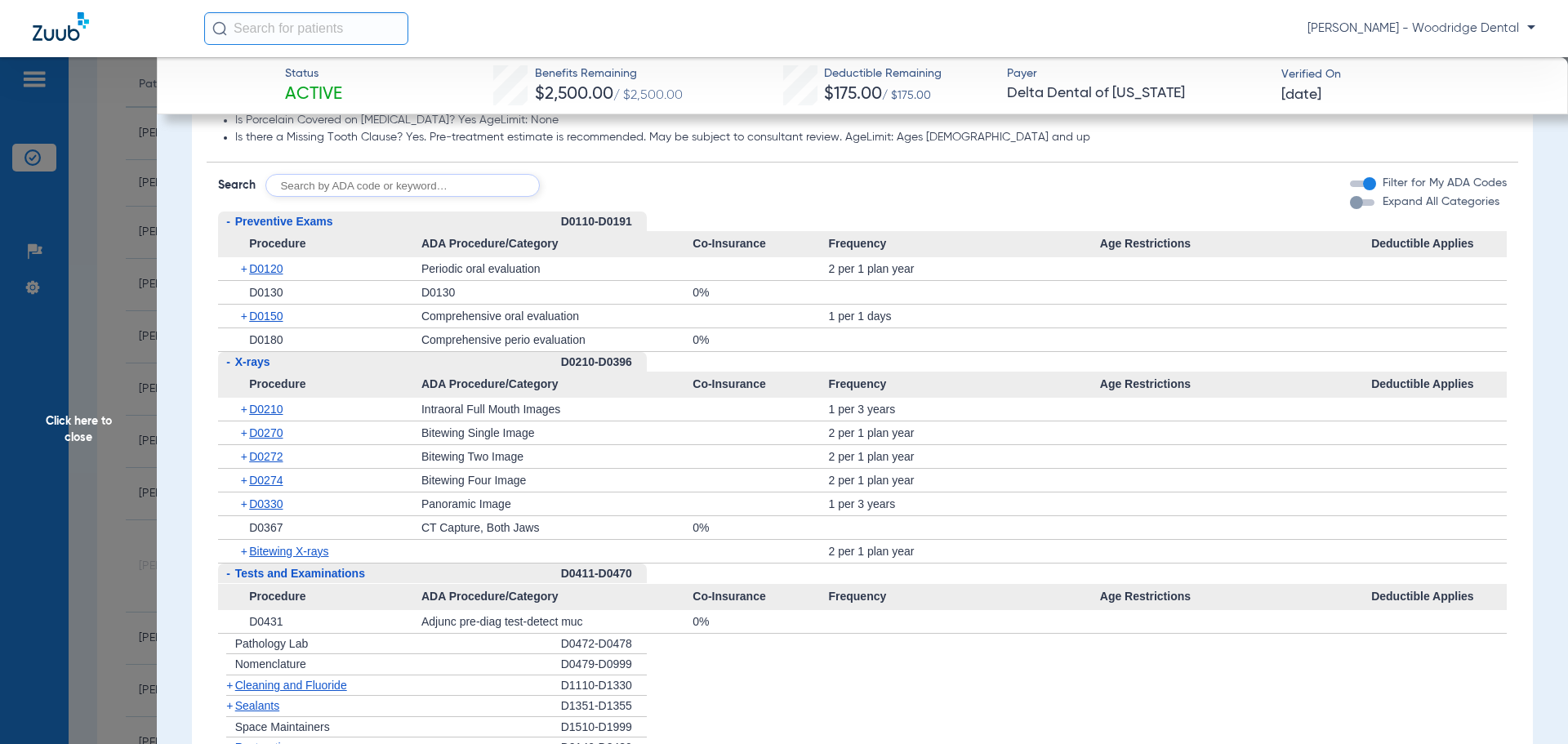
click at [228, 686] on span "+" at bounding box center [230, 685] width 7 height 13
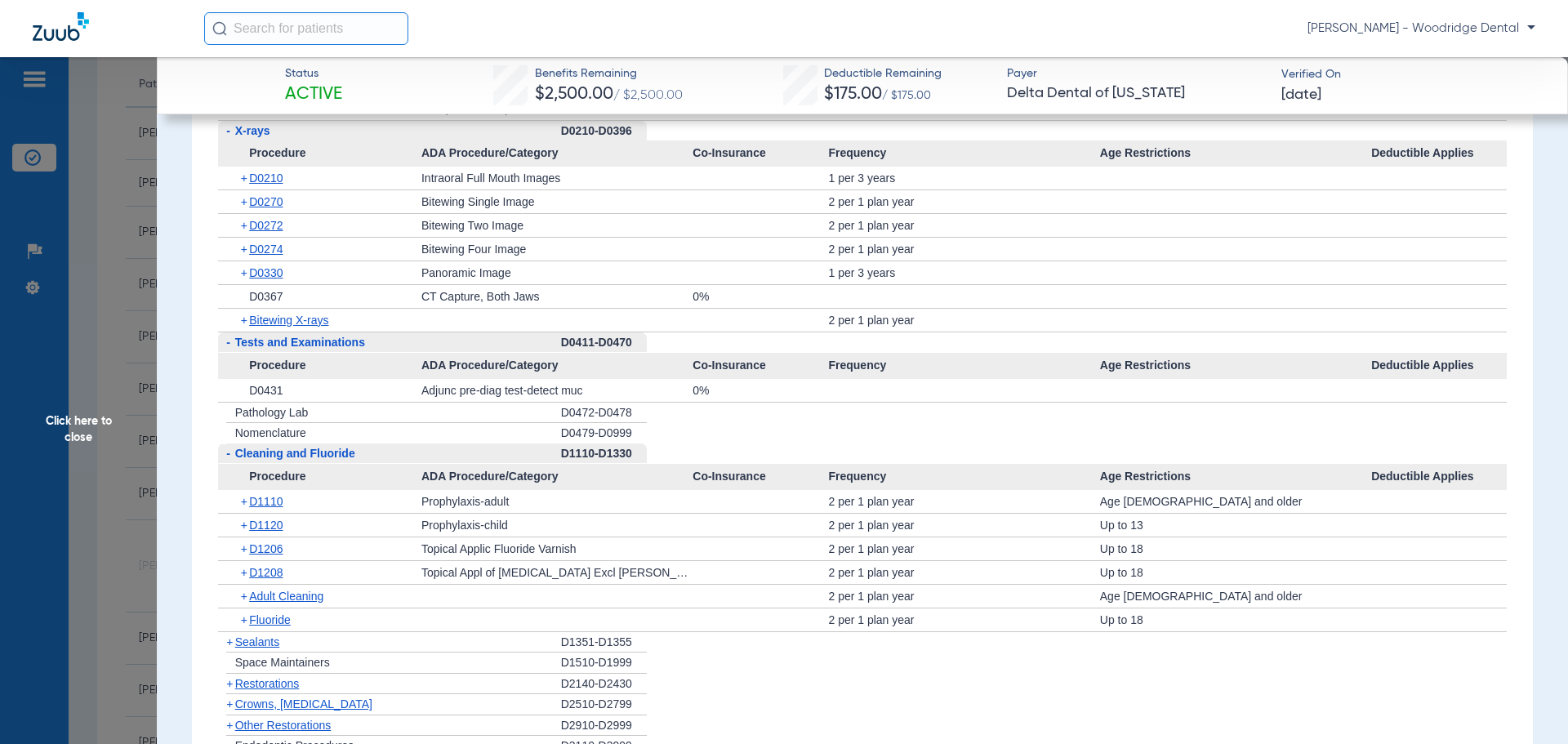
scroll to position [1715, 0]
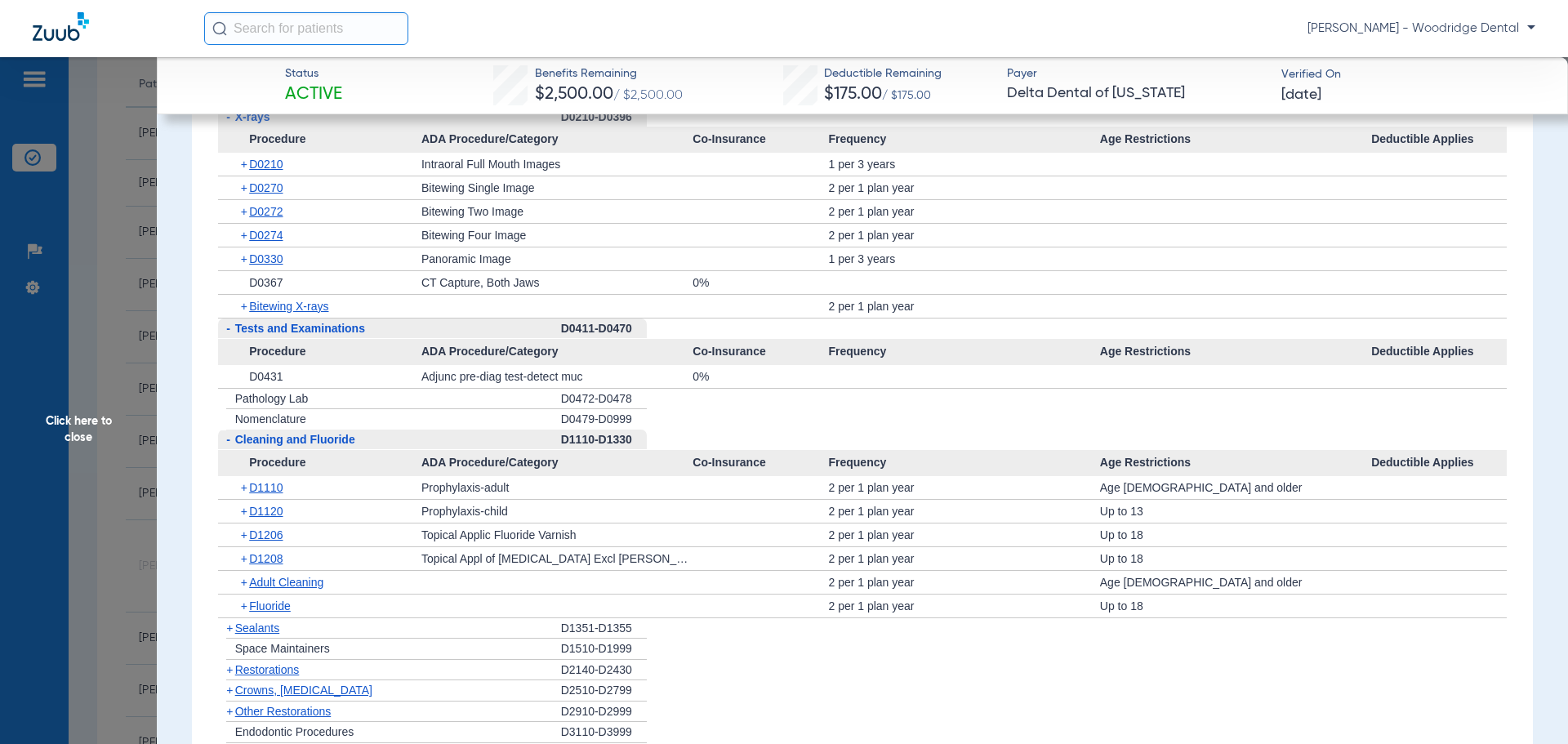
click at [227, 630] on span "+" at bounding box center [230, 628] width 7 height 13
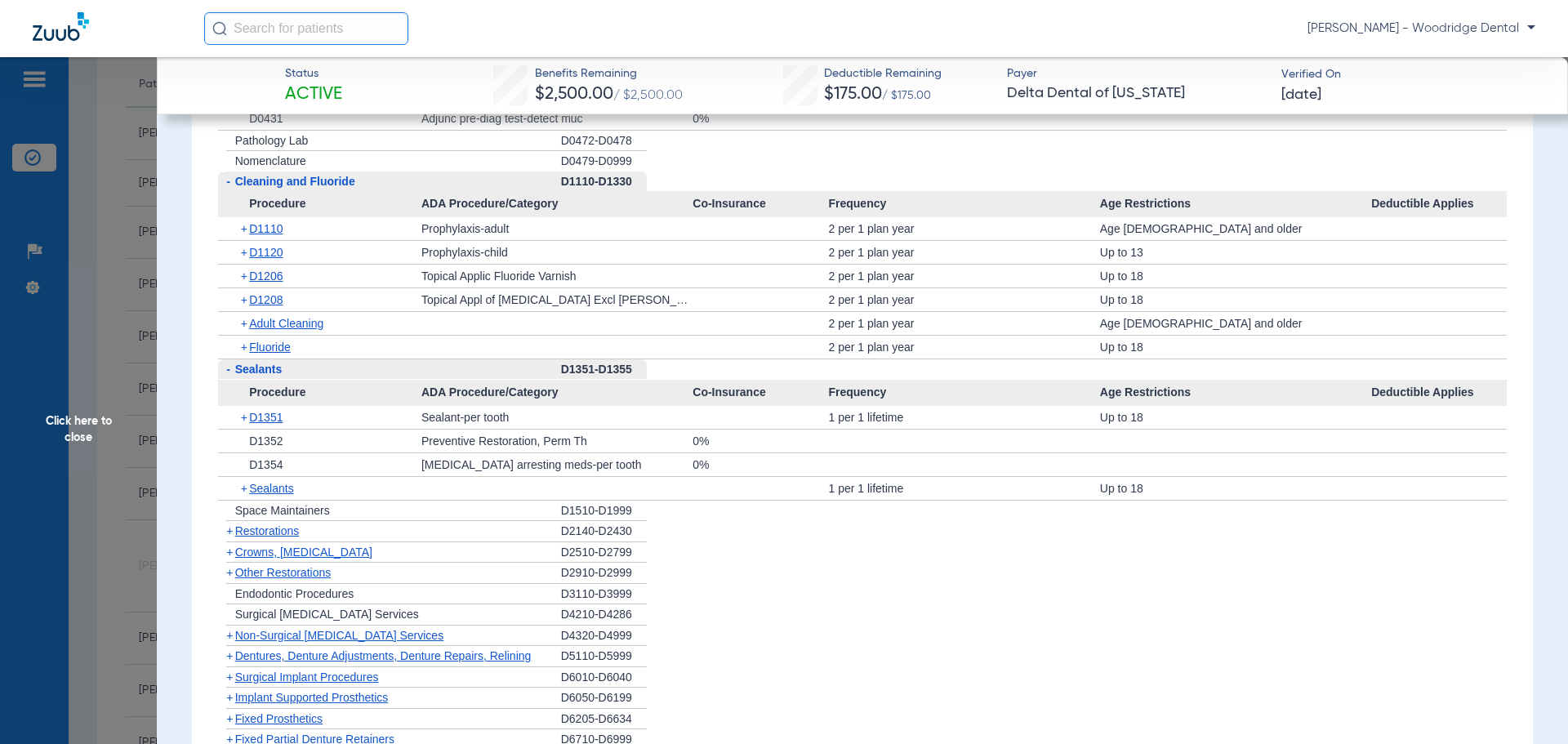
scroll to position [2124, 0]
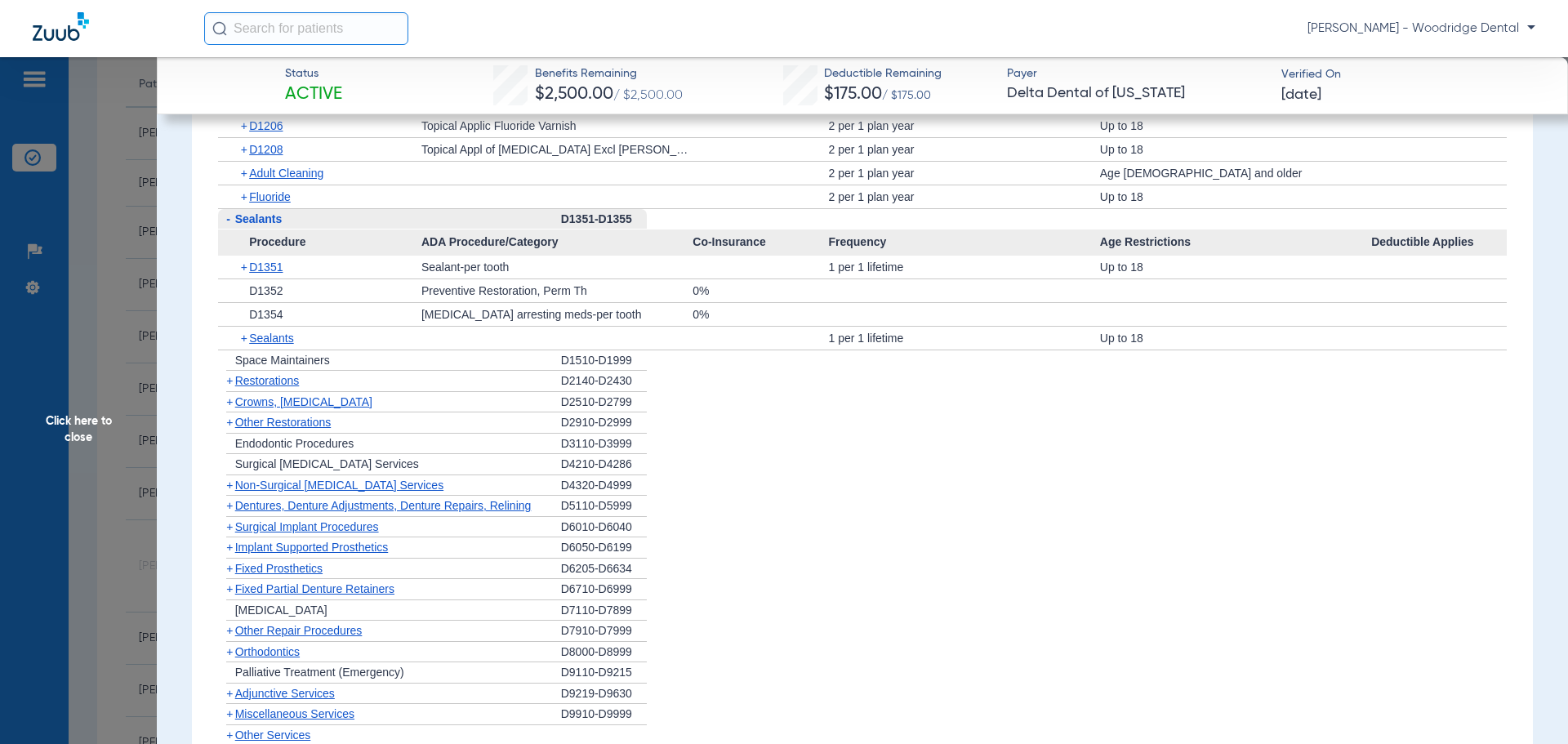
click at [230, 400] on span "+" at bounding box center [230, 401] width 7 height 13
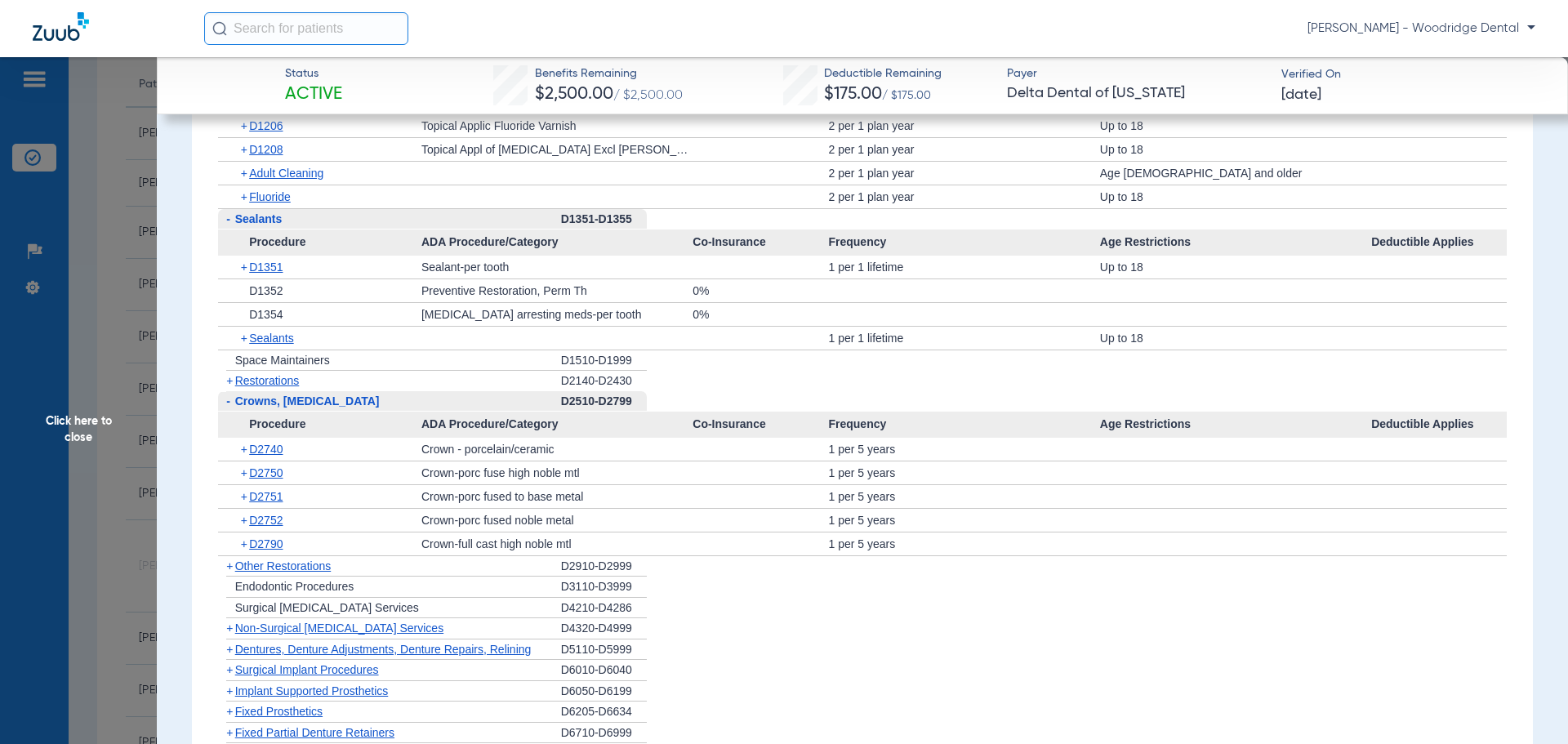
click at [242, 474] on span "+" at bounding box center [245, 473] width 9 height 23
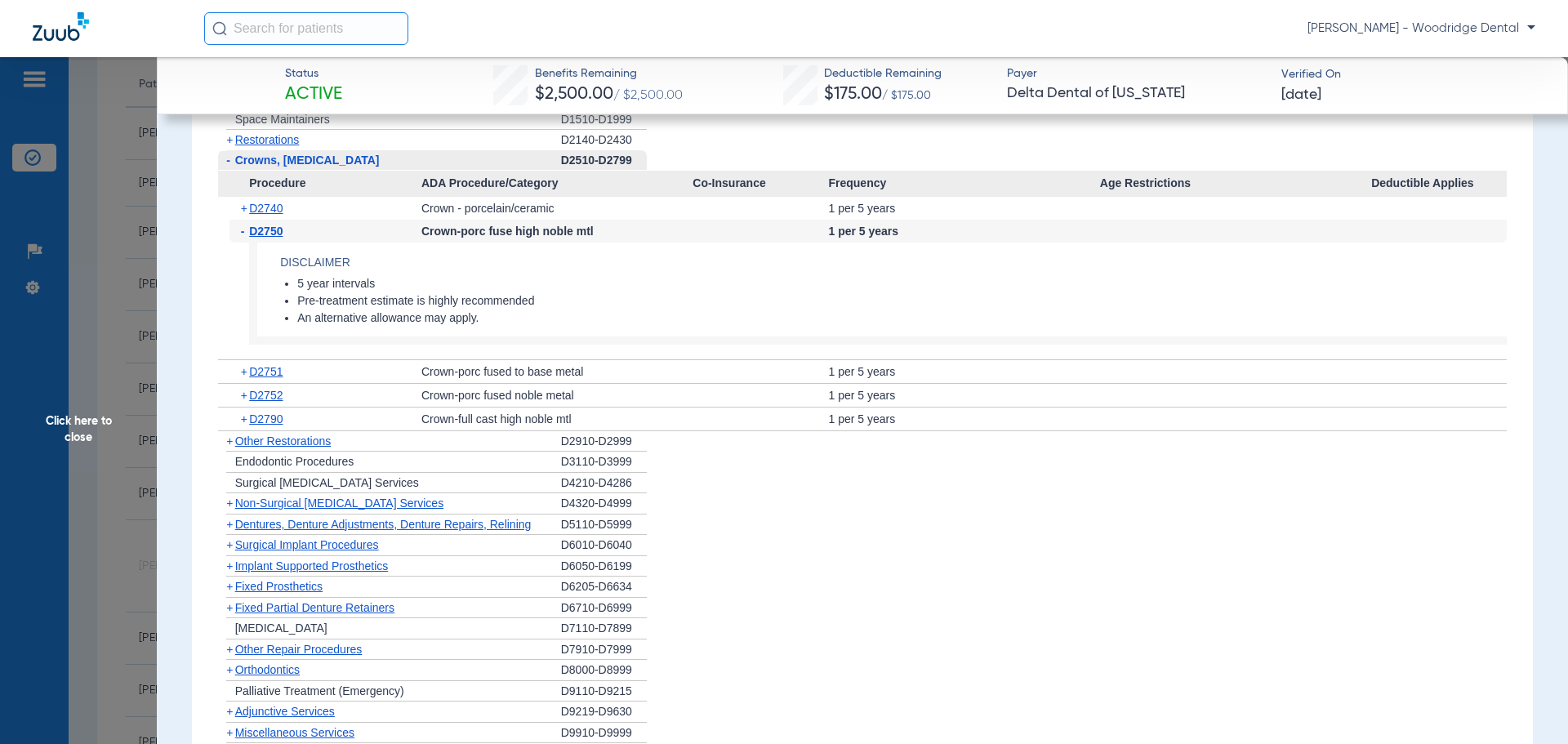
scroll to position [2369, 0]
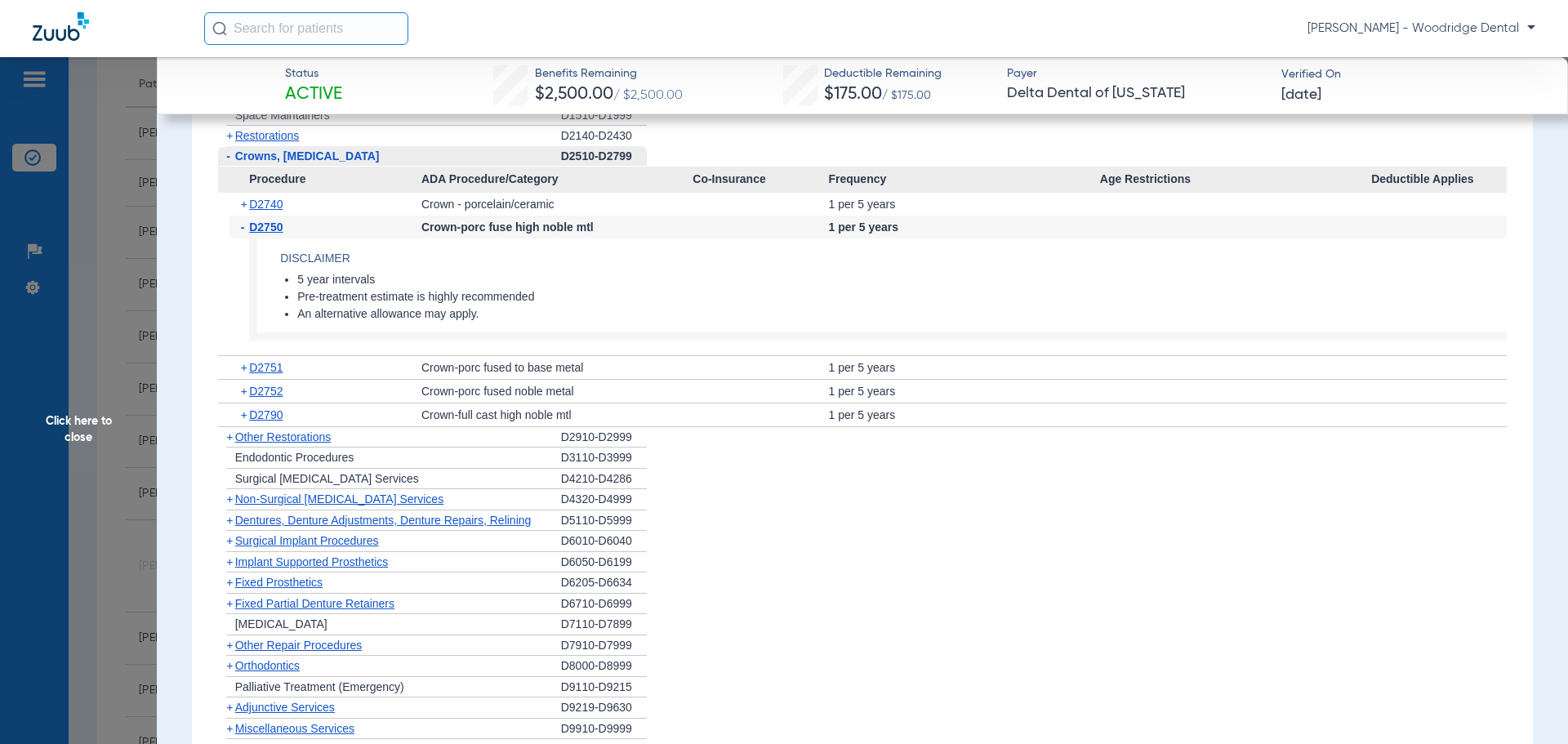
click at [231, 435] on span "+" at bounding box center [230, 436] width 7 height 13
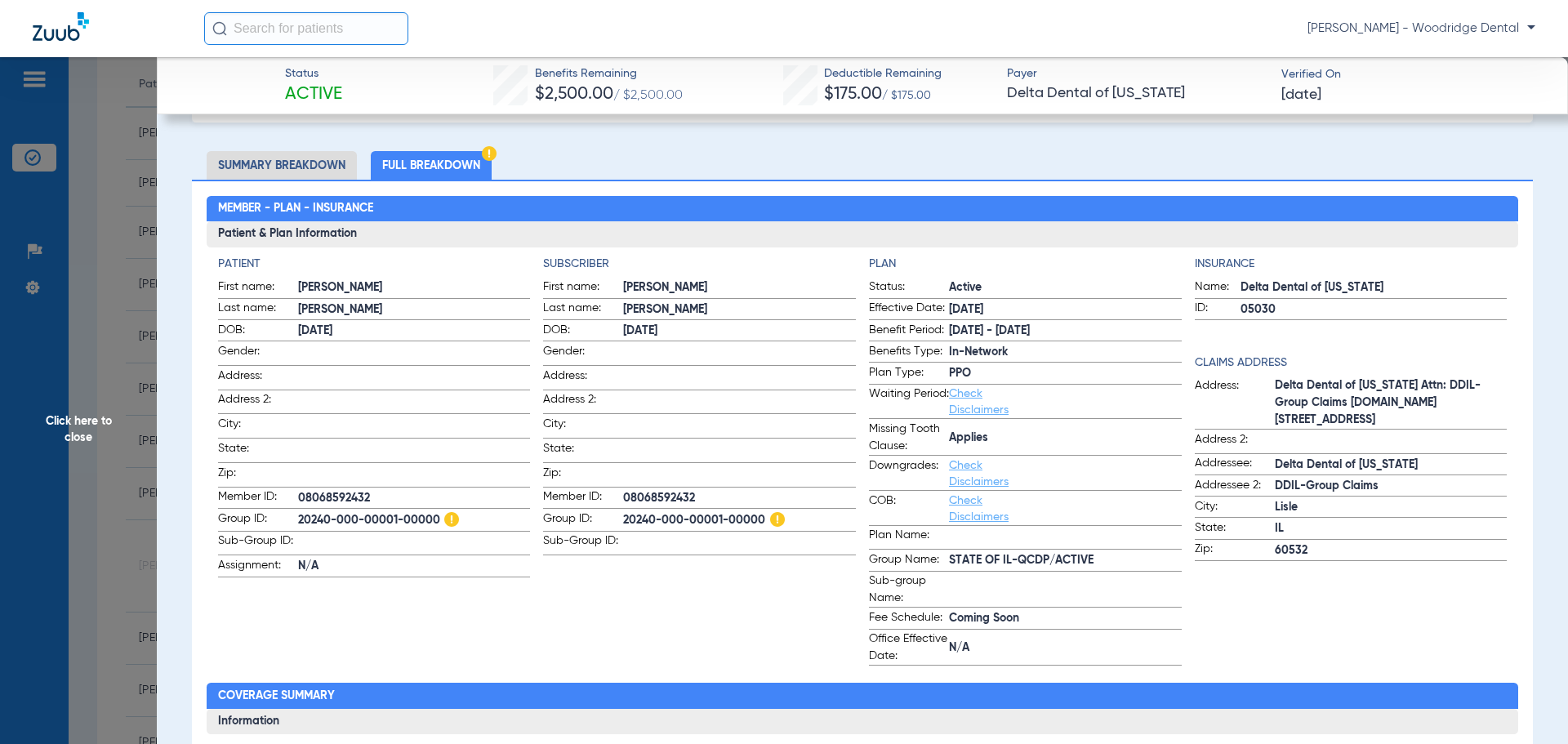
scroll to position [81, 0]
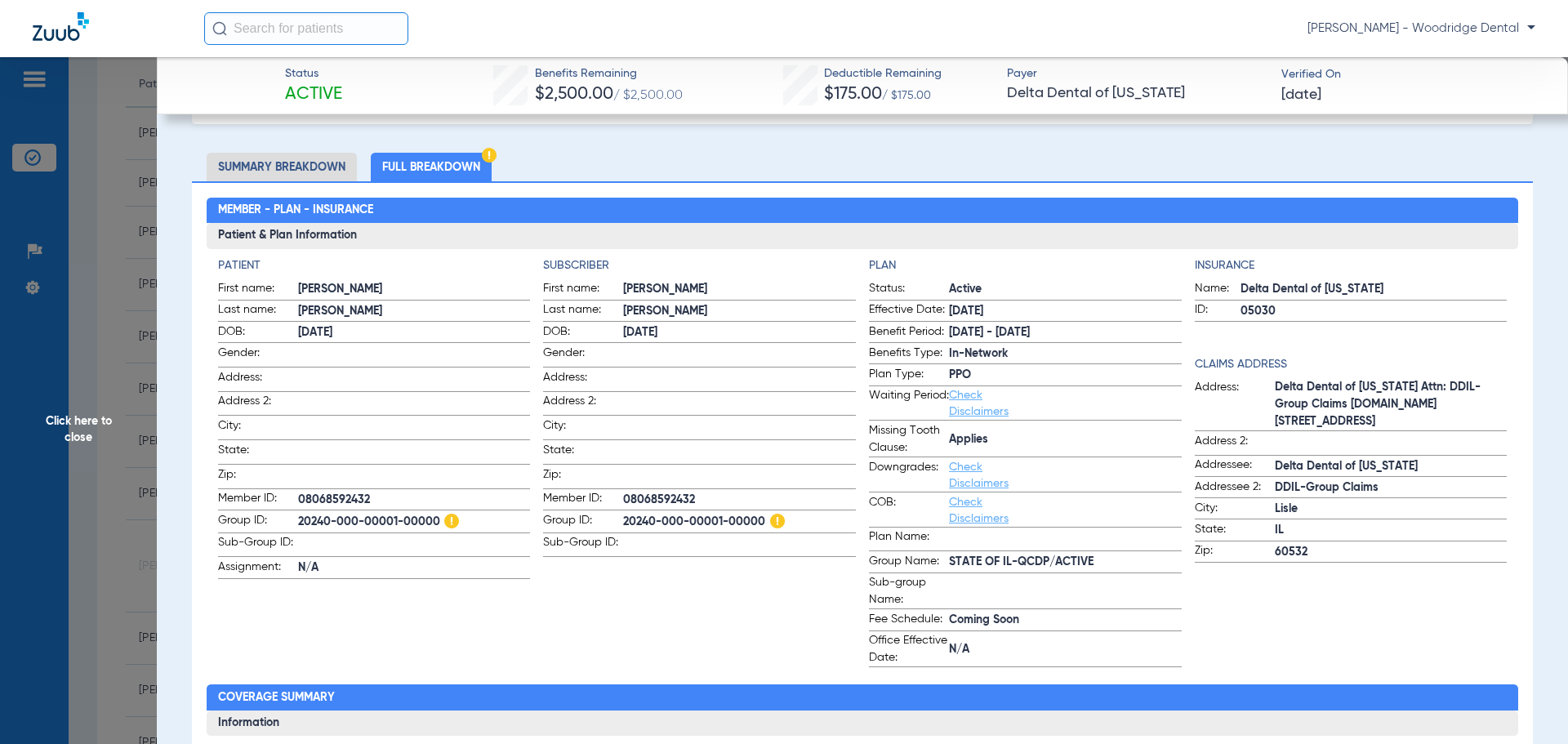
click at [79, 437] on span "Click here to close" at bounding box center [78, 429] width 157 height 744
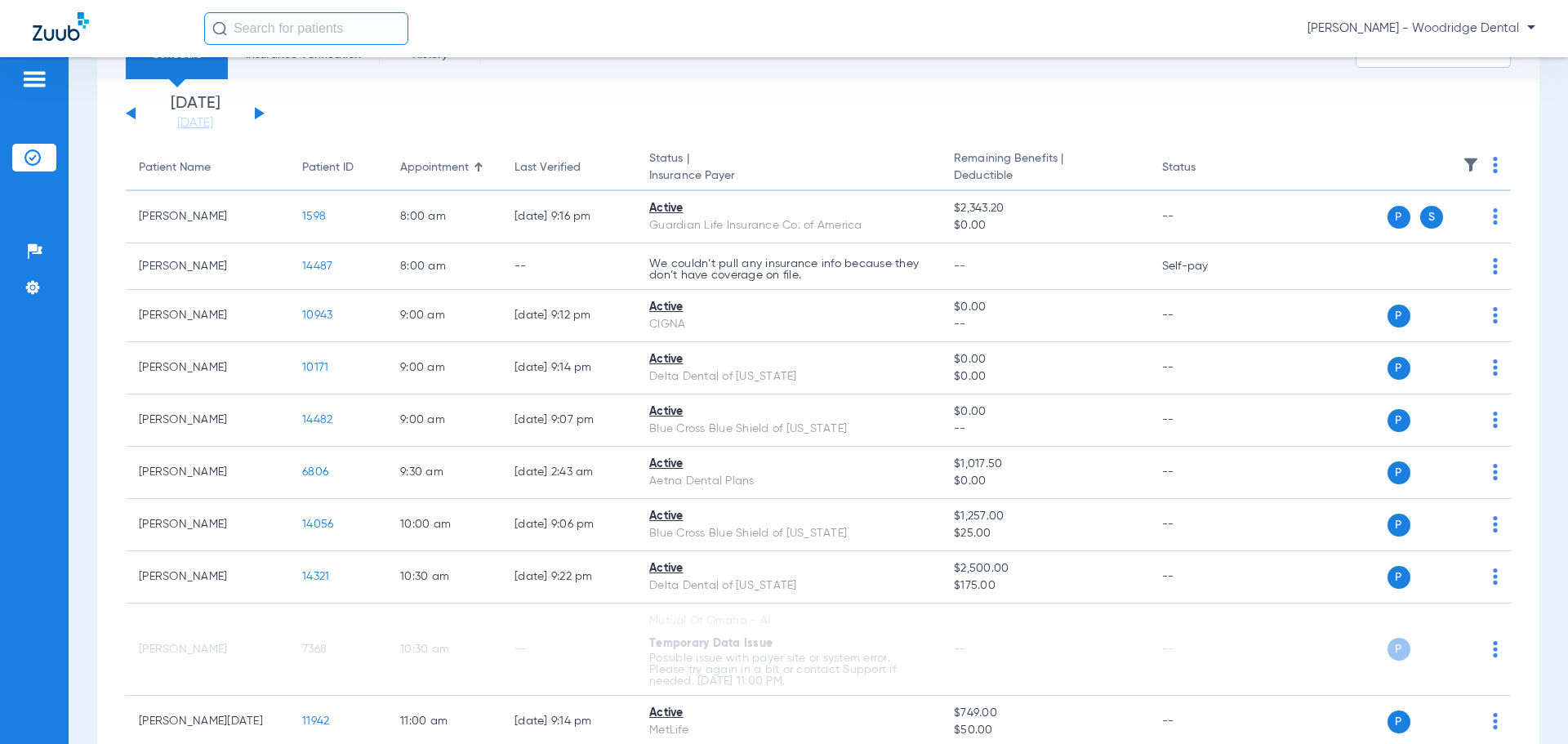
scroll to position [0, 0]
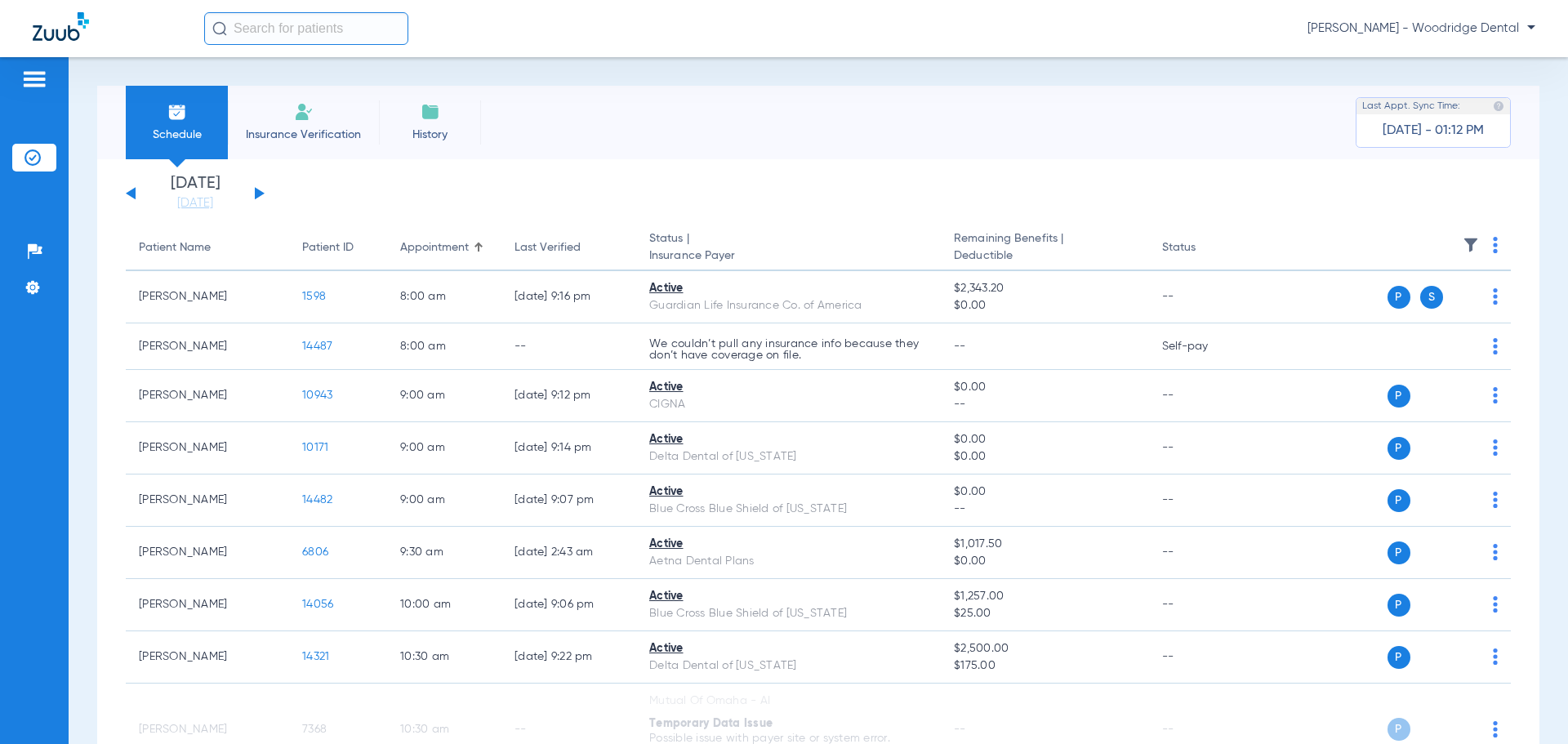
click at [131, 194] on button at bounding box center [131, 193] width 10 height 13
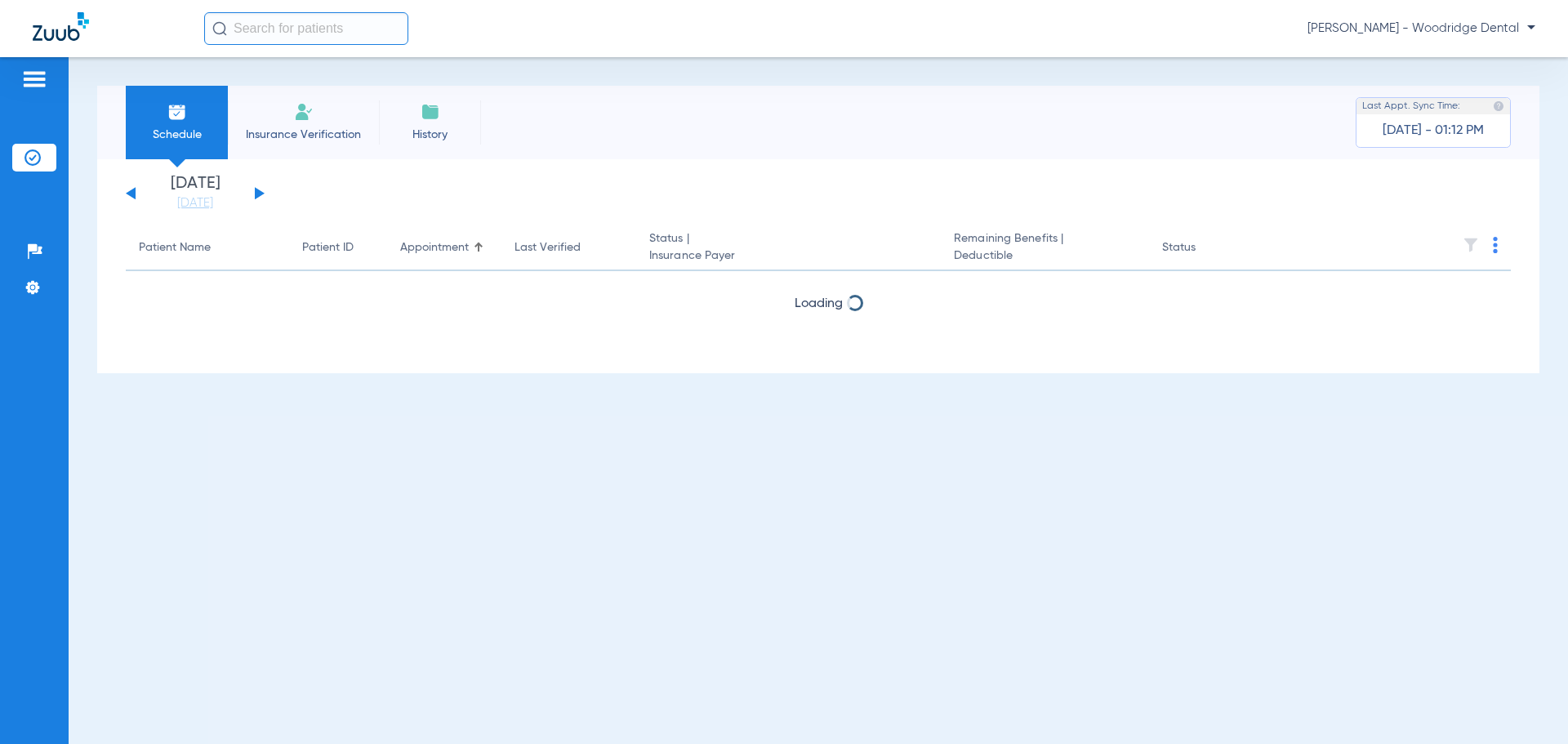
click at [131, 194] on button at bounding box center [131, 193] width 10 height 13
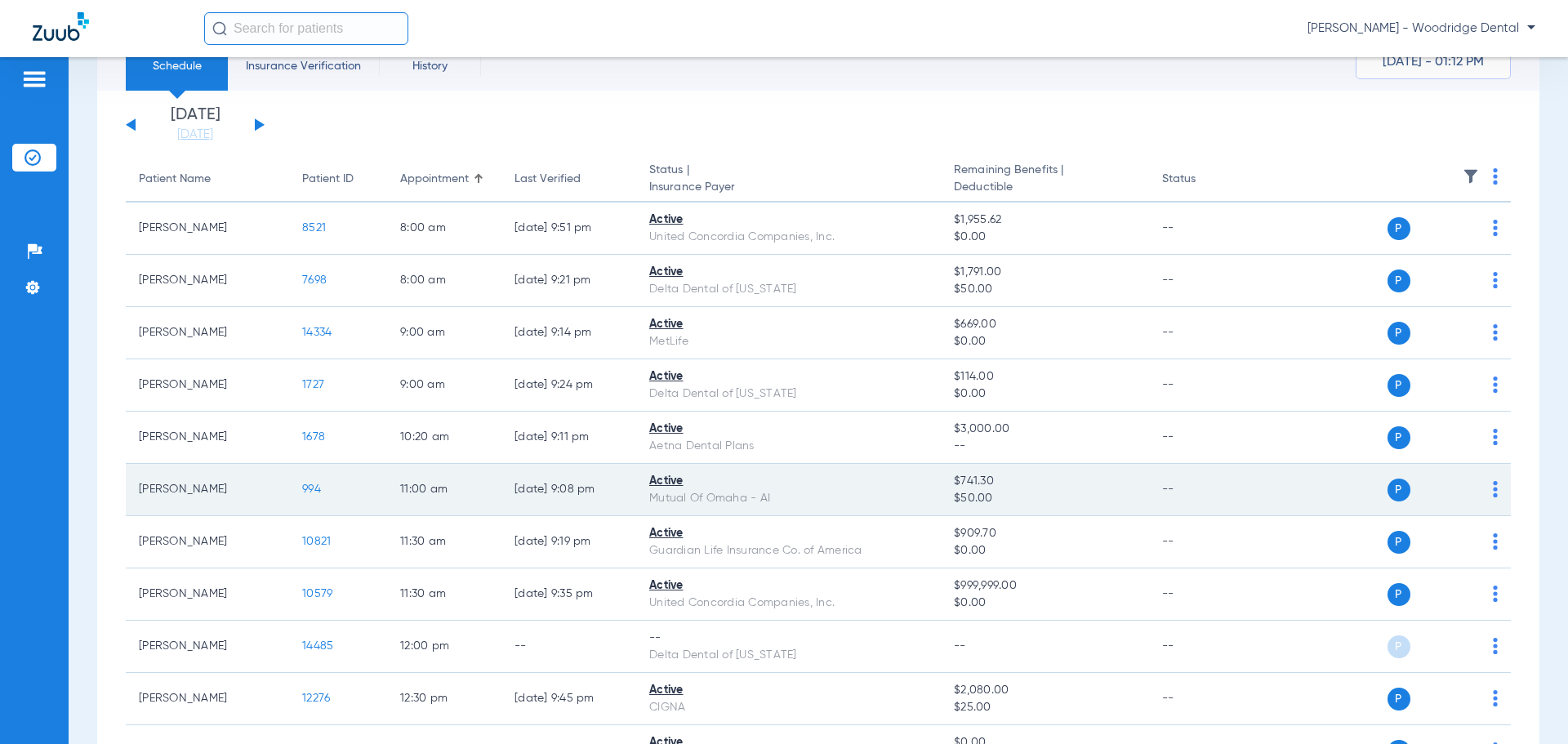
scroll to position [164, 0]
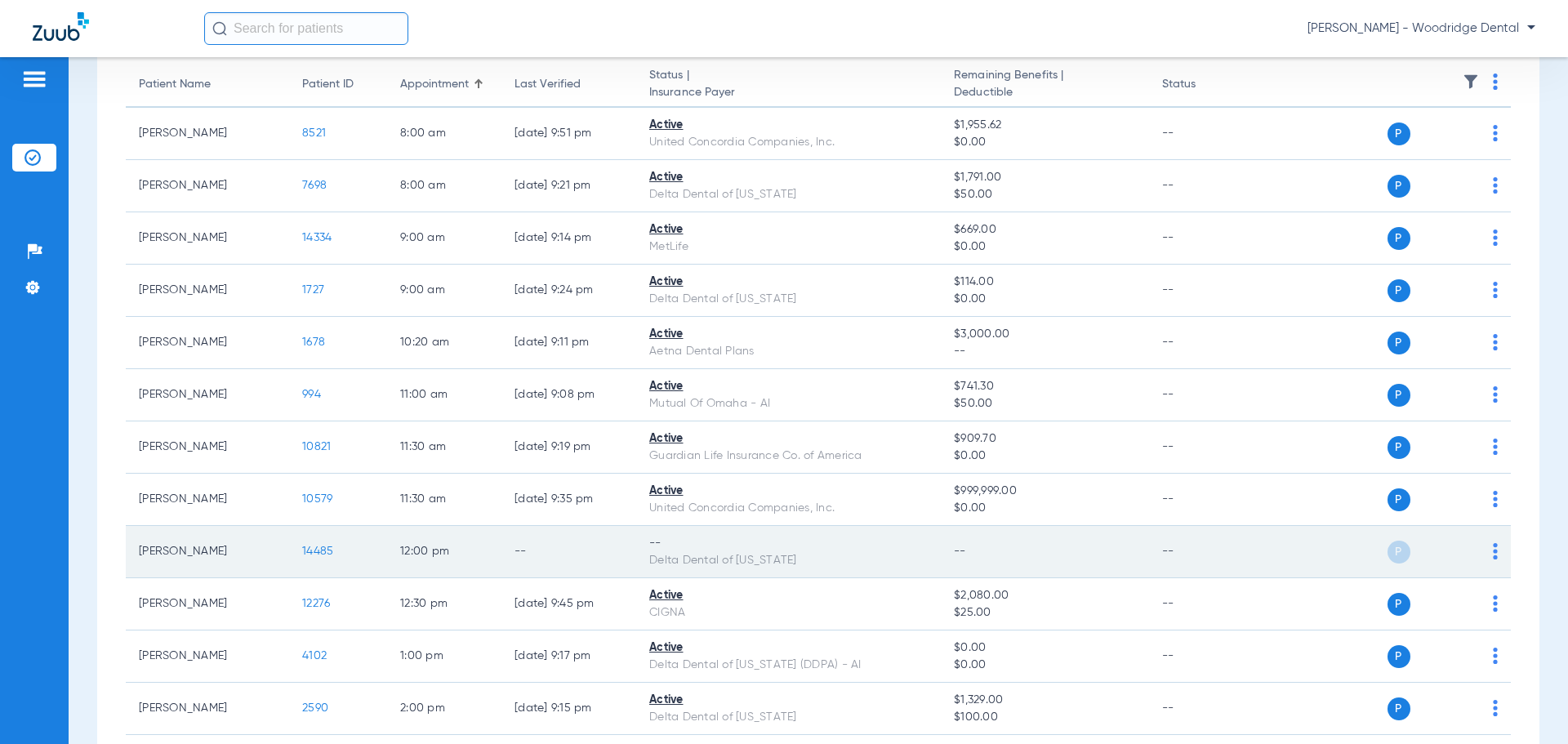
click at [310, 553] on span "14485" at bounding box center [318, 551] width 31 height 12
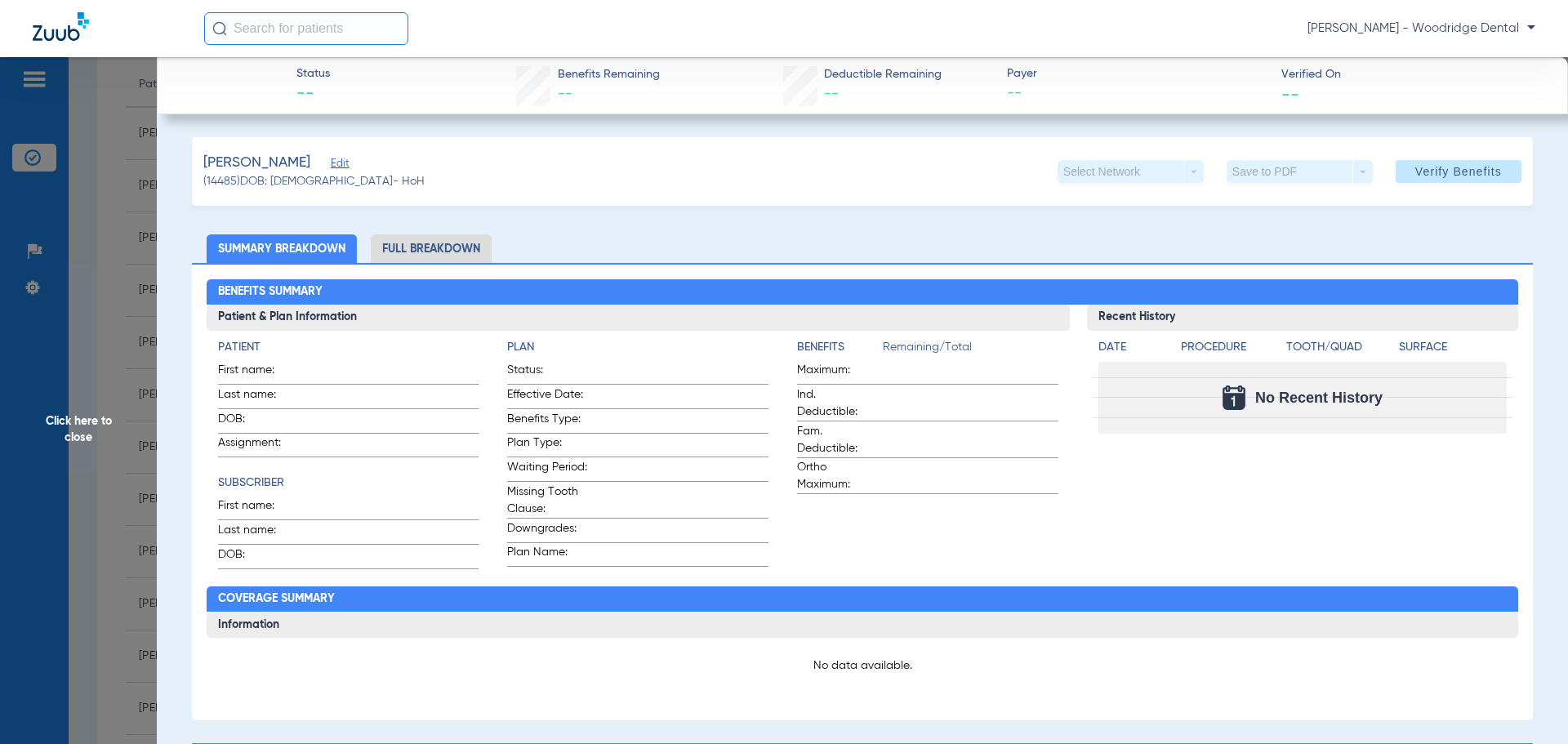
click at [444, 242] on li "Full Breakdown" at bounding box center [431, 249] width 121 height 29
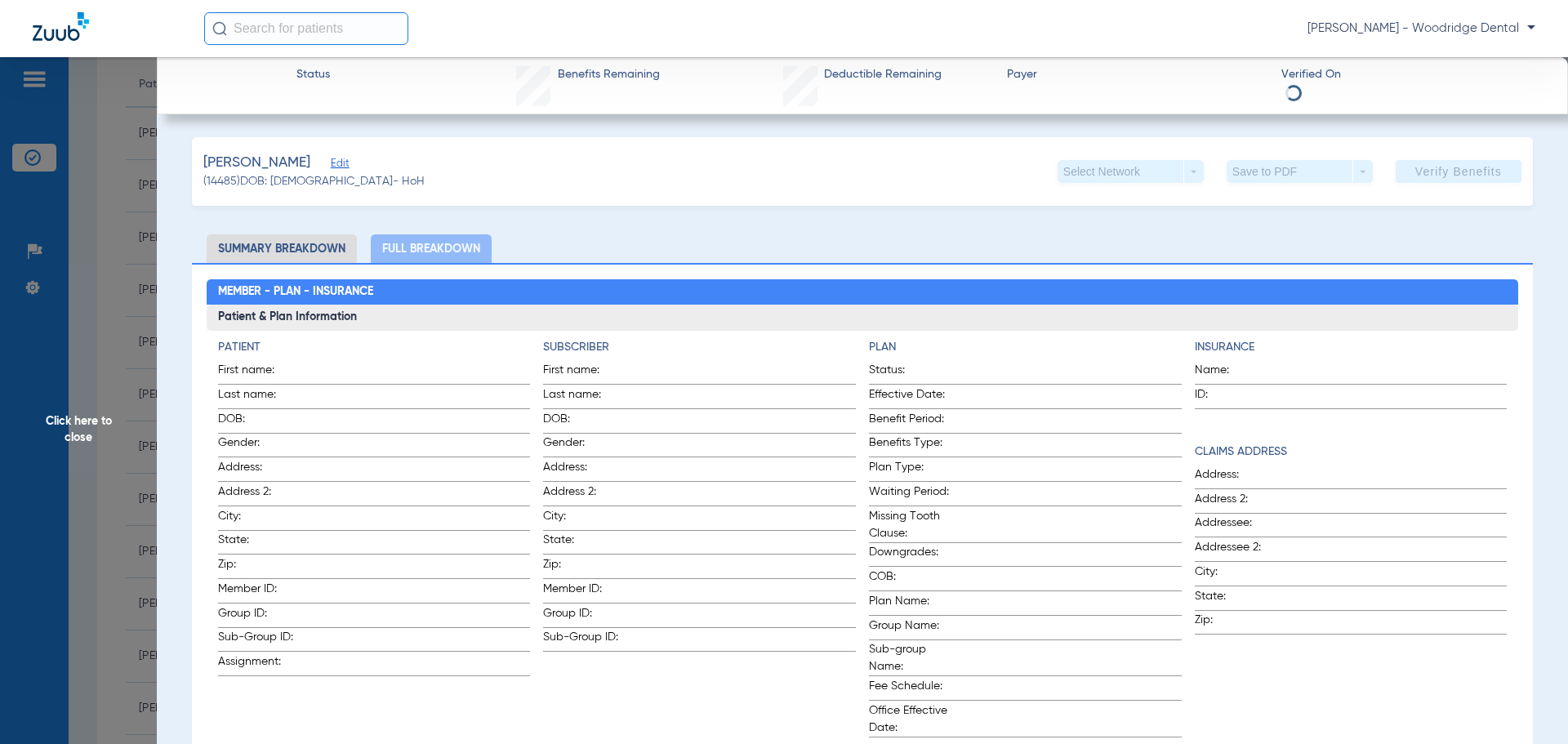
click at [298, 241] on li "Summary Breakdown" at bounding box center [281, 249] width 150 height 29
click at [84, 418] on span "Click here to close" at bounding box center [78, 429] width 157 height 744
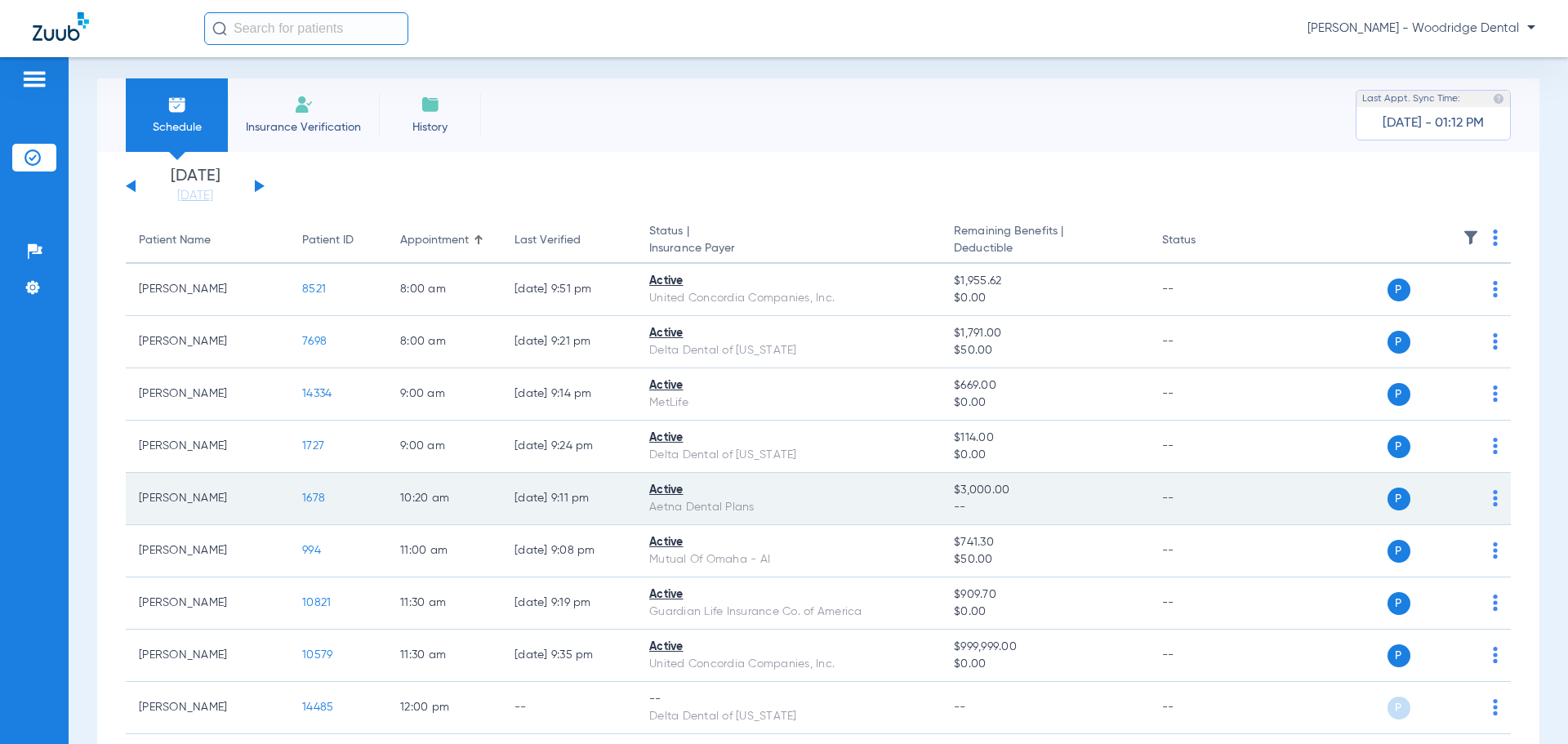
scroll to position [0, 0]
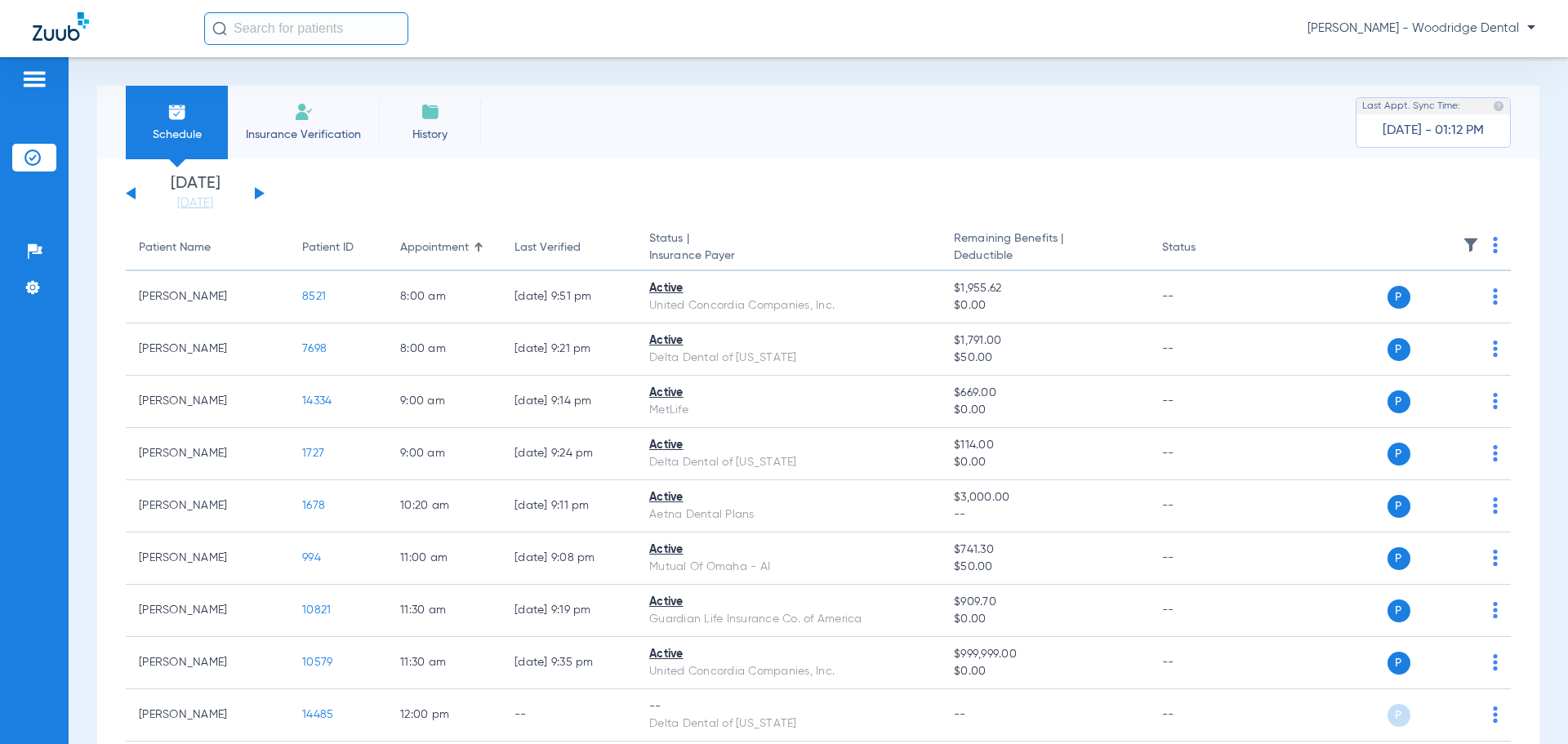
click at [308, 120] on img at bounding box center [303, 111] width 19 height 19
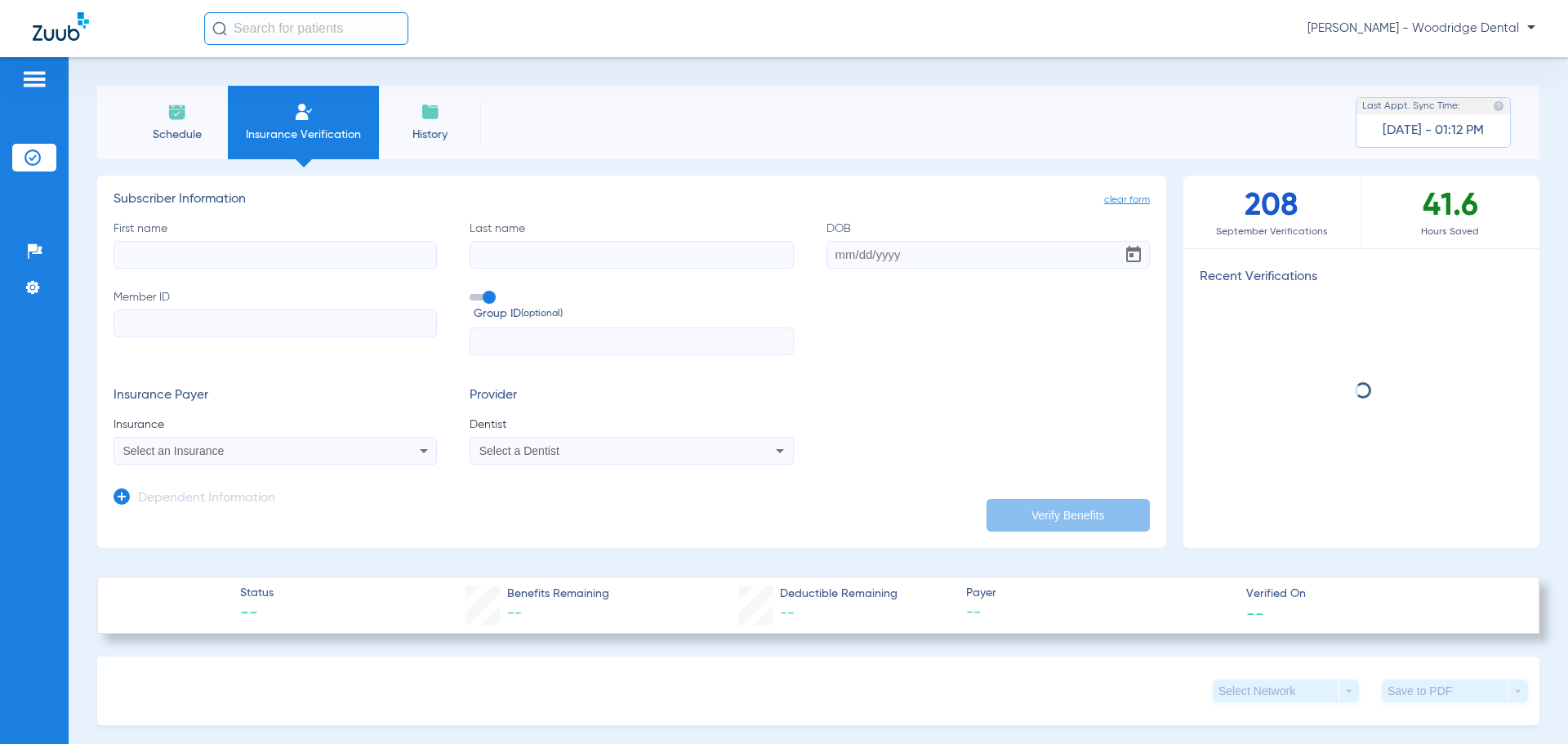
click at [302, 251] on input "First name" at bounding box center [275, 255] width 323 height 28
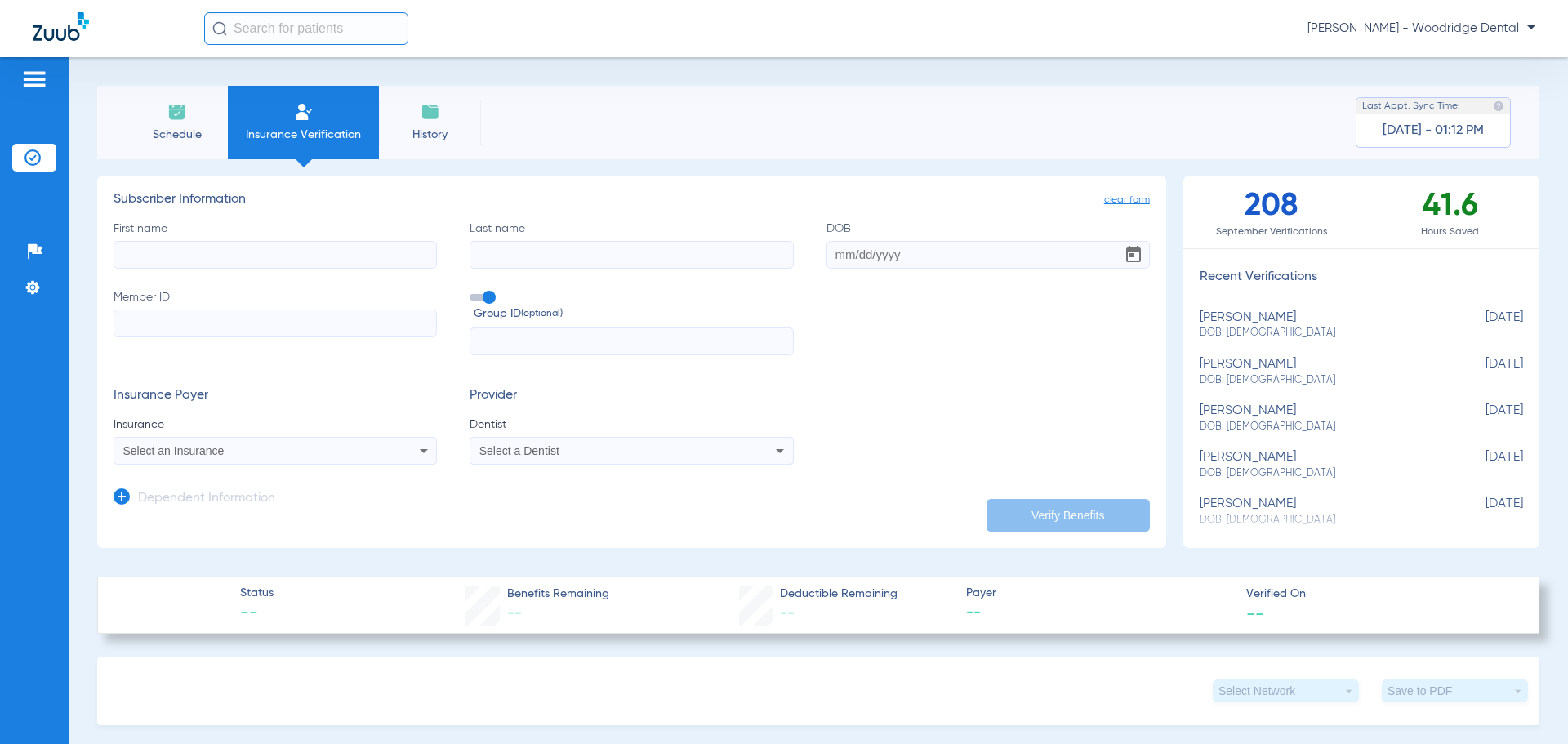
click at [178, 123] on li "Schedule" at bounding box center [176, 123] width 102 height 74
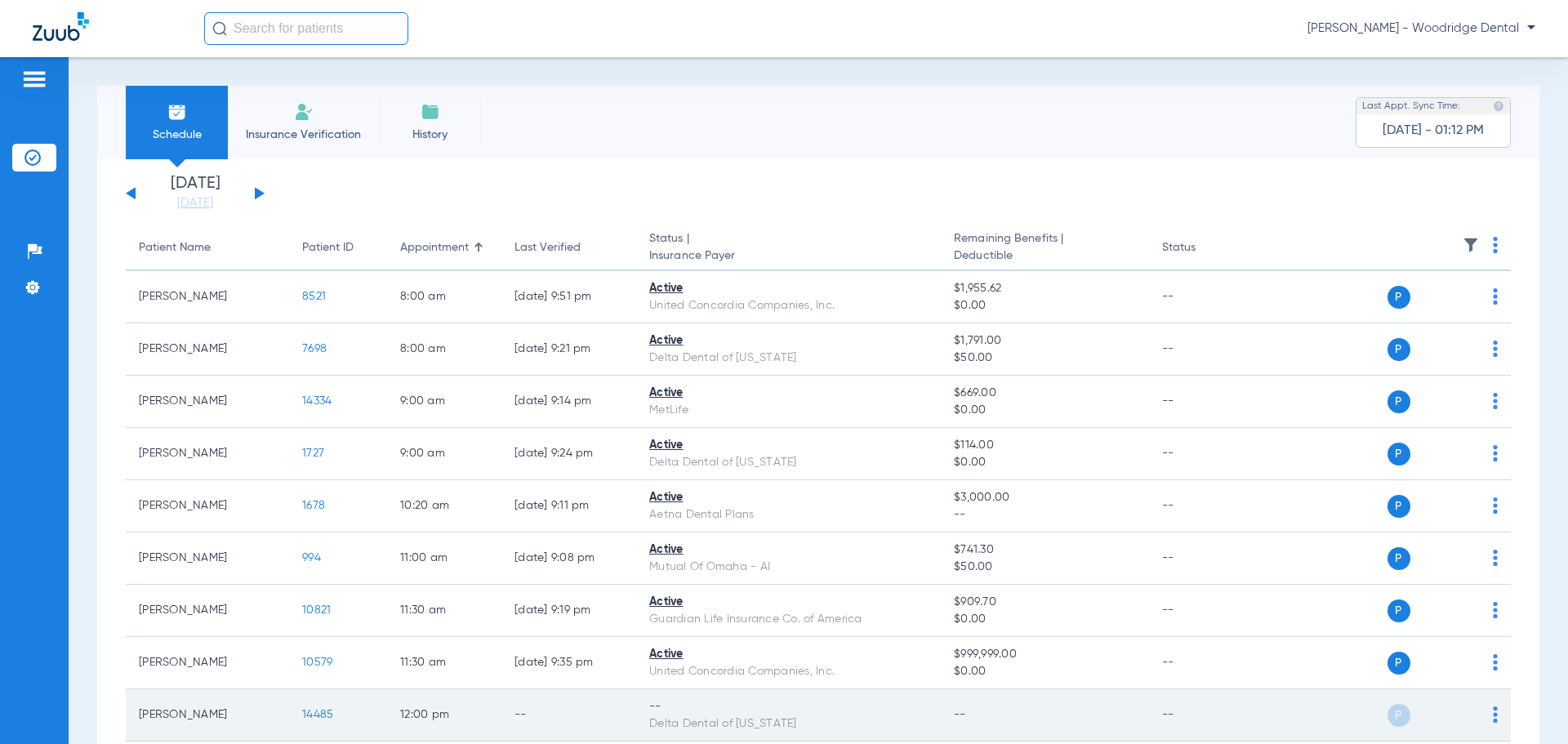
click at [1492, 713] on img at bounding box center [1494, 714] width 5 height 16
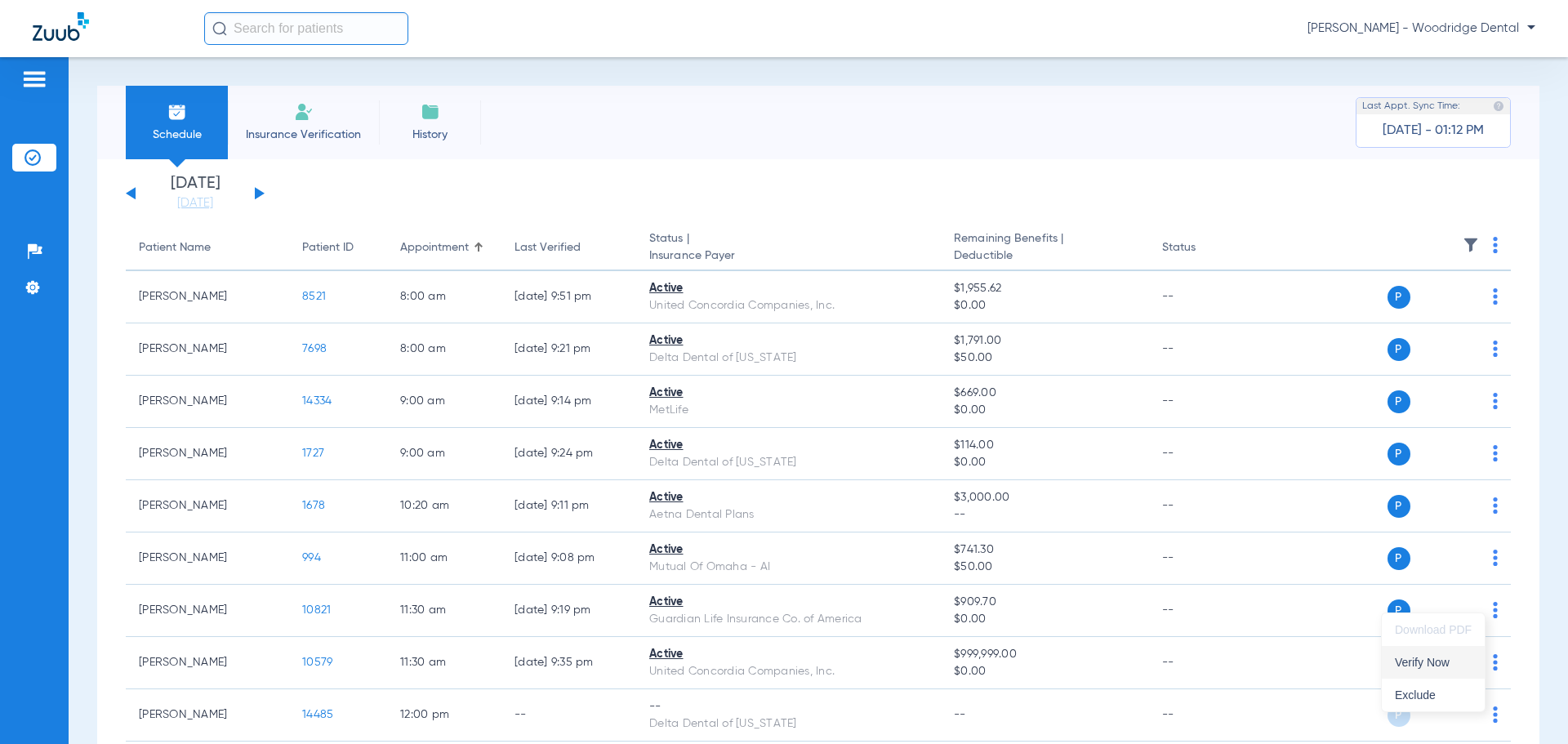
click at [1411, 658] on span "Verify Now" at bounding box center [1432, 663] width 77 height 12
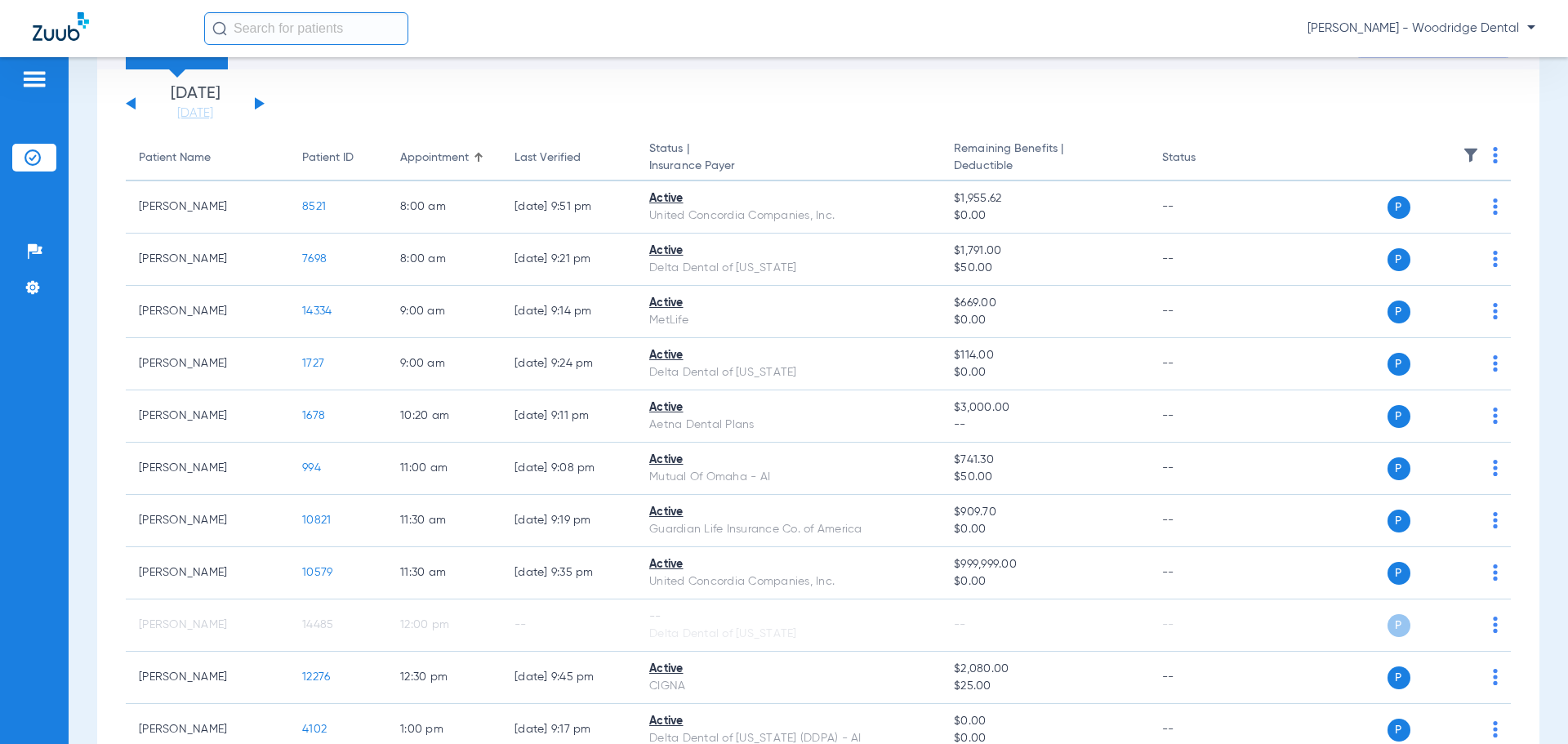
scroll to position [76, 0]
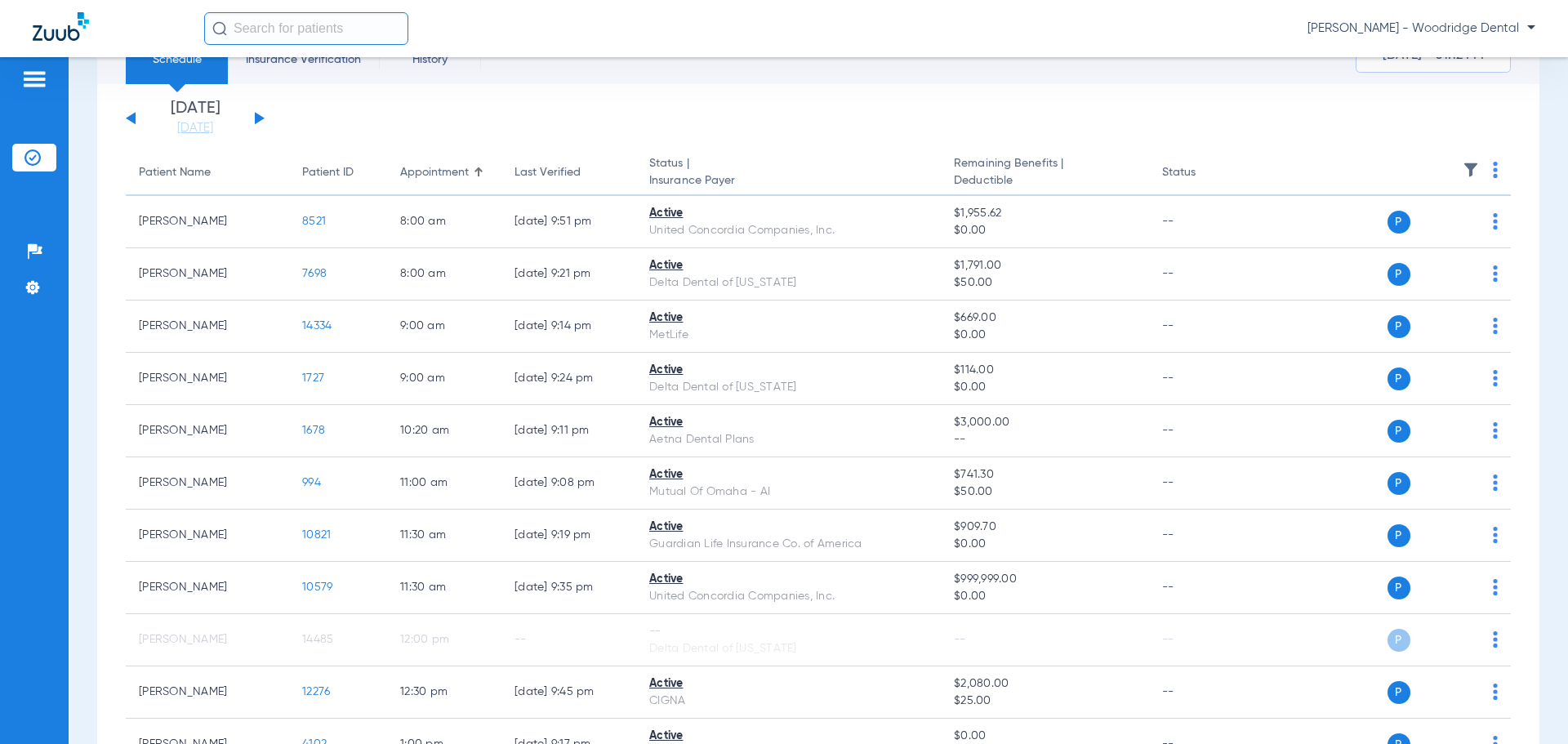
click at [254, 115] on div "[DATE] [DATE] [DATE] [DATE] [DATE] [DATE] [DATE] [DATE] [DATE] [DATE] [DATE] [D…" at bounding box center [195, 118] width 138 height 36
click at [258, 117] on button at bounding box center [260, 117] width 10 height 13
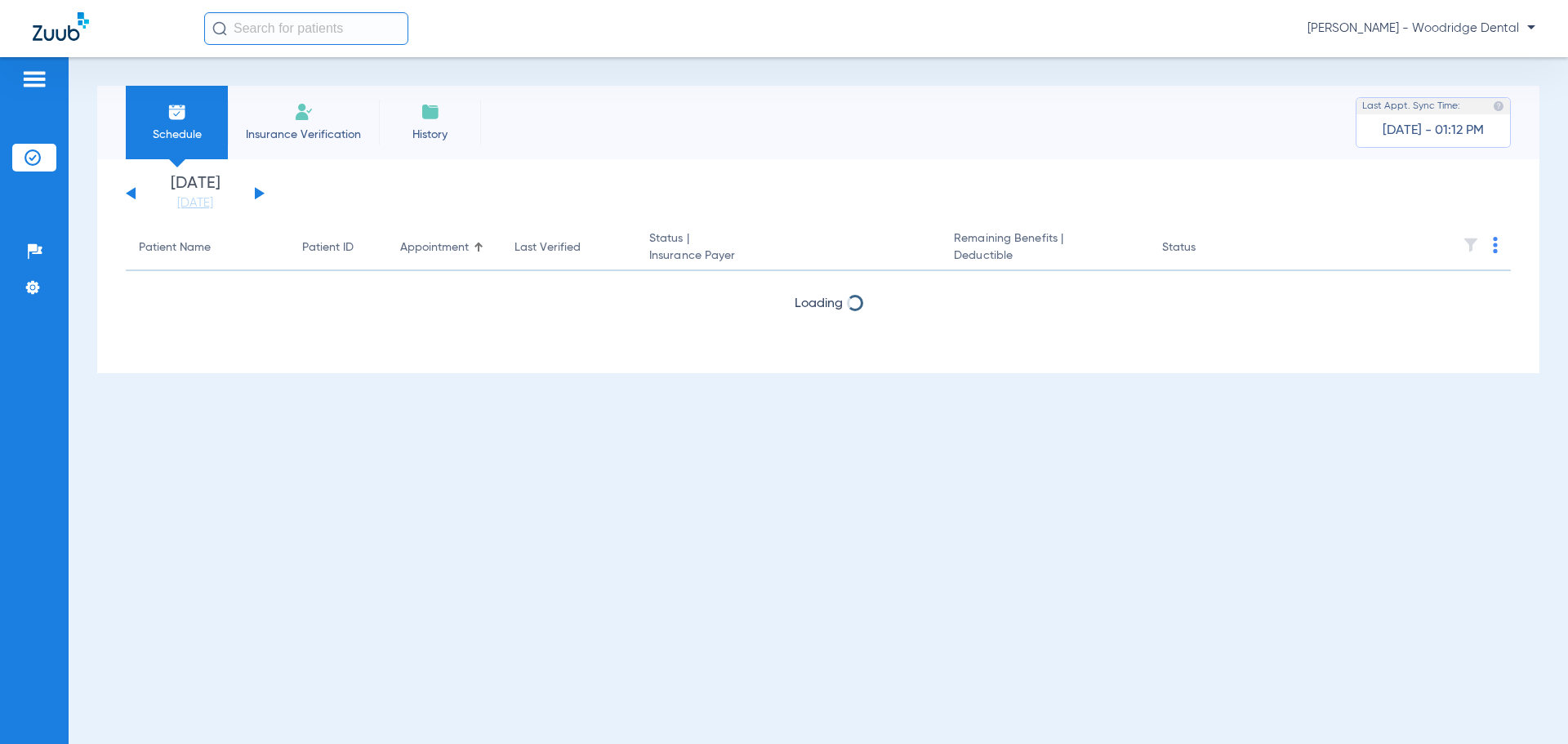
click at [258, 117] on li "Insurance Verification" at bounding box center [303, 123] width 151 height 74
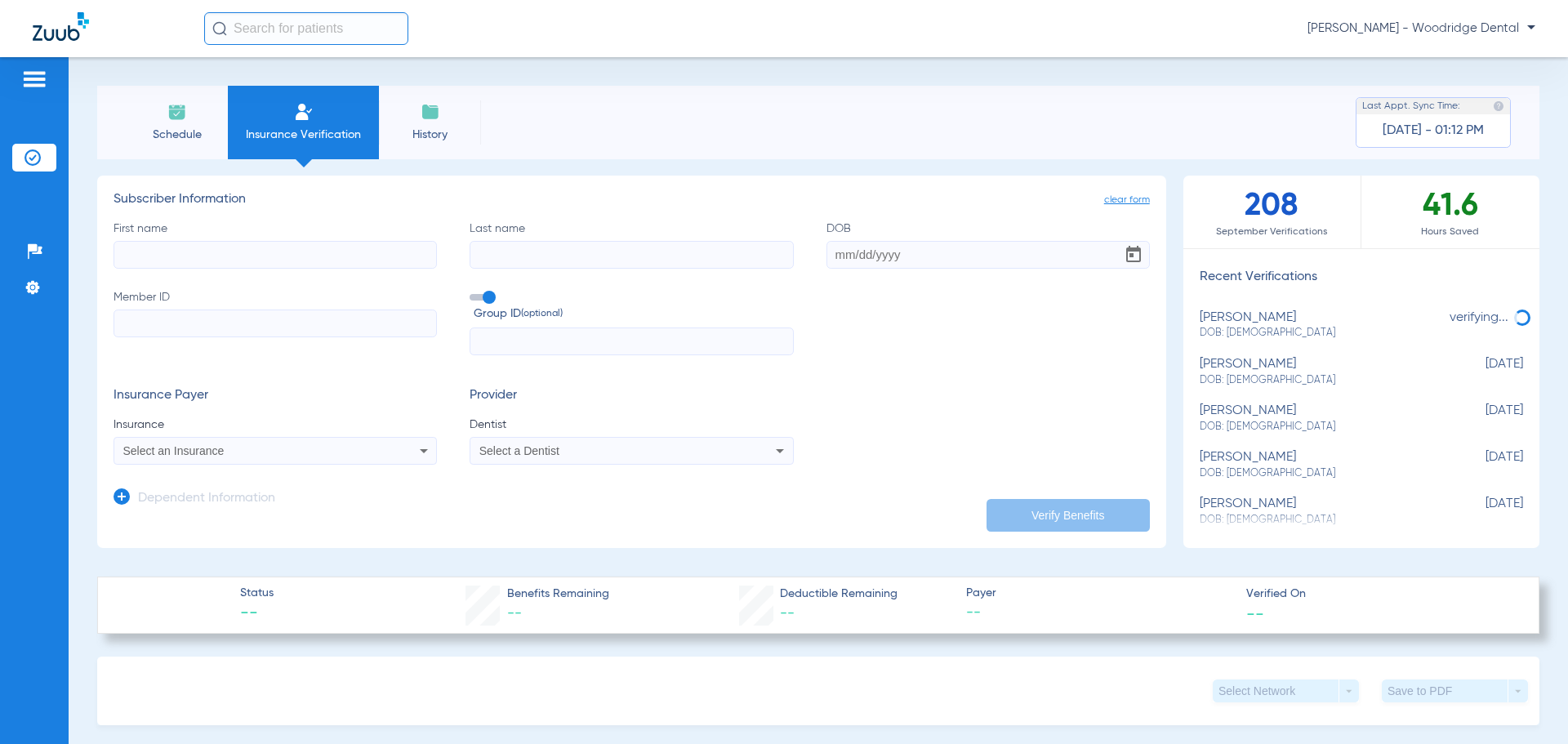
click at [188, 125] on li "Schedule" at bounding box center [176, 123] width 102 height 74
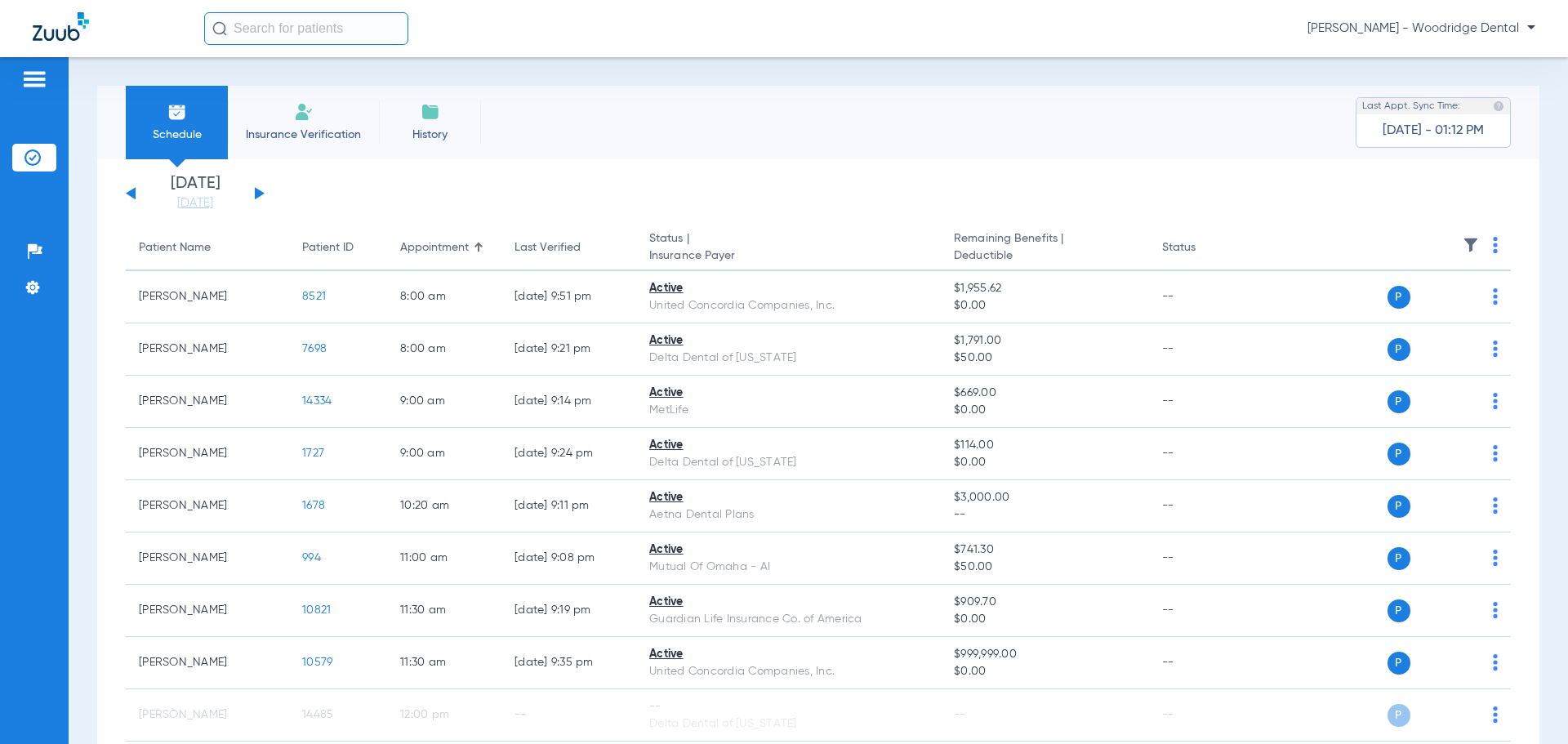
click at [261, 190] on div "[DATE] [DATE] [DATE] [DATE] [DATE] [DATE] [DATE] [DATE] [DATE] [DATE] [DATE] [D…" at bounding box center [195, 193] width 138 height 36
click at [258, 190] on button at bounding box center [260, 193] width 10 height 13
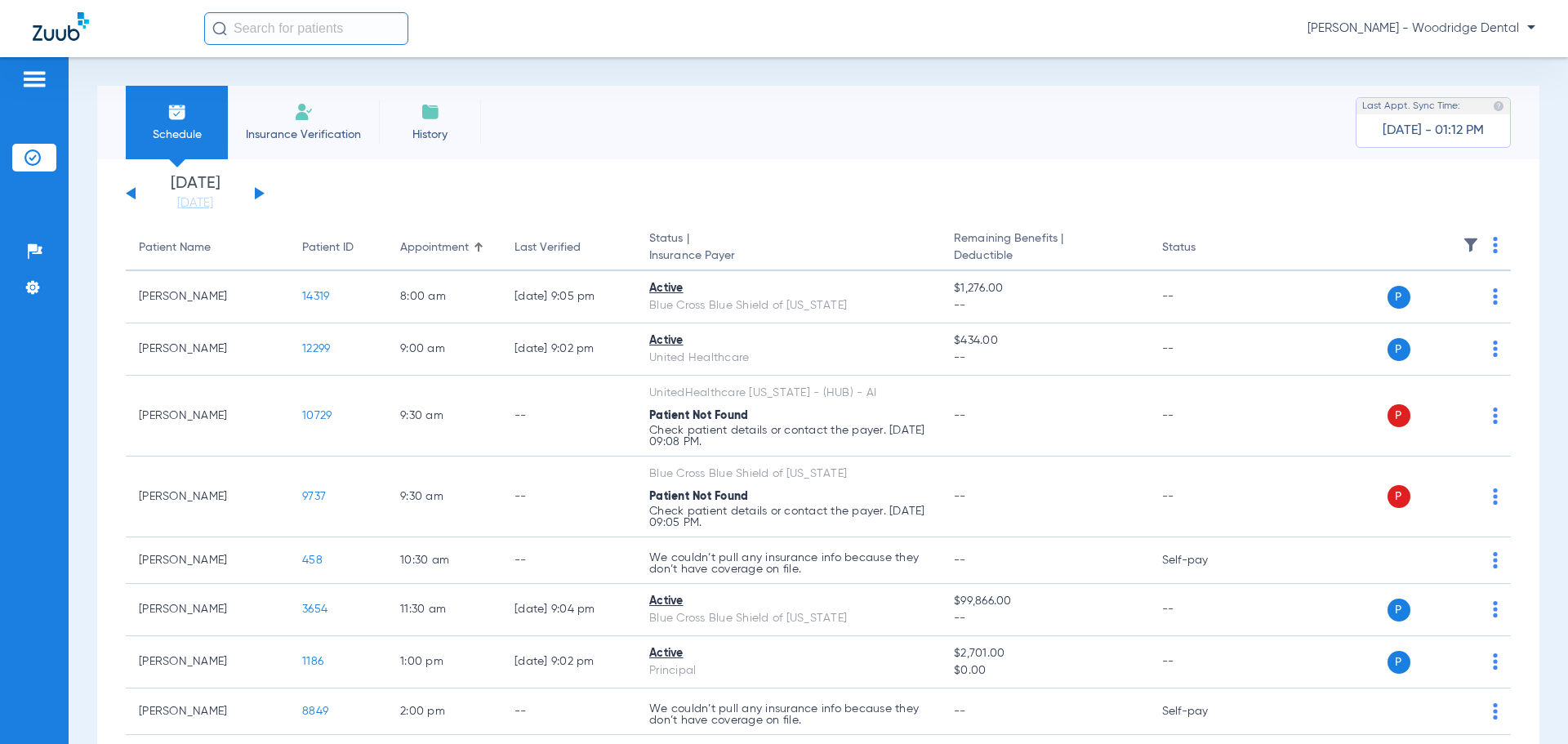
click at [258, 190] on button at bounding box center [260, 193] width 10 height 13
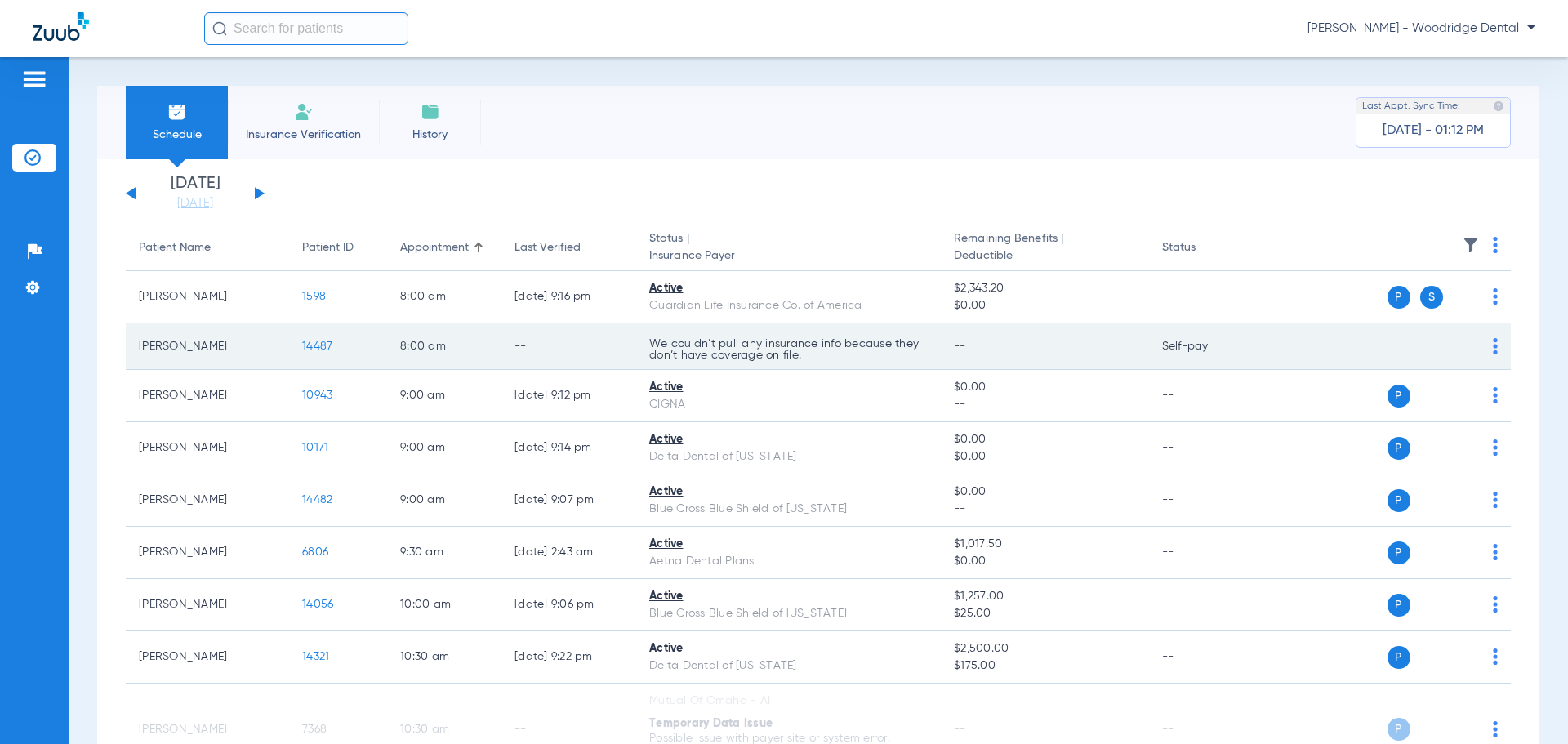
scroll to position [164, 0]
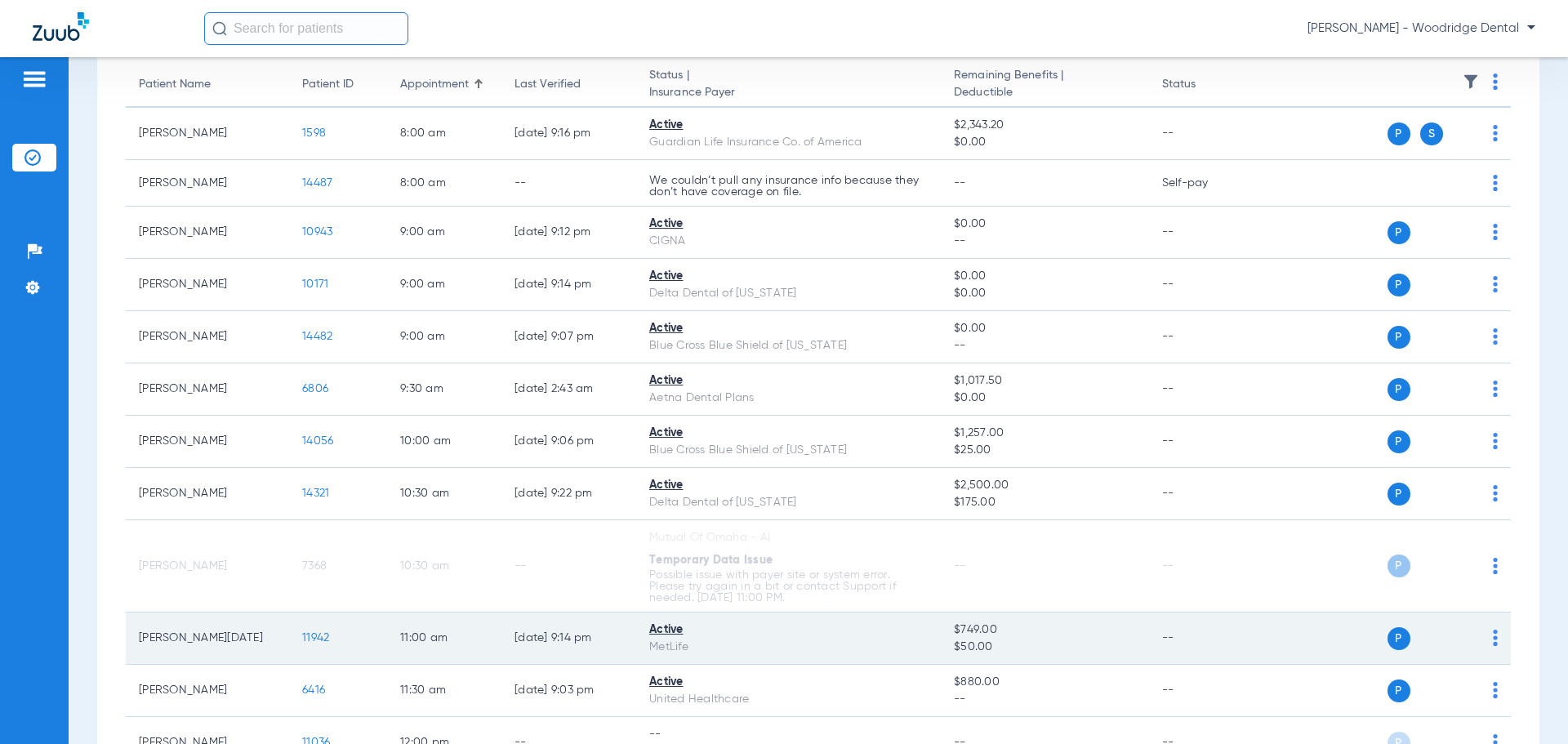
click at [315, 636] on span "11942" at bounding box center [316, 638] width 27 height 12
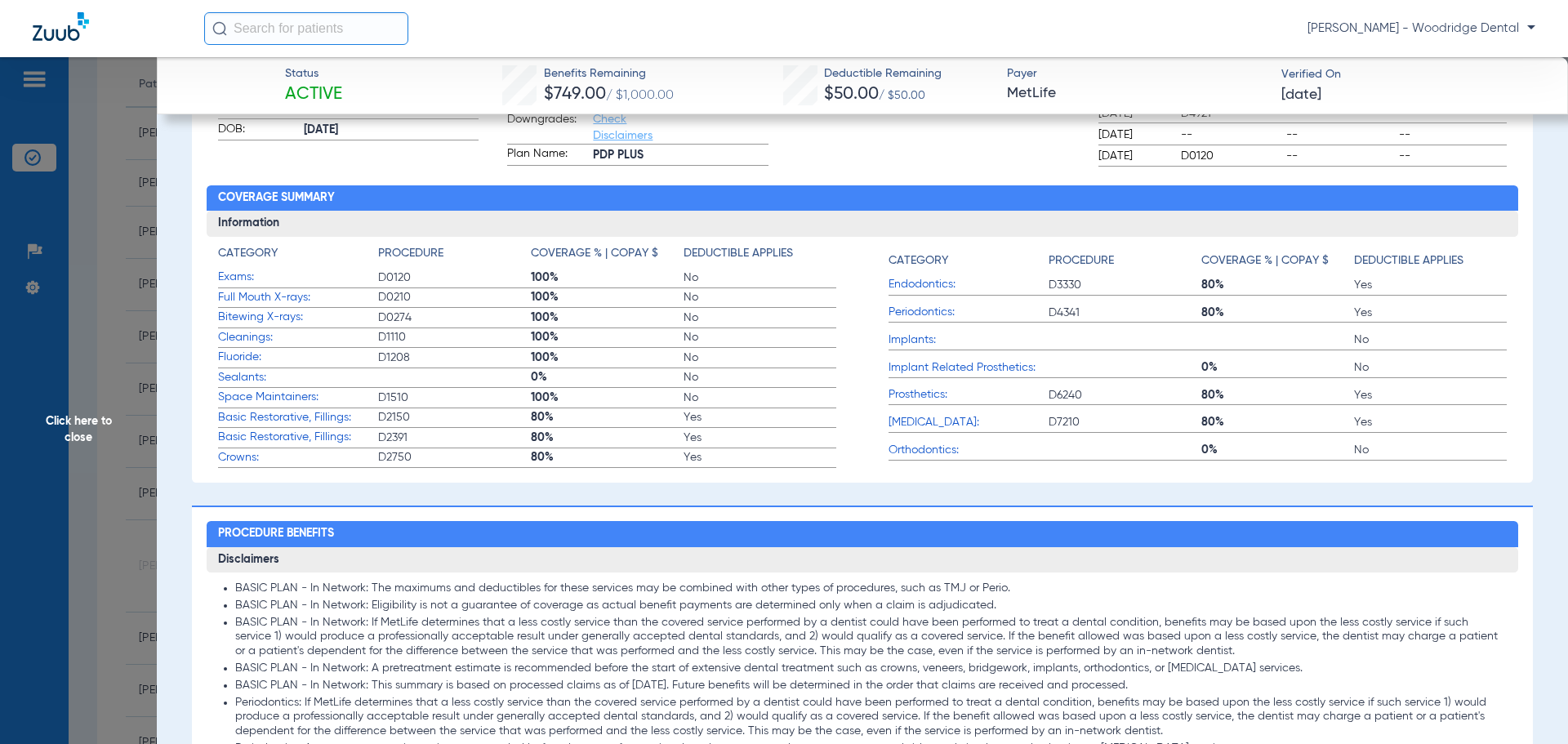
scroll to position [0, 0]
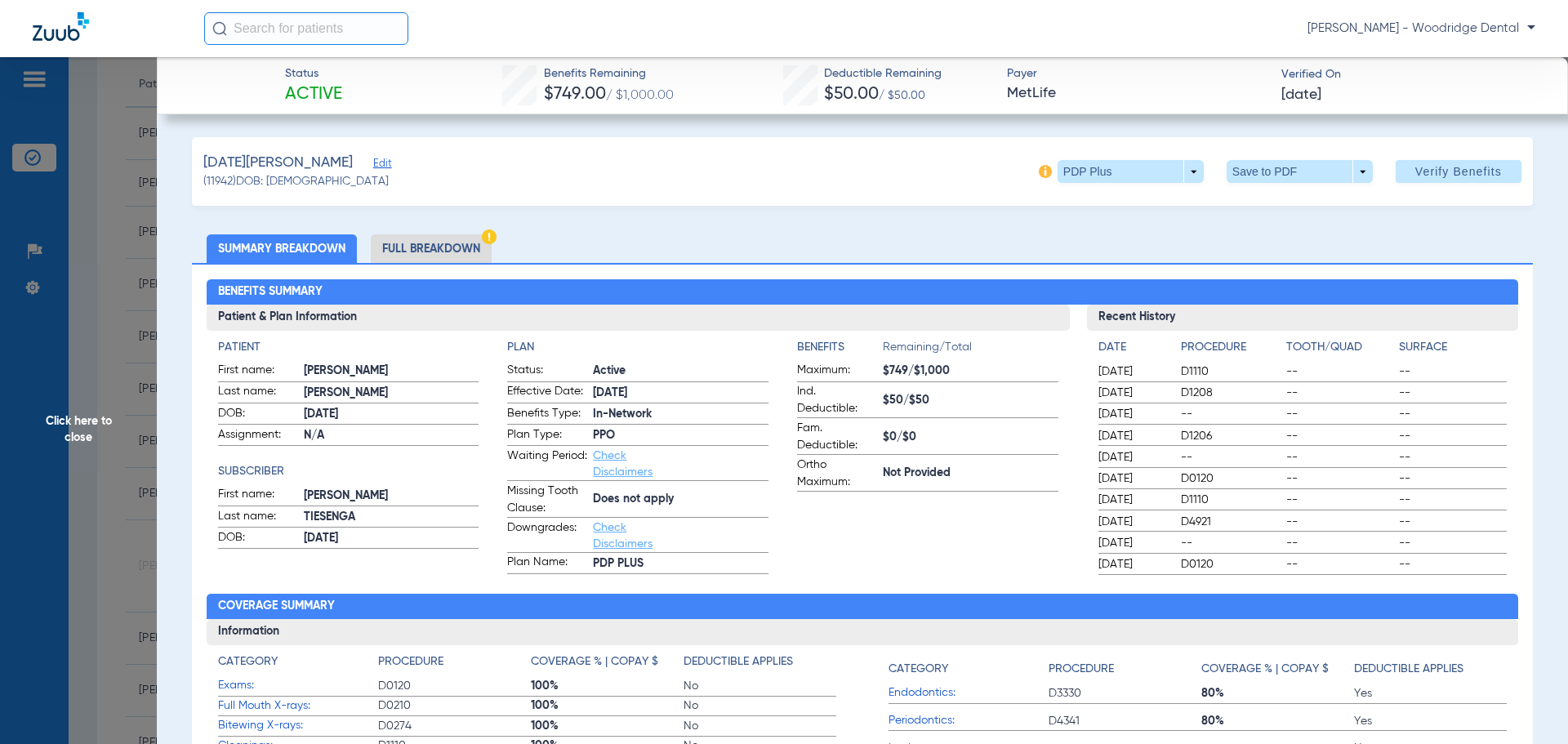
click at [398, 250] on li "Full Breakdown" at bounding box center [431, 249] width 121 height 29
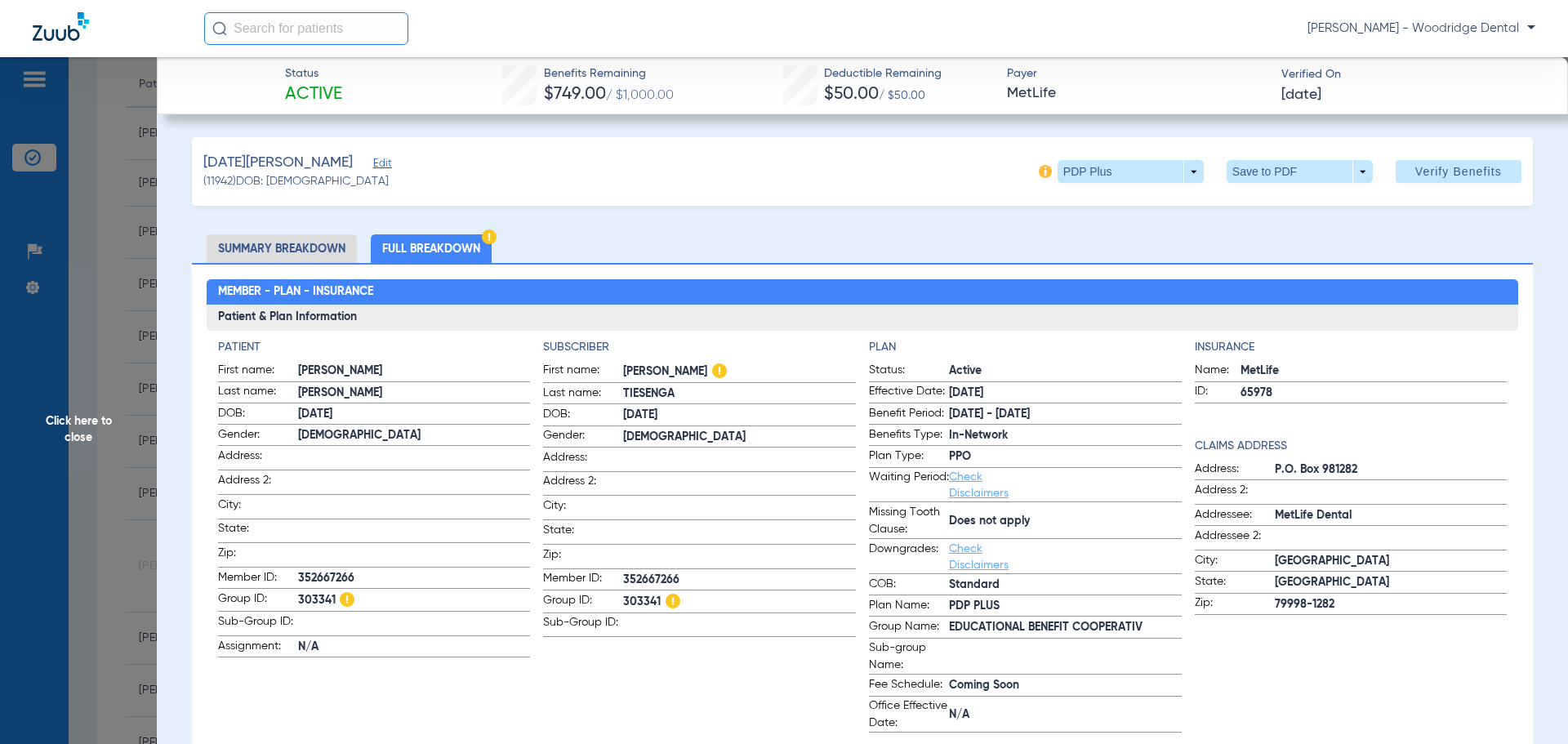
click at [311, 597] on span "303341" at bounding box center [415, 601] width 232 height 20
copy span "303341"
click at [631, 574] on span "352667266" at bounding box center [739, 580] width 232 height 17
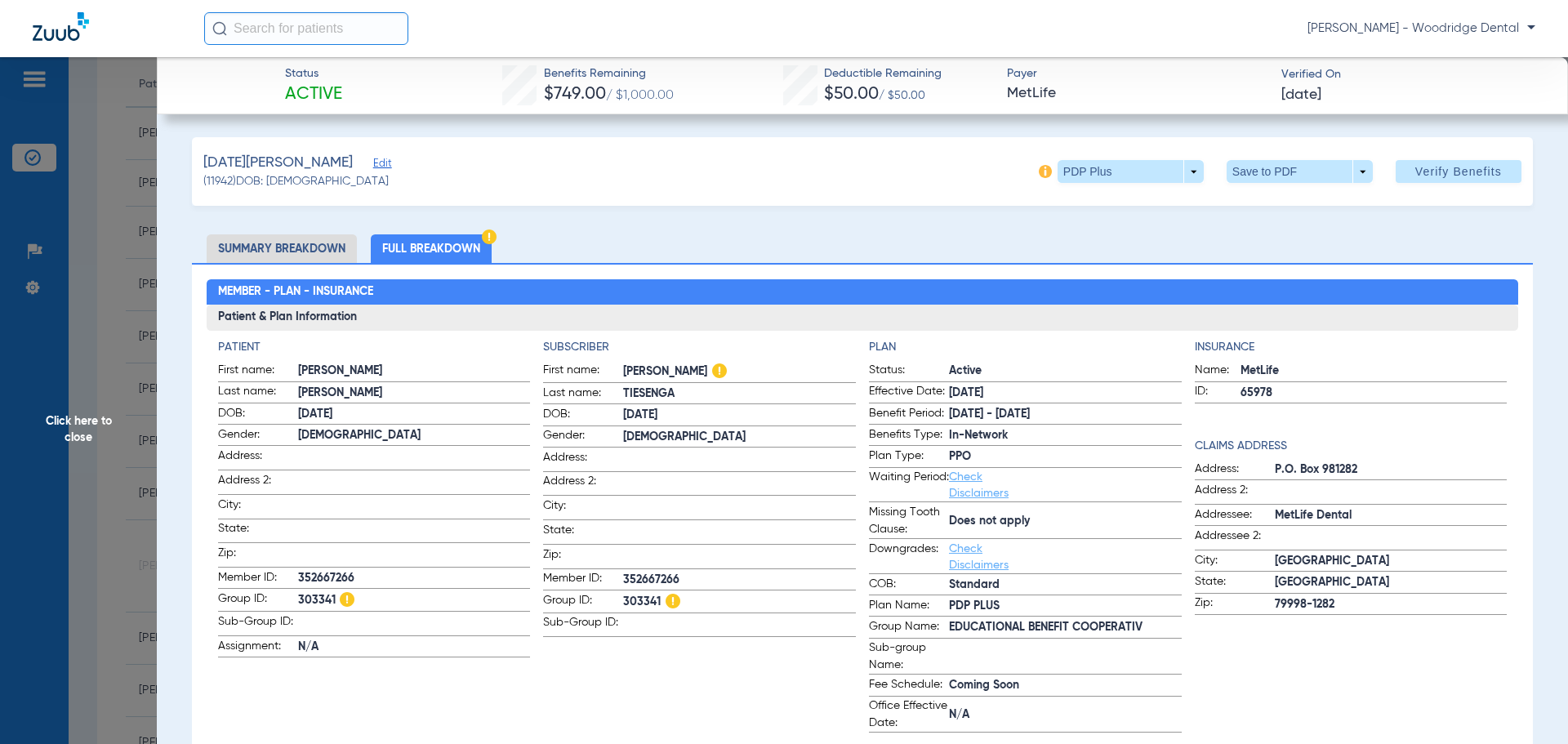
click at [631, 574] on span "352667266" at bounding box center [739, 580] width 232 height 17
copy span "352667266"
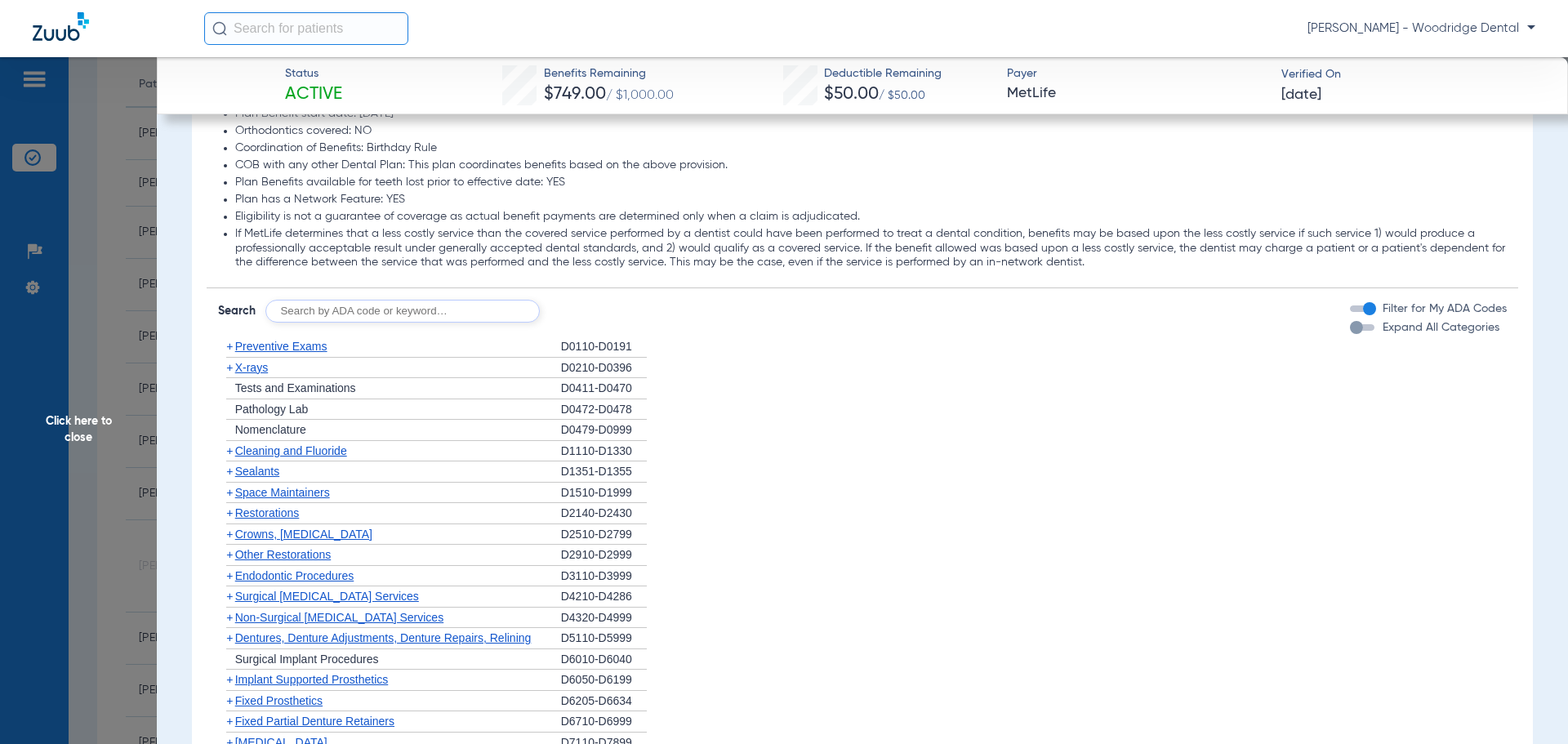
scroll to position [1960, 0]
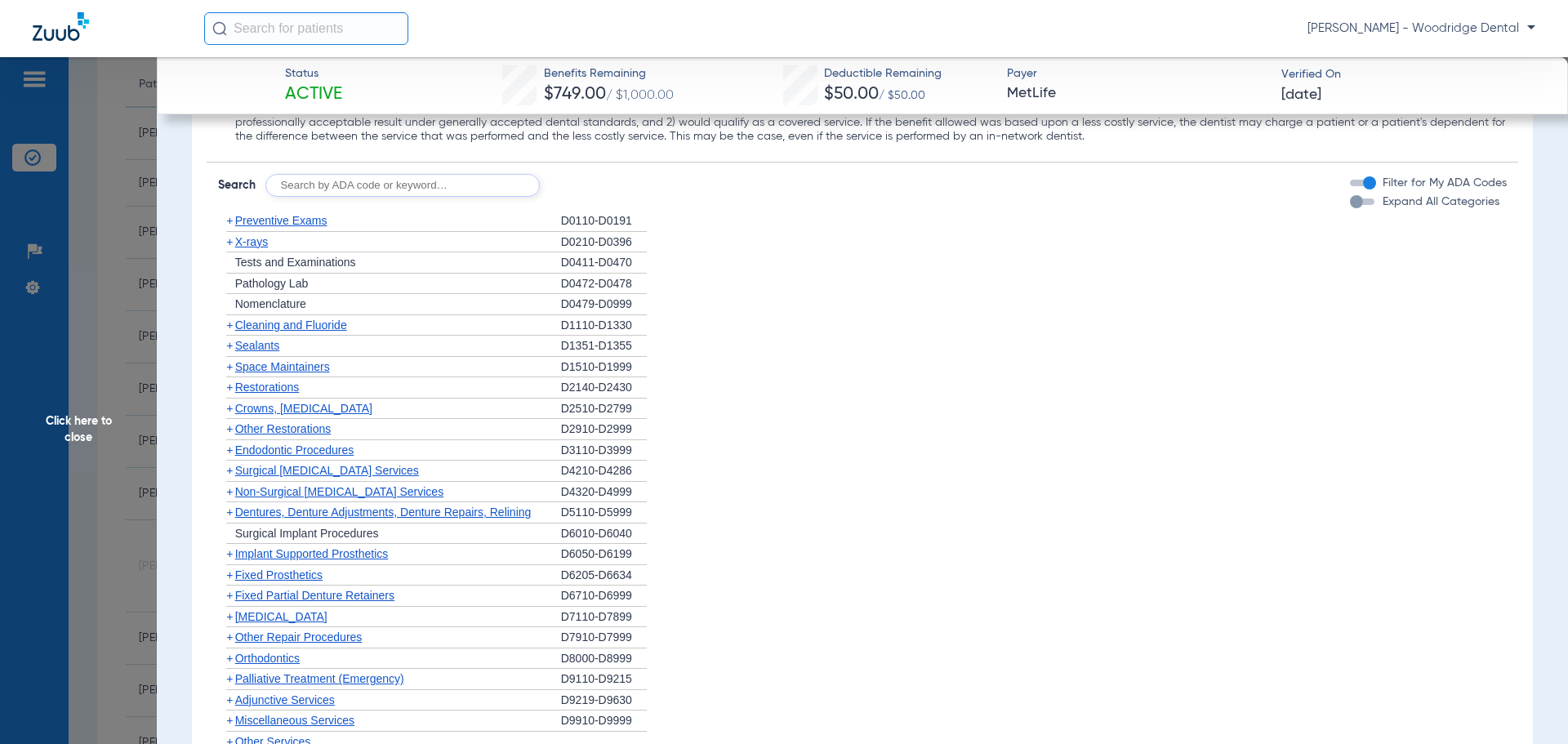
click at [228, 330] on span "+" at bounding box center [230, 325] width 7 height 13
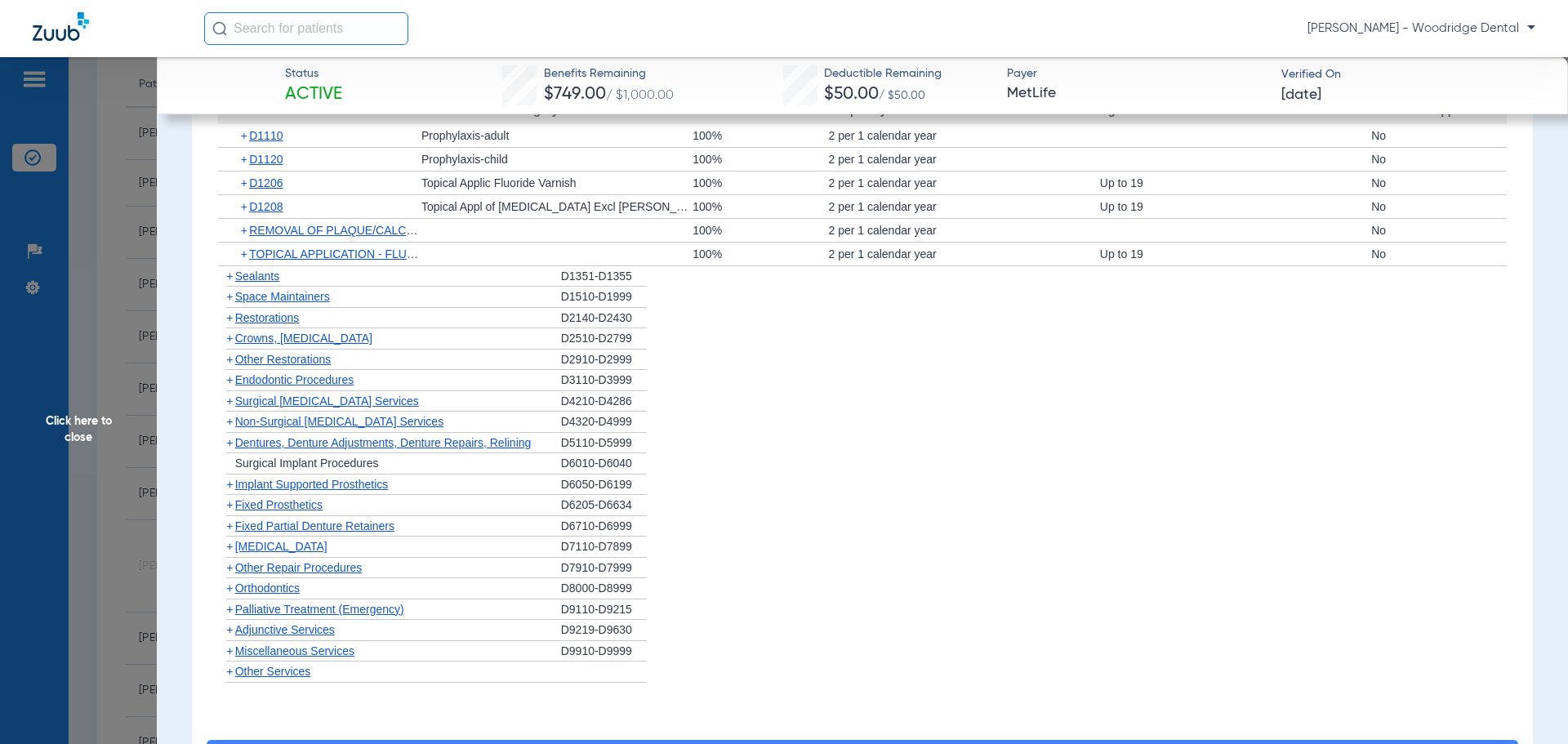
scroll to position [2205, 0]
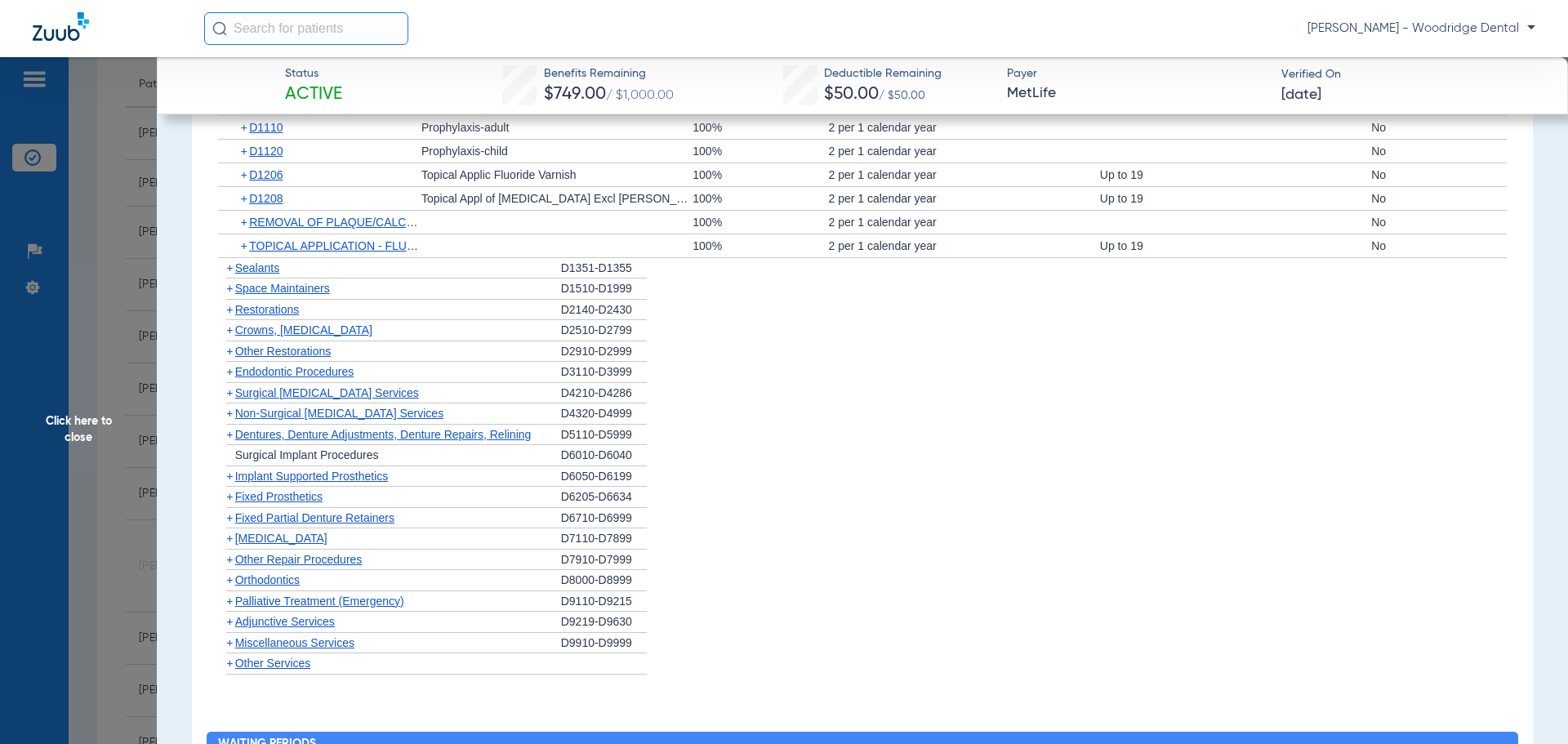
click at [231, 416] on span "+" at bounding box center [230, 413] width 7 height 13
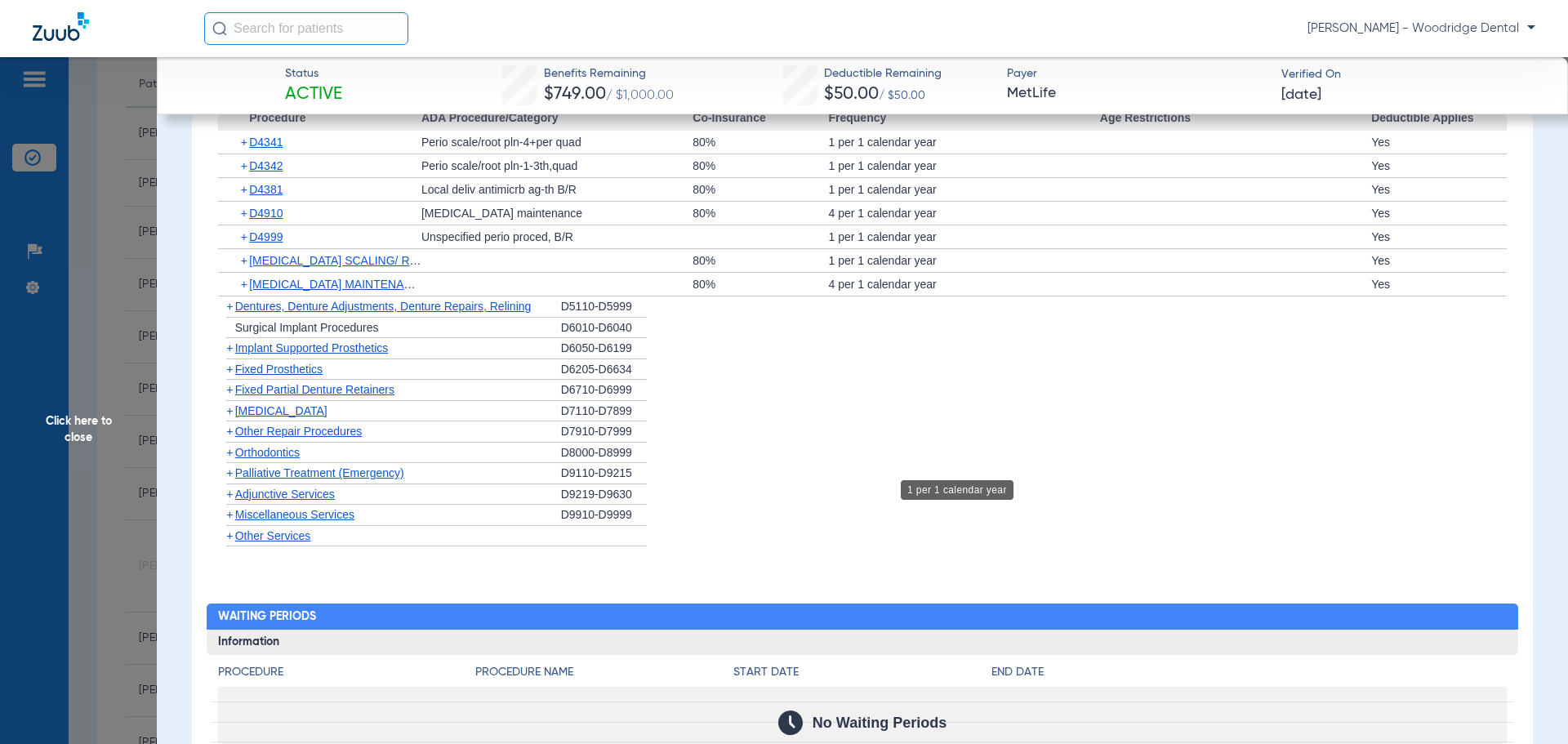
scroll to position [2531, 0]
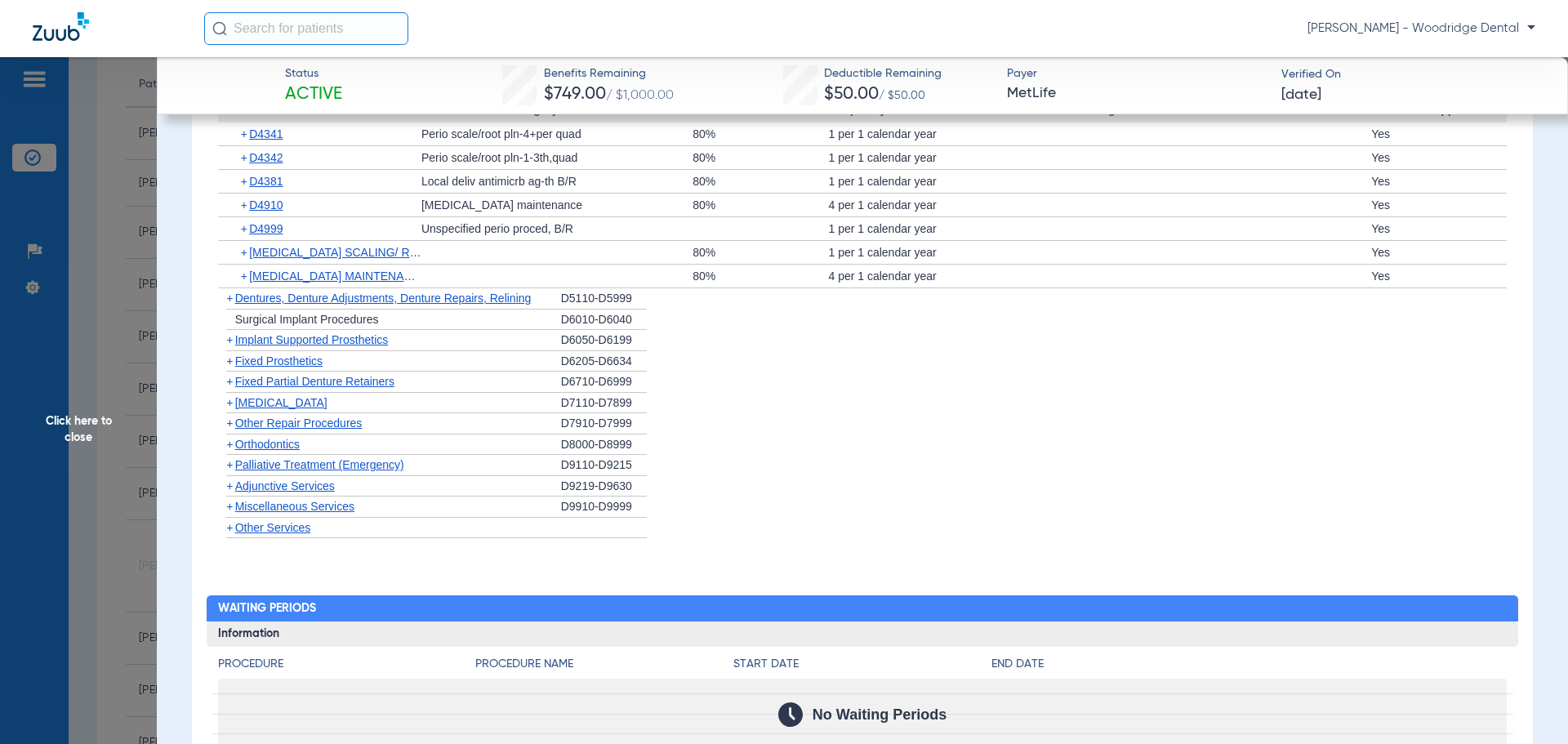
click at [229, 407] on span "+" at bounding box center [230, 402] width 7 height 13
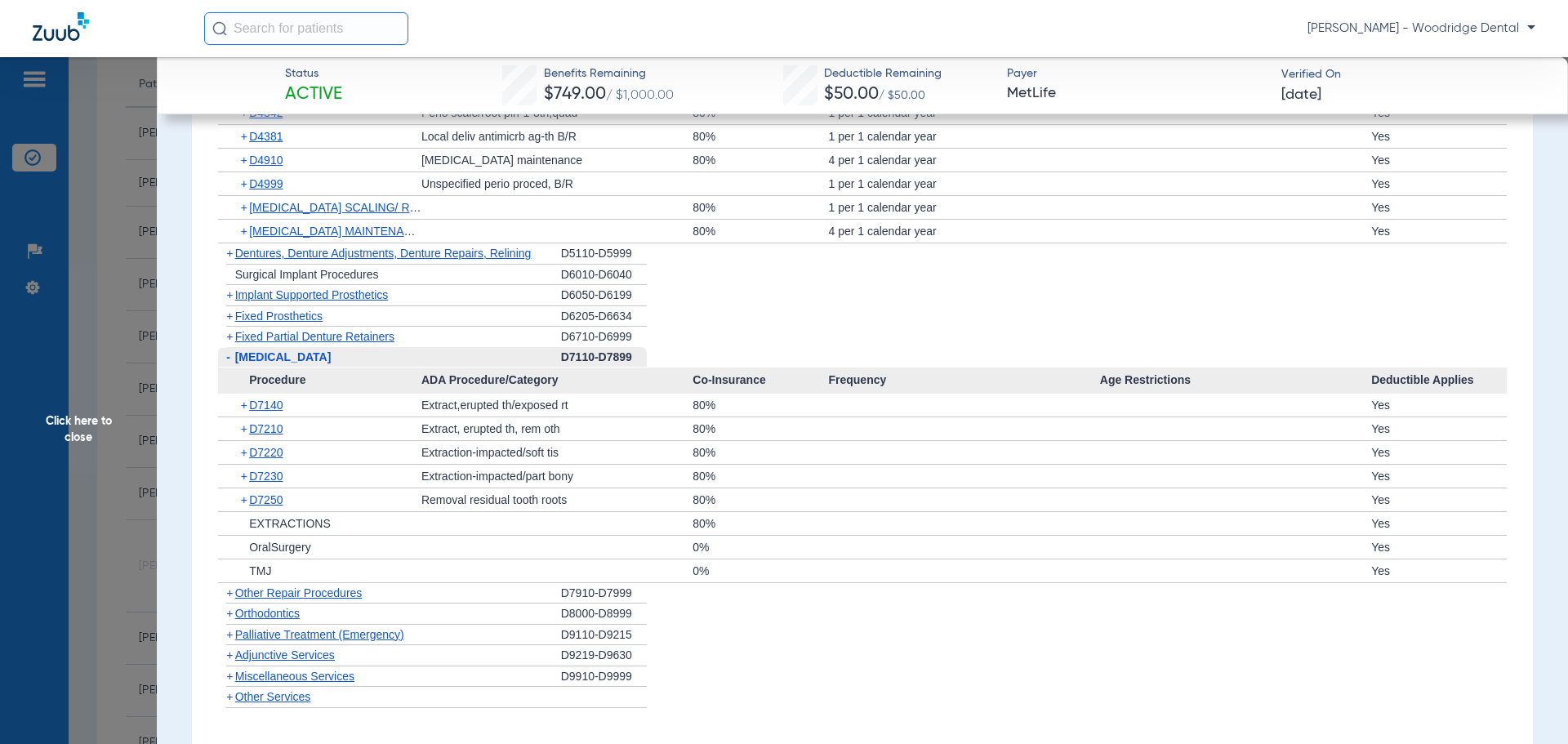
scroll to position [2614, 0]
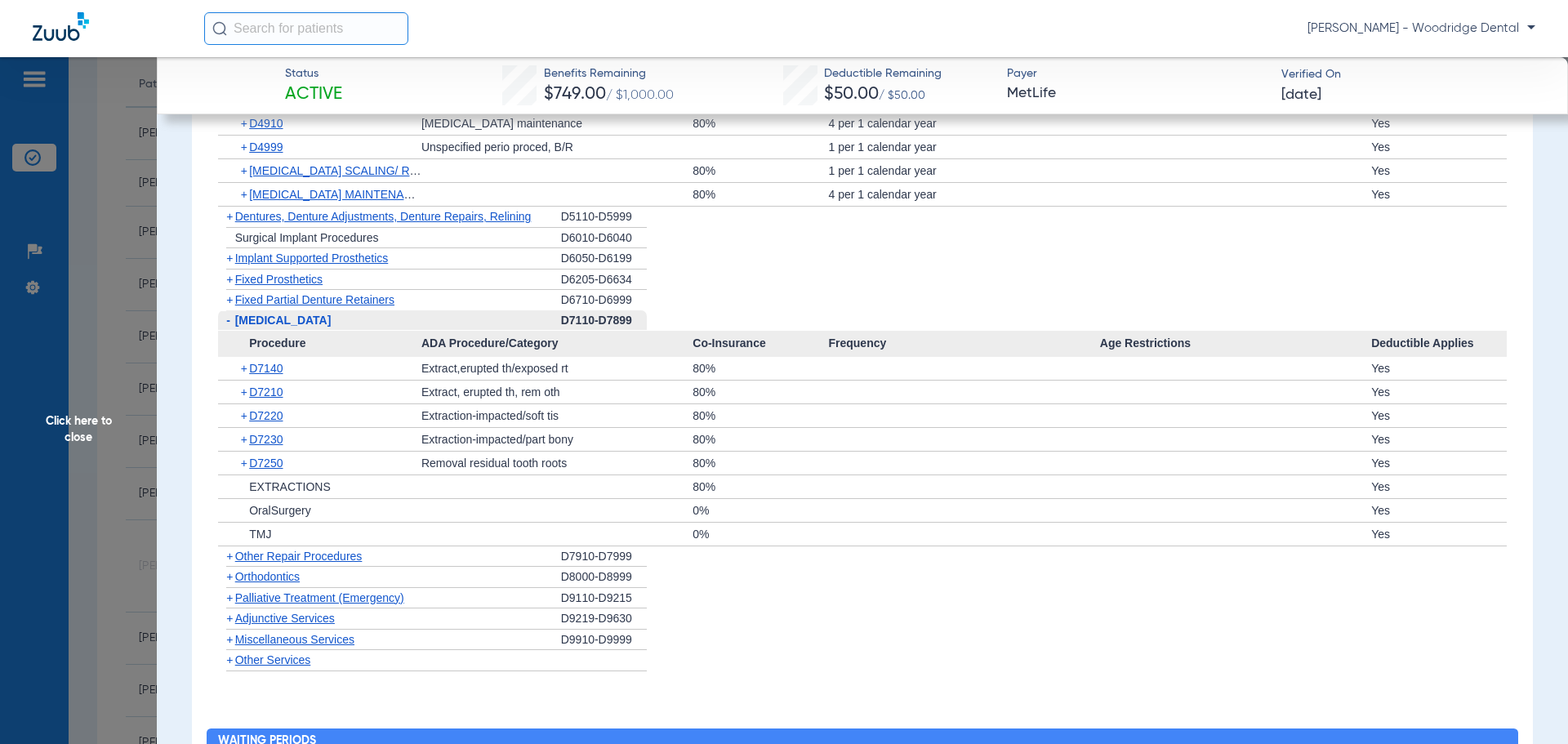
click at [232, 560] on span "+" at bounding box center [230, 555] width 7 height 13
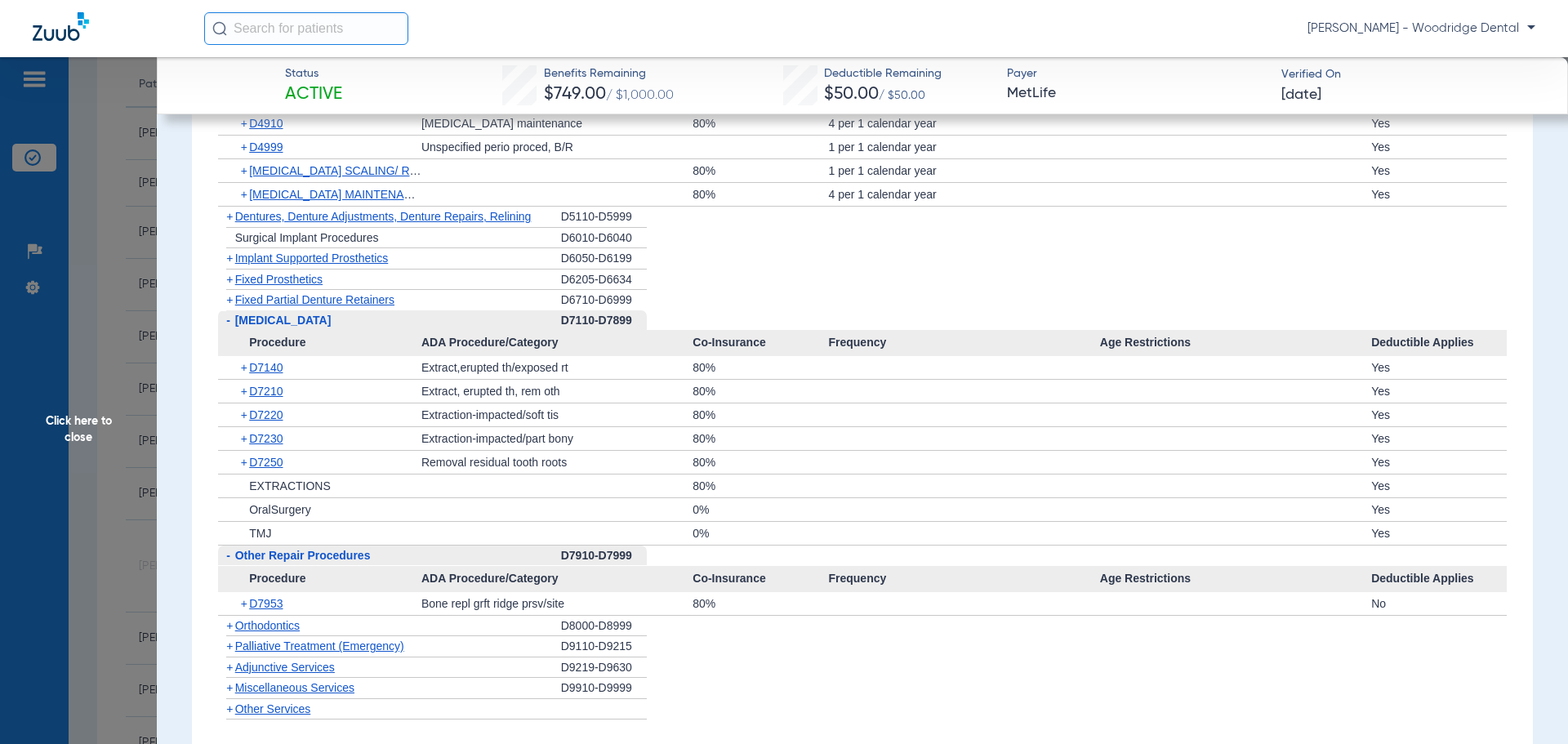
click at [227, 302] on span "+" at bounding box center [230, 299] width 7 height 13
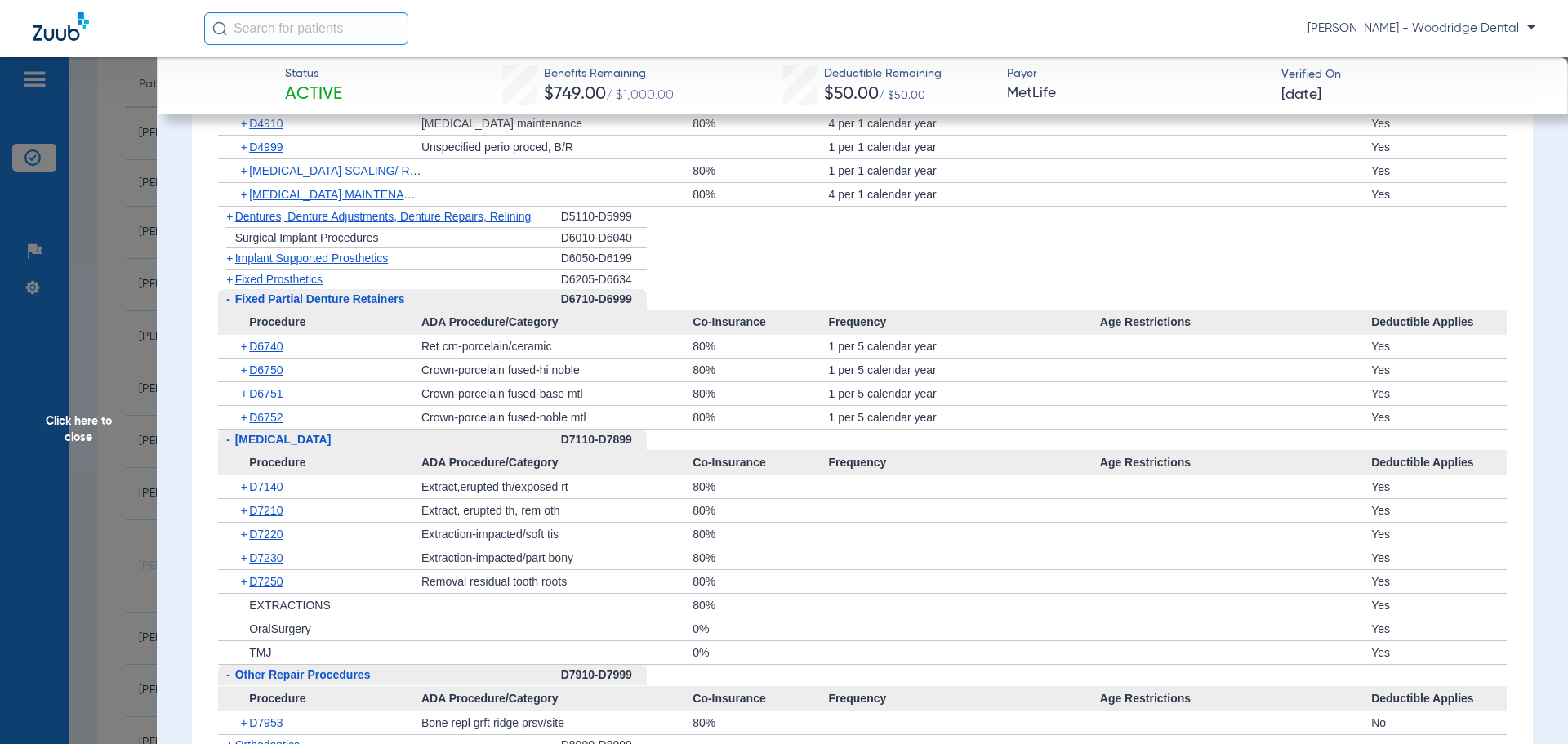
click at [242, 488] on span "+" at bounding box center [245, 487] width 9 height 23
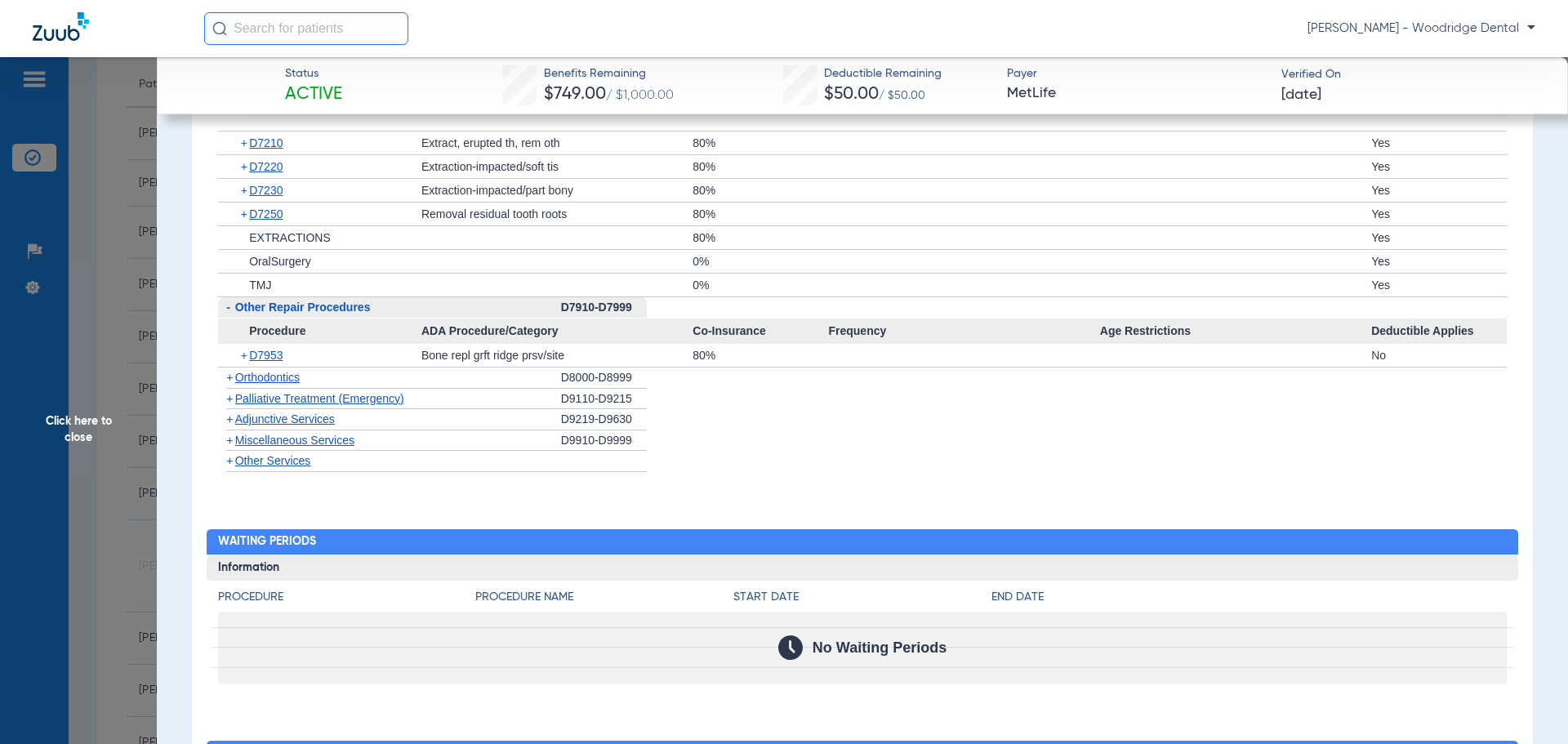
scroll to position [3104, 0]
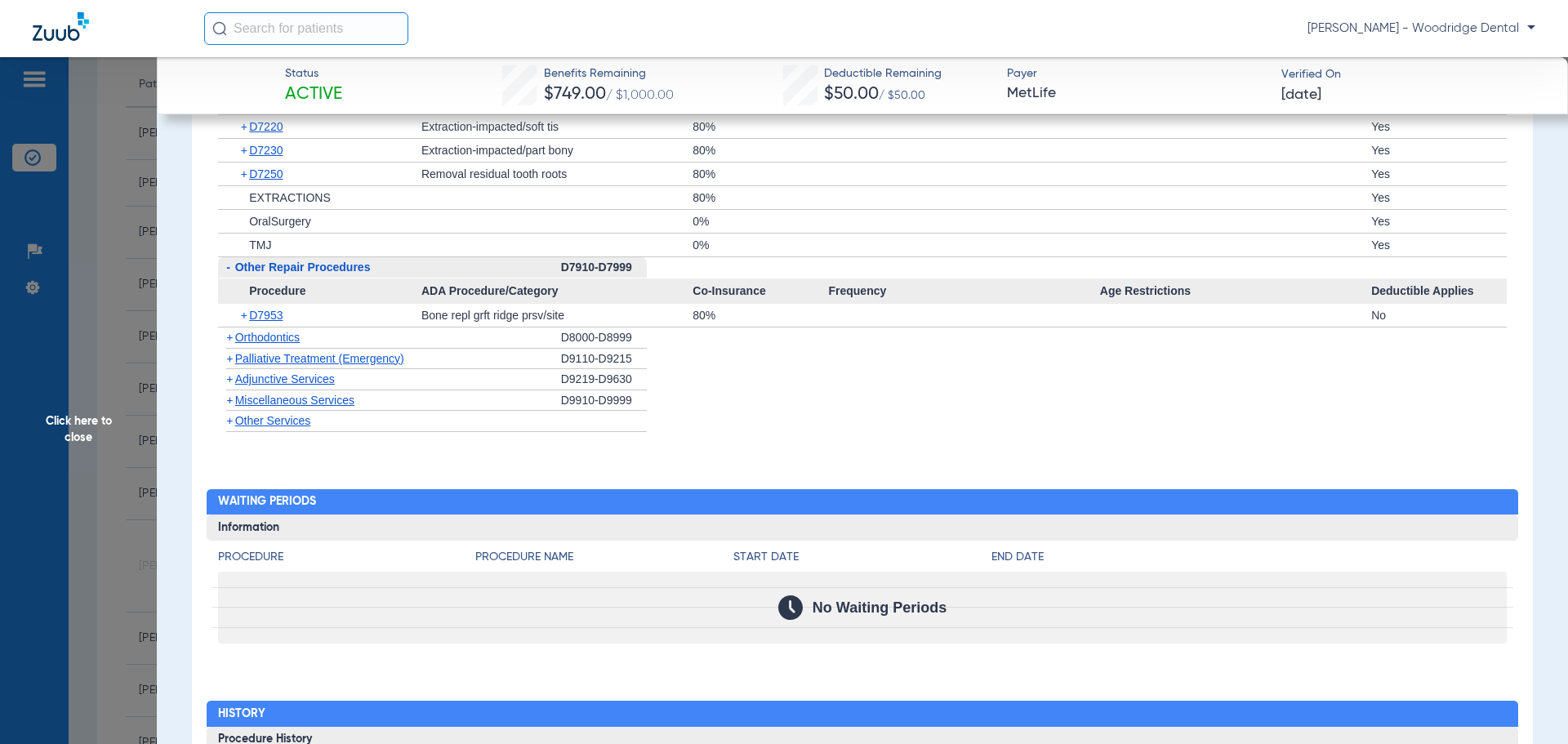
click at [230, 420] on span "+" at bounding box center [230, 419] width 7 height 13
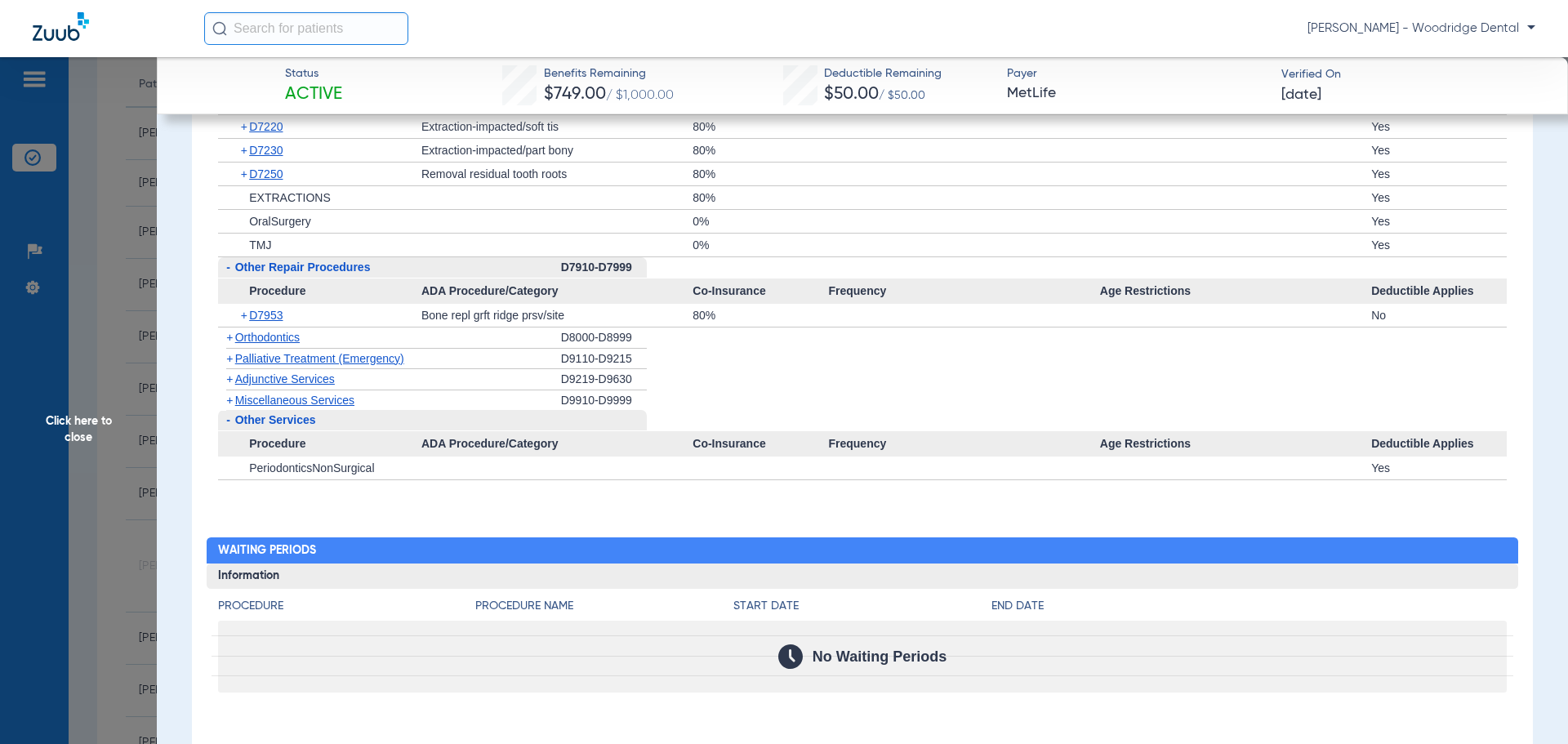
click at [227, 401] on span "+" at bounding box center [230, 399] width 7 height 13
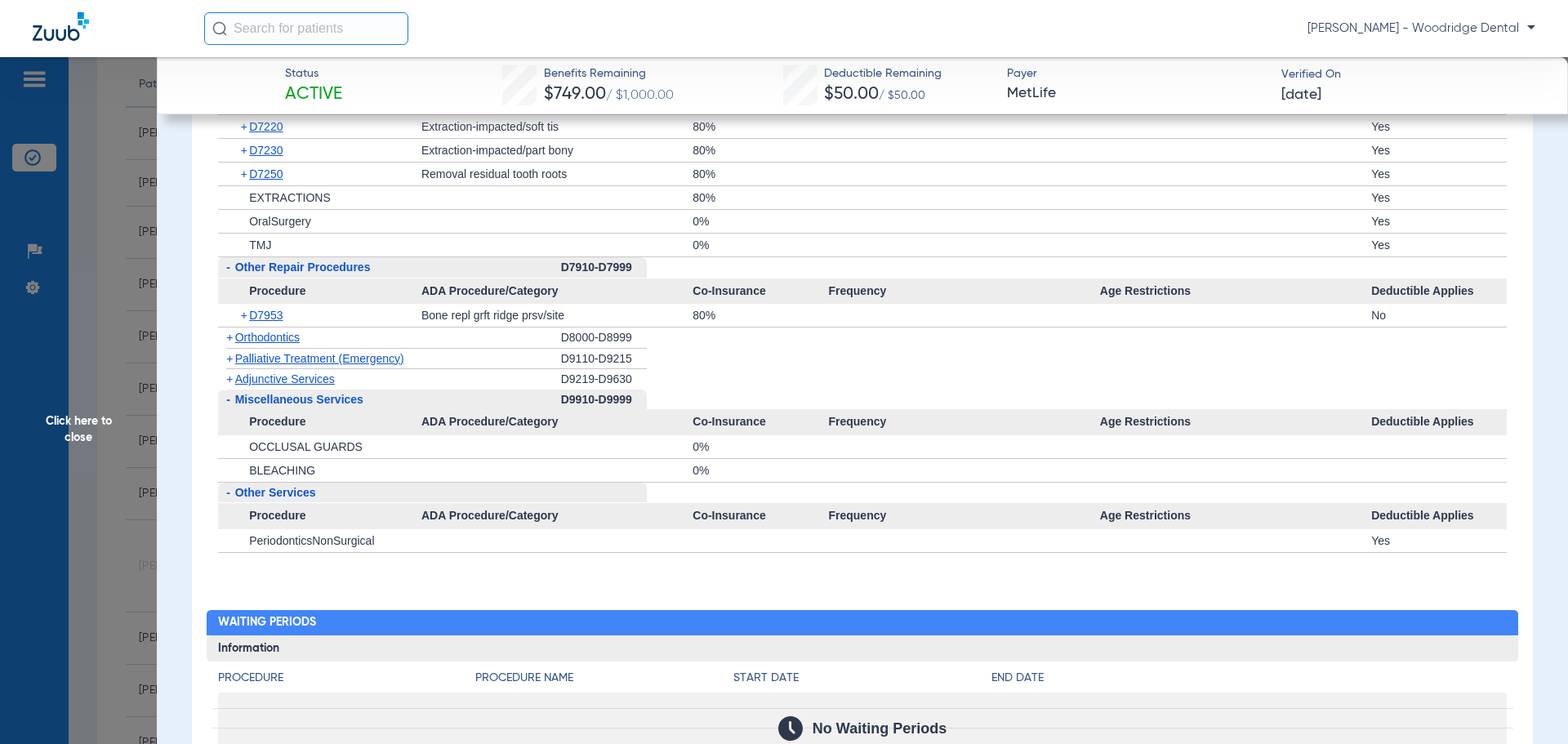
click at [231, 383] on span "+" at bounding box center [230, 378] width 7 height 13
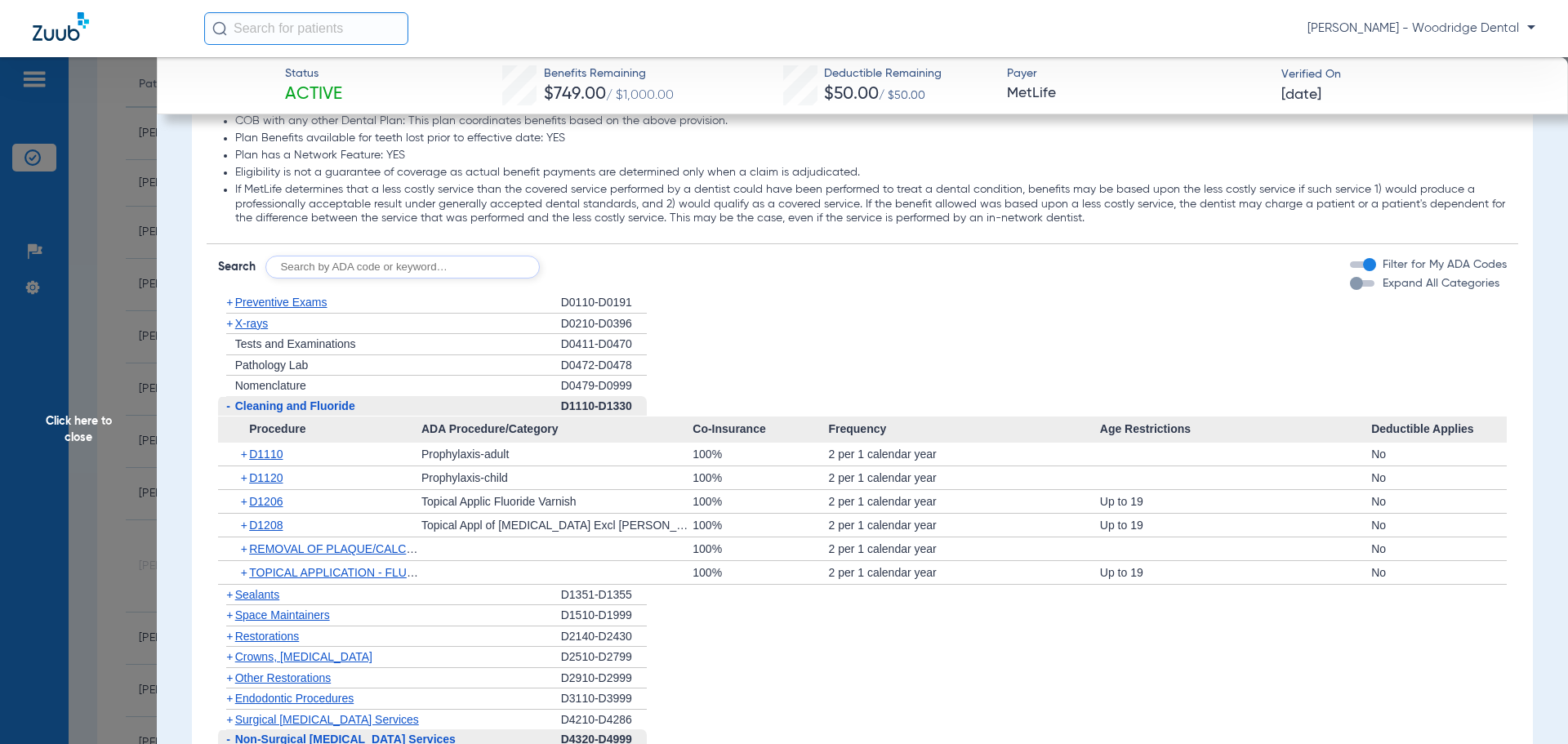
scroll to position [1633, 0]
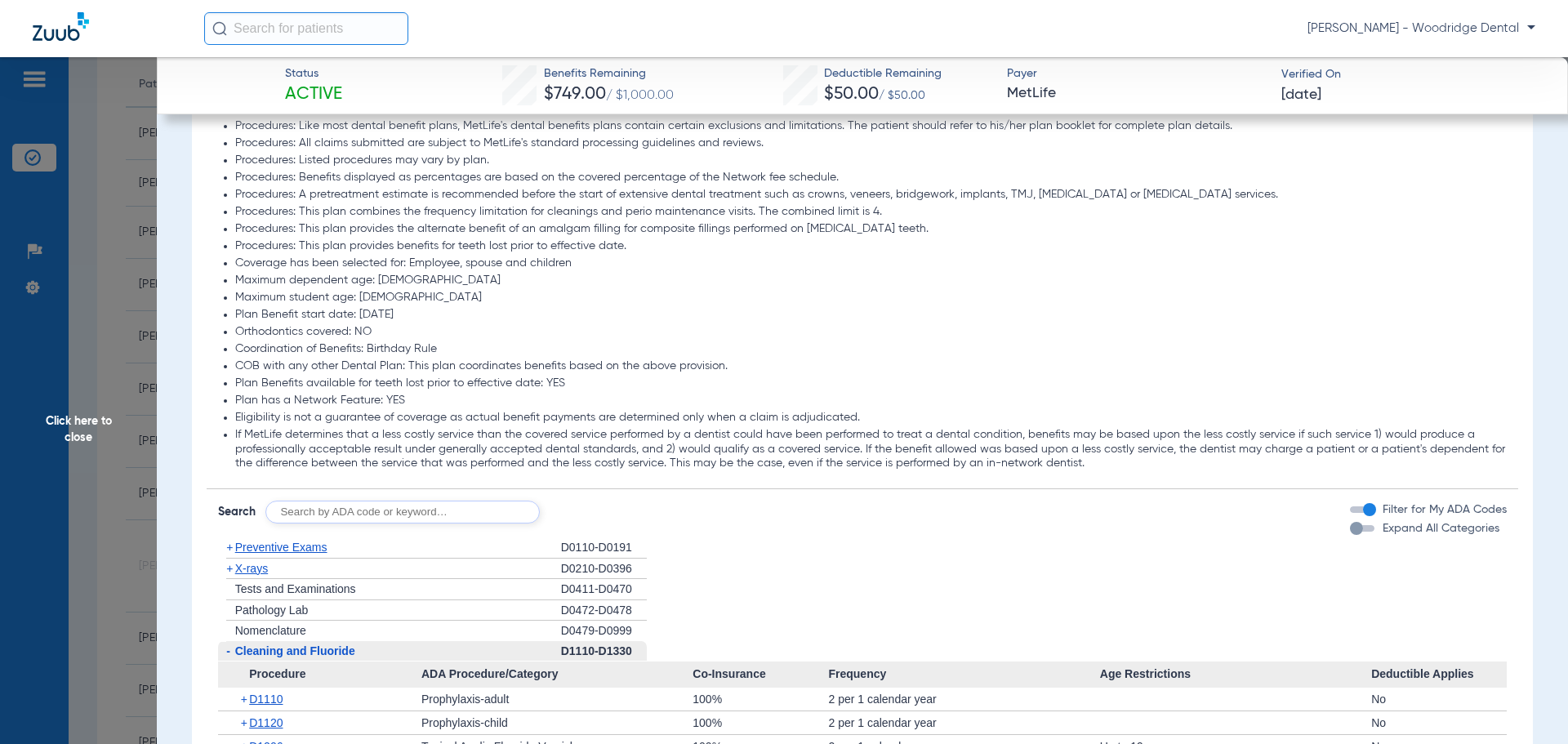
click at [439, 508] on input "text" at bounding box center [402, 512] width 274 height 23
type input "2991, 7953, 8090, 9944"
click button "Search" at bounding box center [600, 512] width 65 height 23
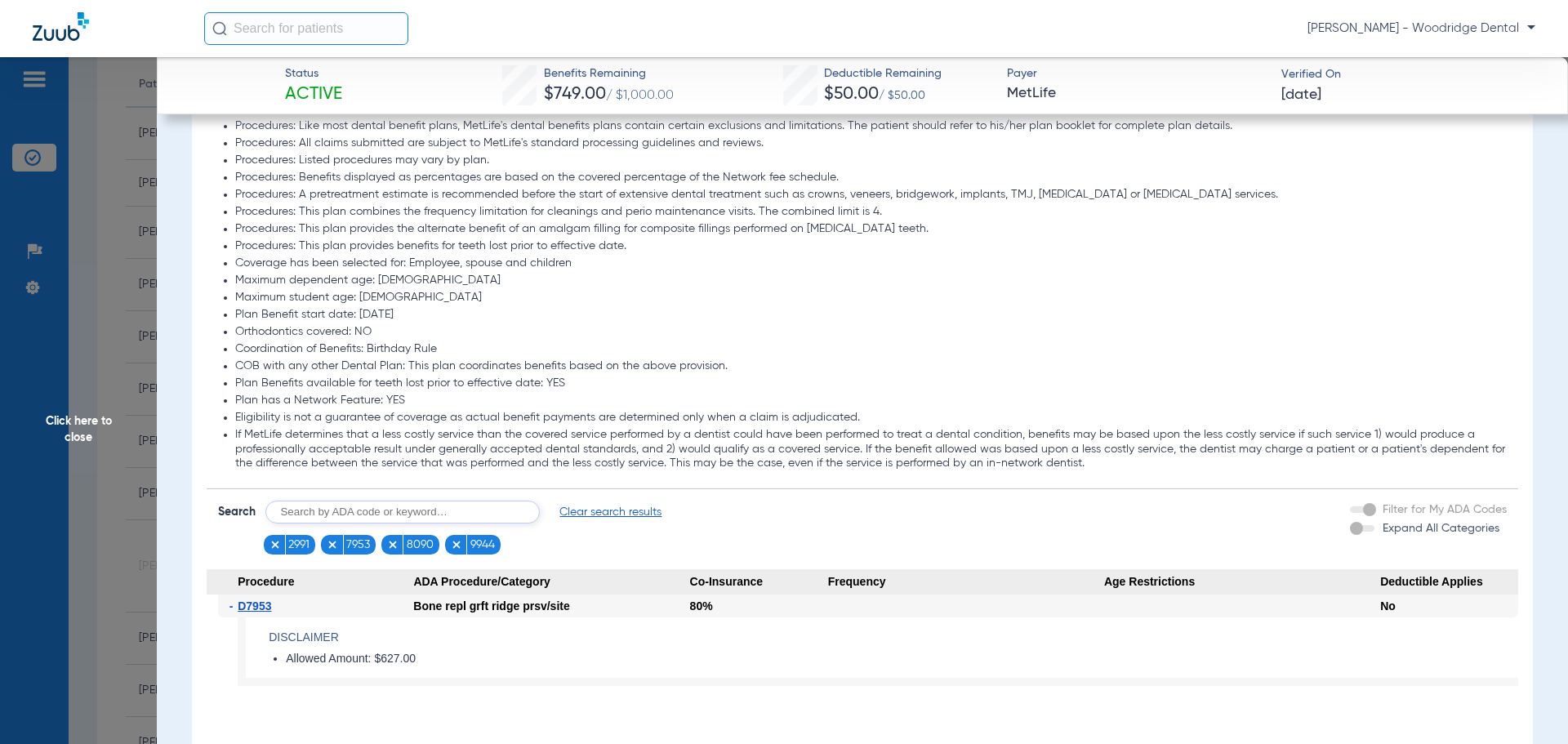
click at [84, 427] on span "Click here to close" at bounding box center [78, 429] width 157 height 744
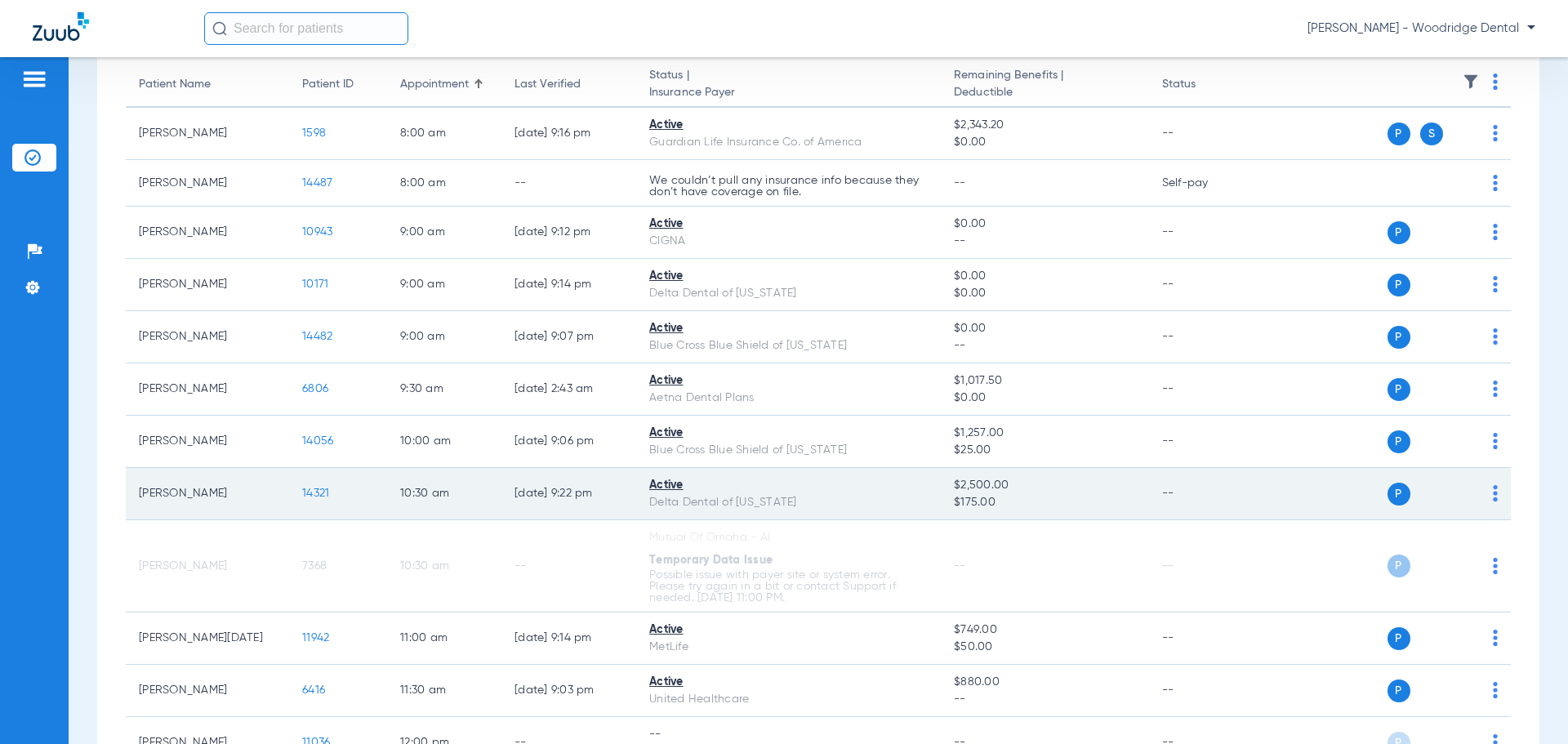
scroll to position [245, 0]
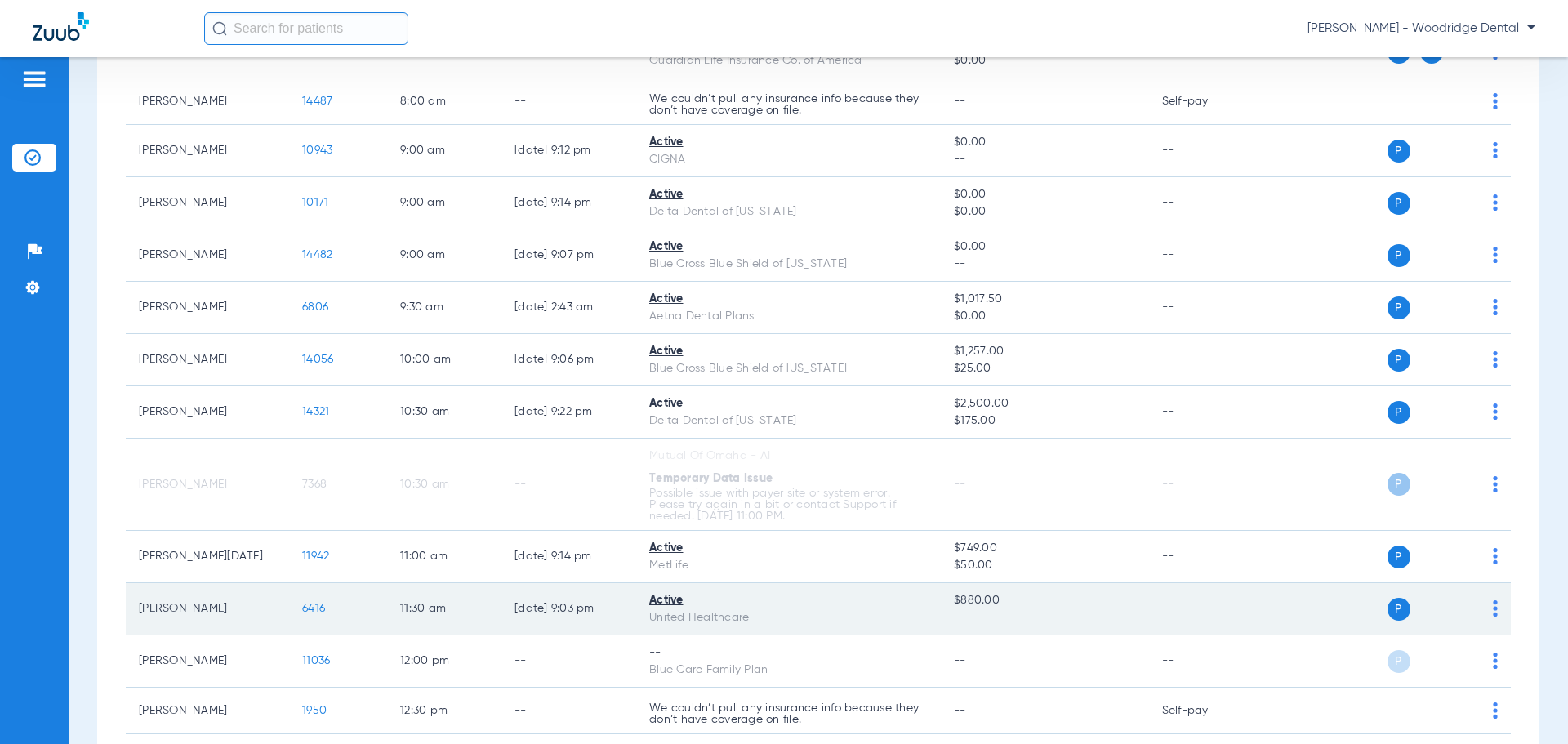
click at [305, 611] on span "6416" at bounding box center [314, 608] width 23 height 12
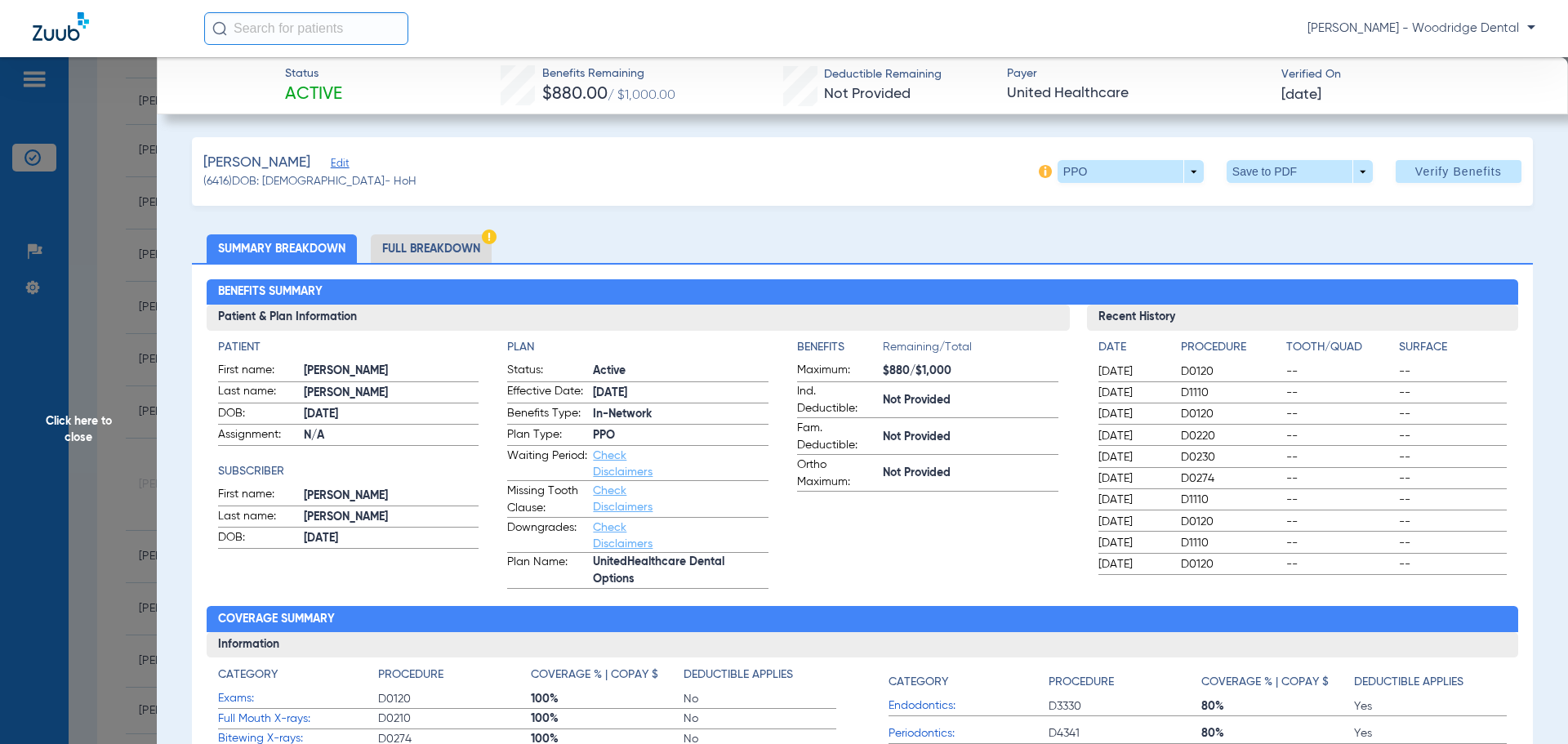
click at [434, 256] on li "Full Breakdown" at bounding box center [431, 249] width 121 height 29
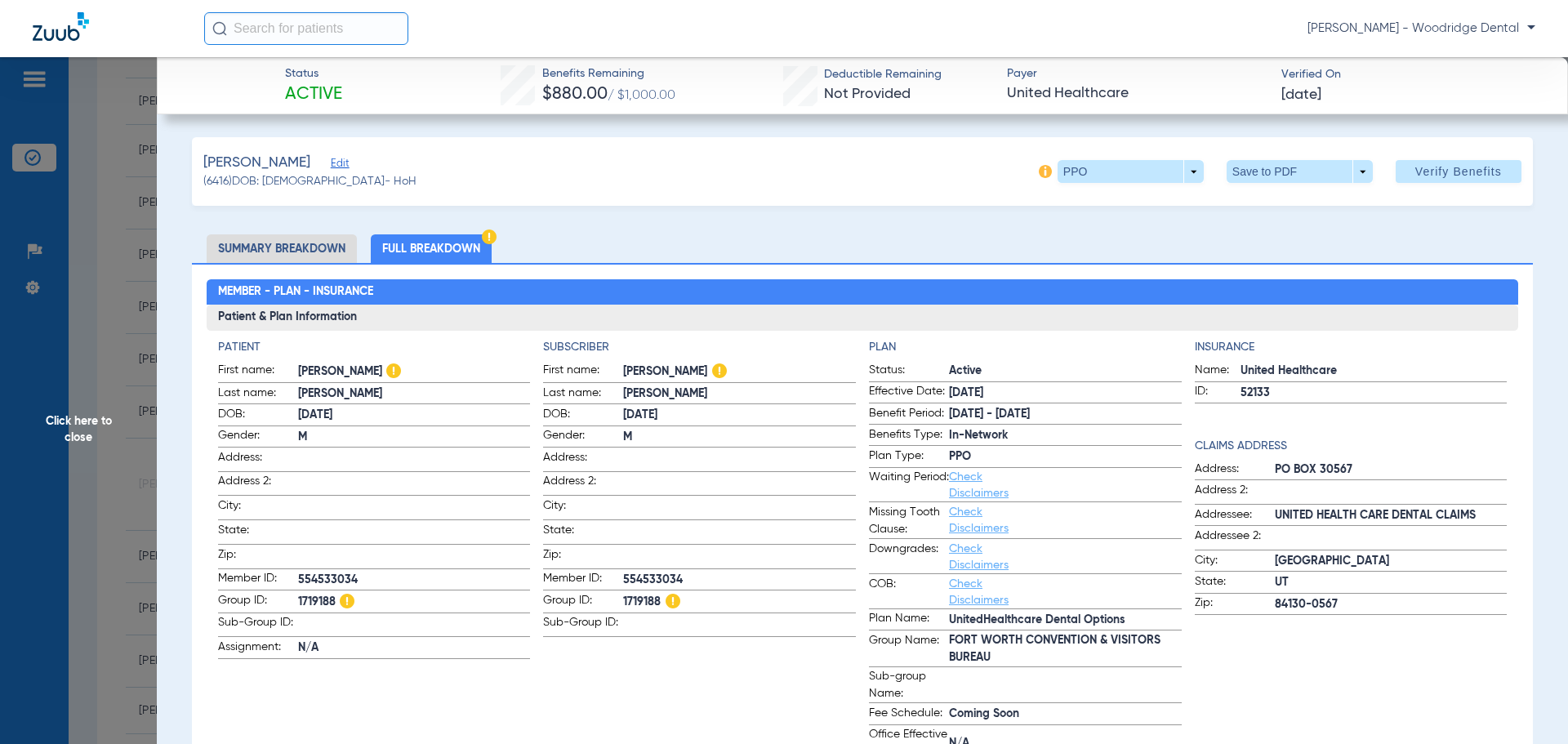
click at [649, 602] on span "1719188" at bounding box center [739, 602] width 232 height 20
copy span "1719188"
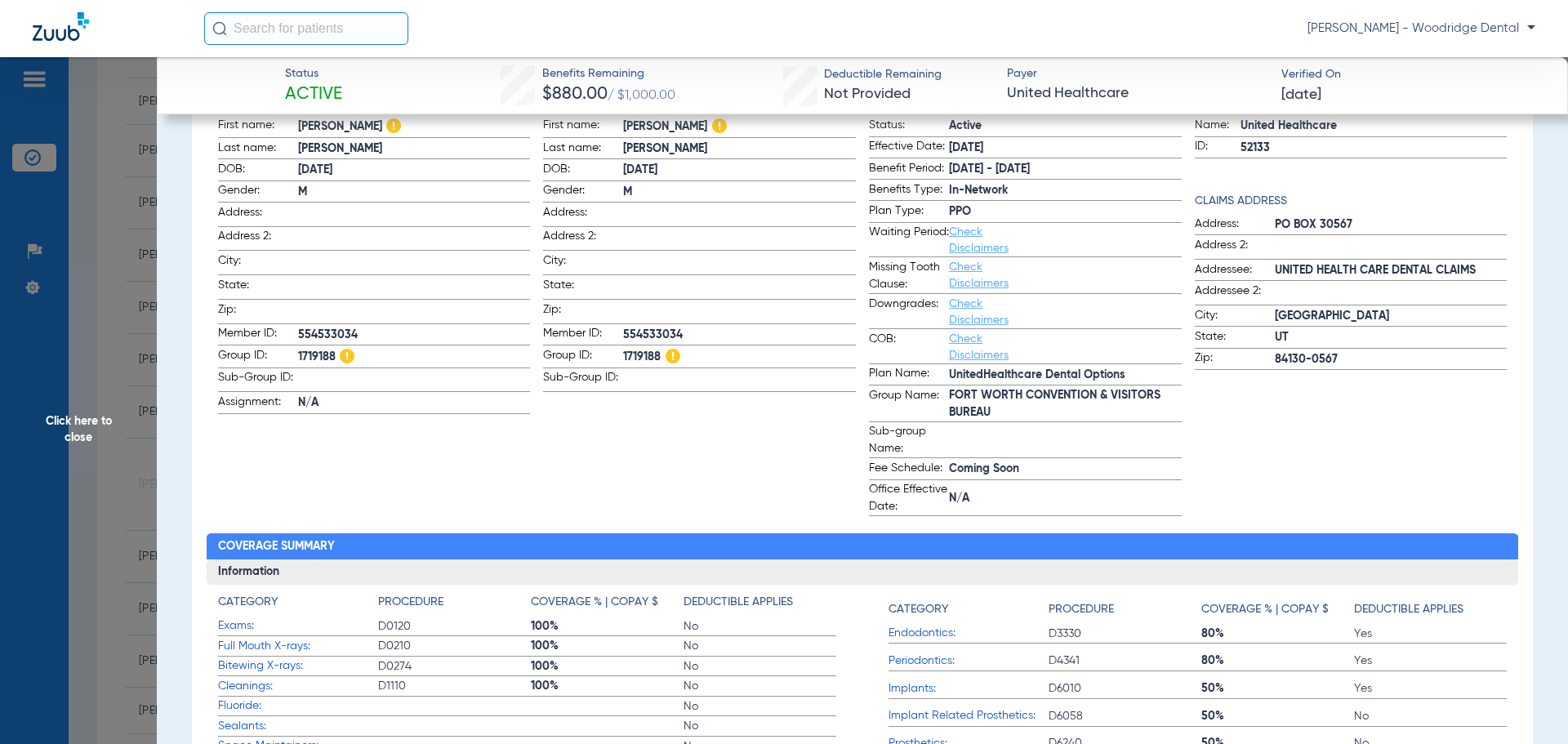
copy span "1719188"
click at [632, 356] on span "1719188" at bounding box center [739, 356] width 232 height 20
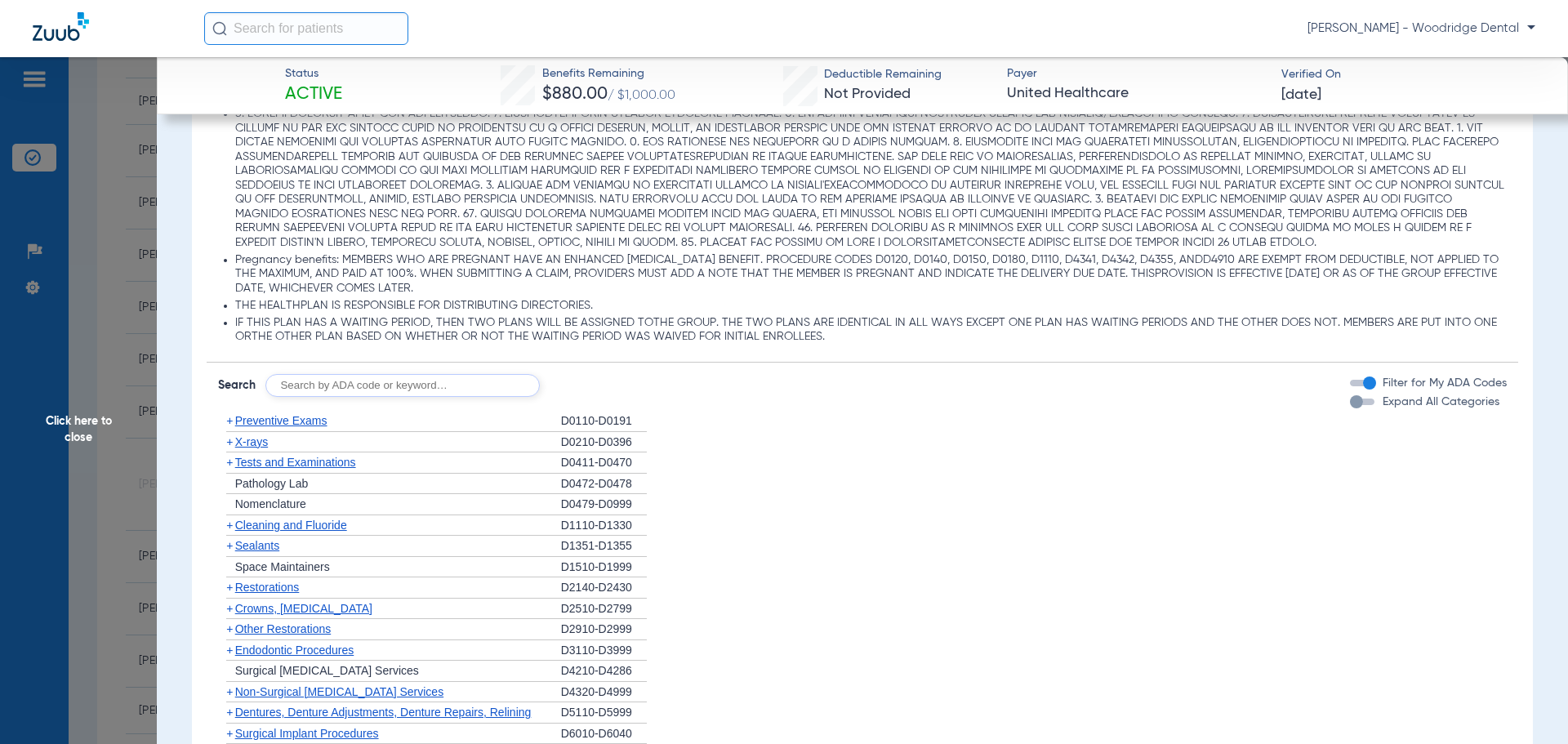
scroll to position [1470, 0]
click at [449, 391] on input "text" at bounding box center [402, 384] width 274 height 23
type input "1208, 2991, 7953, 8090, 9944"
click button "Search" at bounding box center [600, 384] width 65 height 23
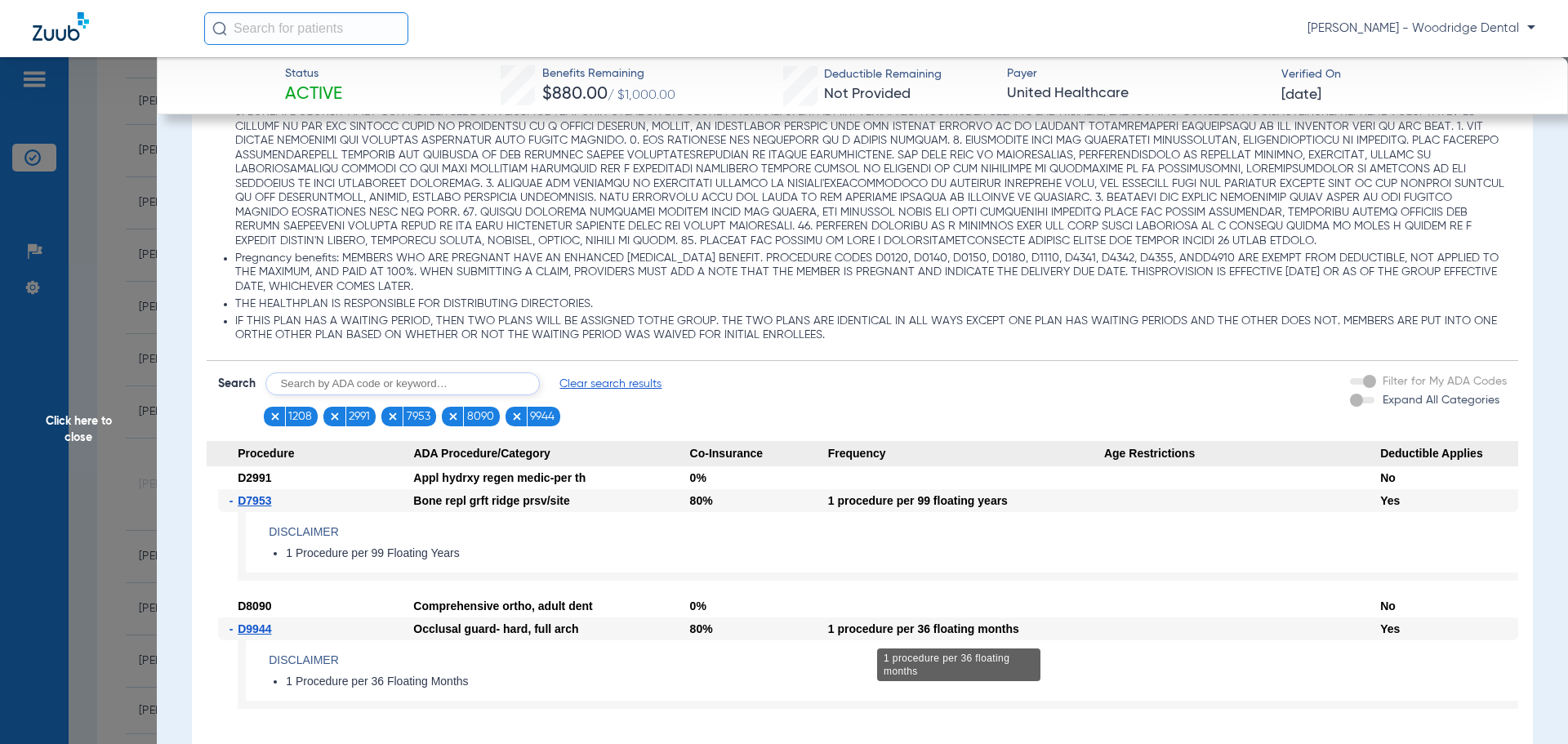
click at [938, 628] on div "1 procedure per 36 floating months" at bounding box center [966, 629] width 276 height 23
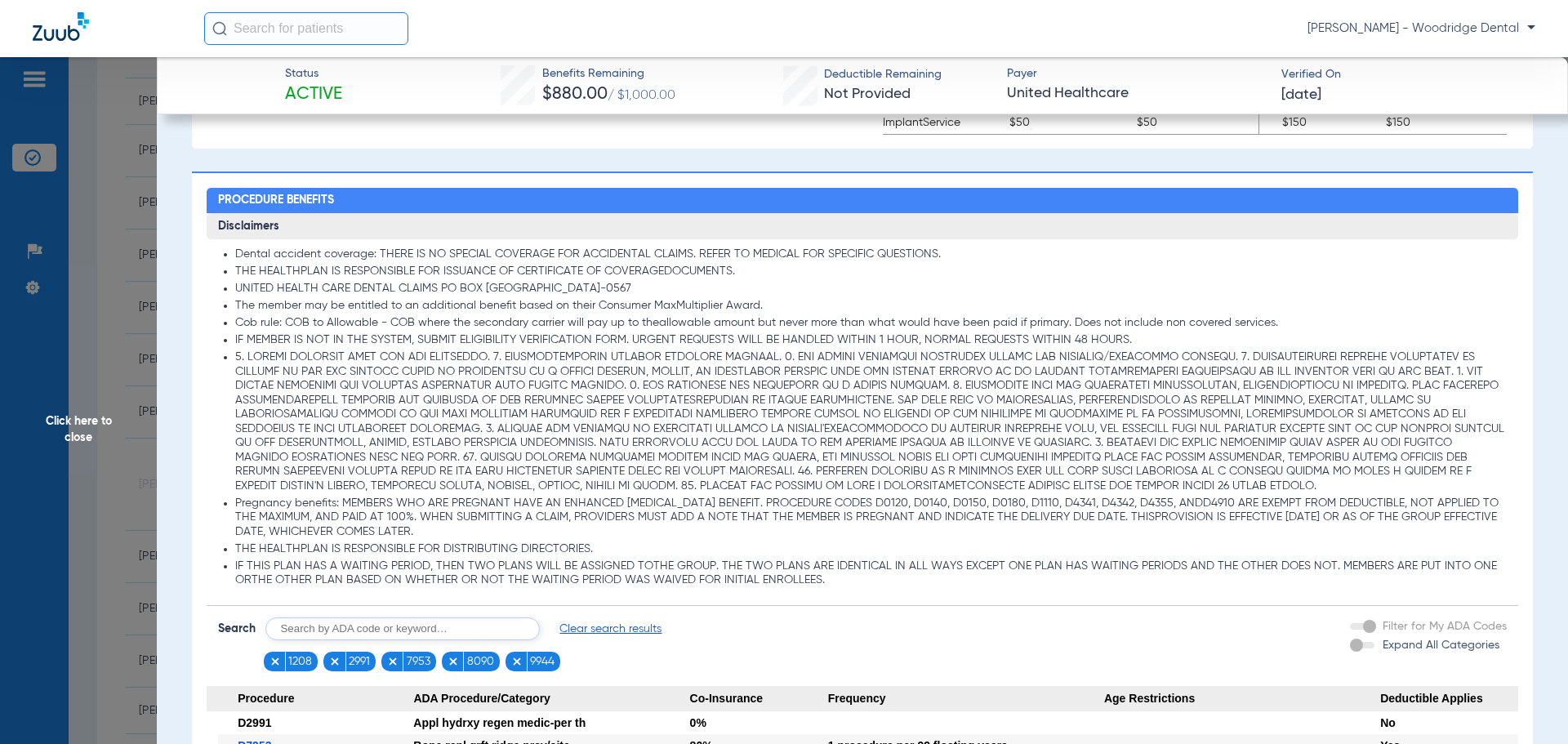
scroll to position [1633, 0]
